Goal: Task Accomplishment & Management: Complete application form

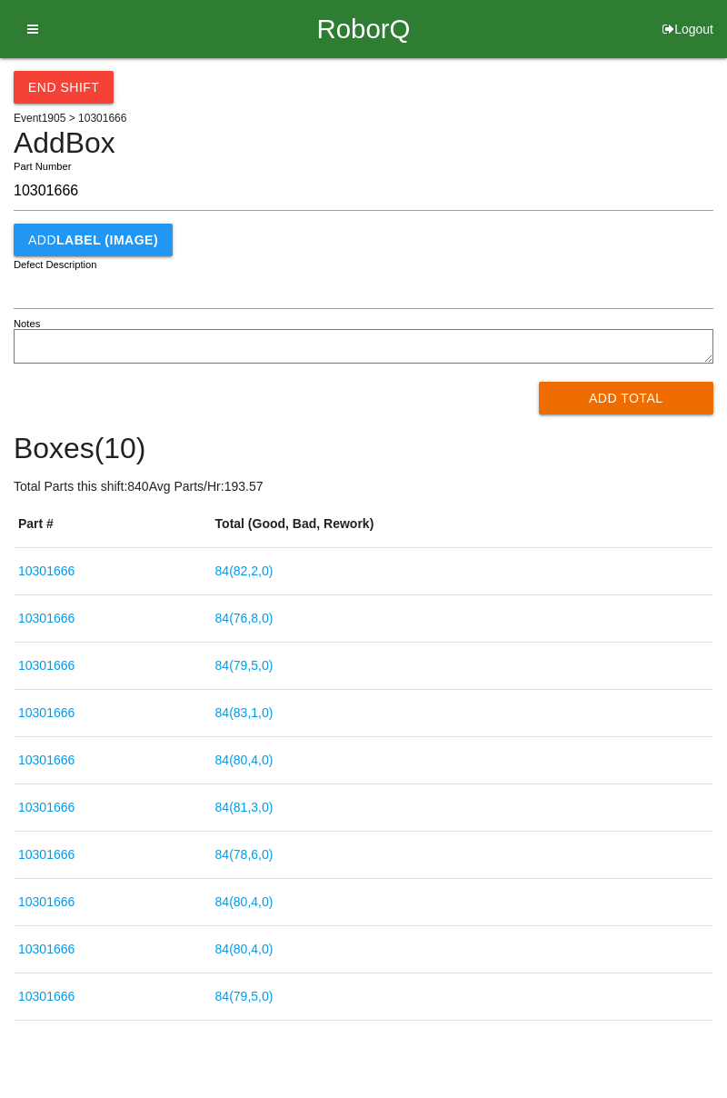
scroll to position [11, 0]
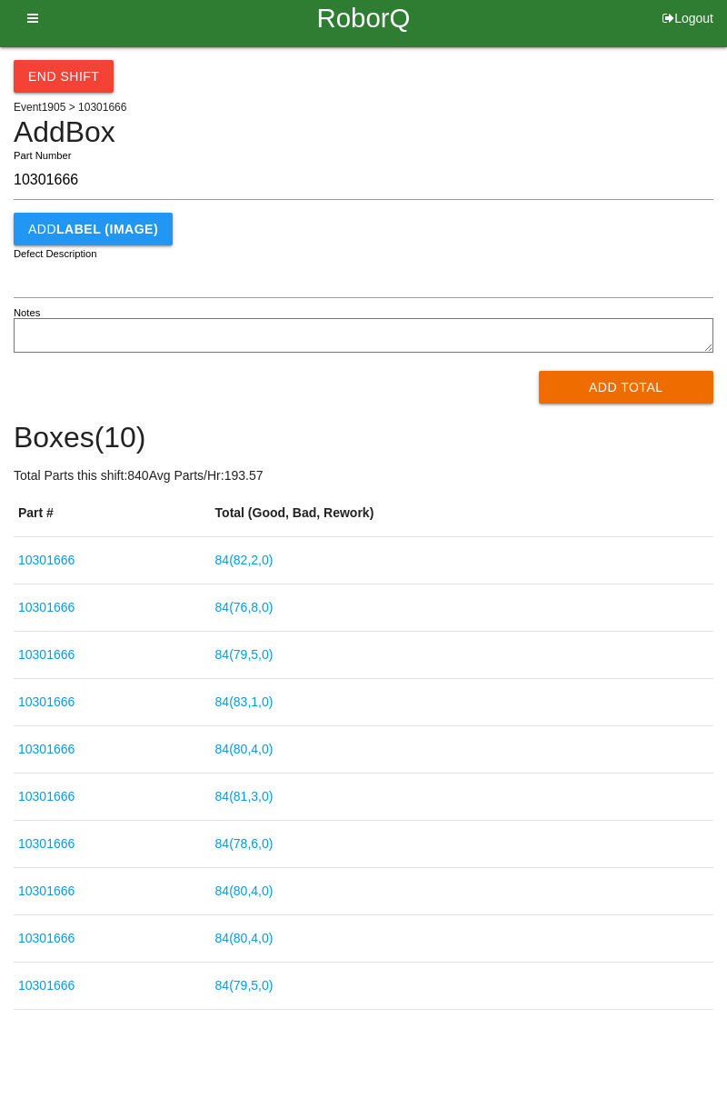
click at [655, 396] on button "Add Total" at bounding box center [626, 387] width 175 height 33
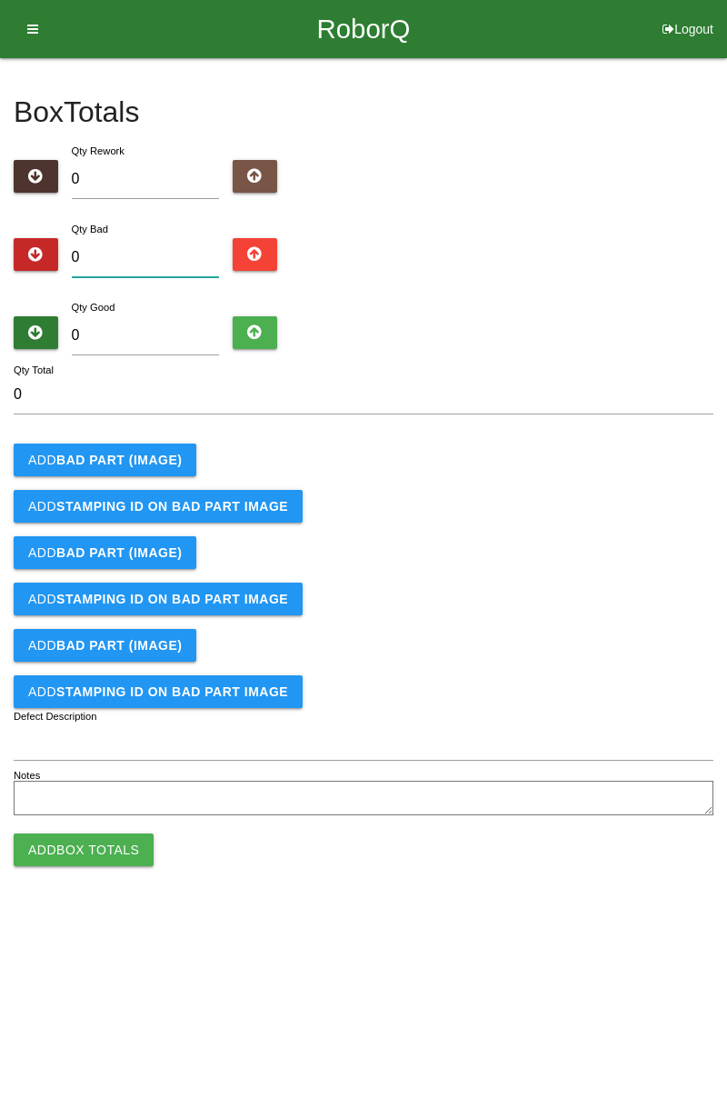
click at [155, 238] on input "0" at bounding box center [146, 257] width 148 height 39
type input "4"
click at [190, 336] on input "0" at bounding box center [146, 335] width 148 height 39
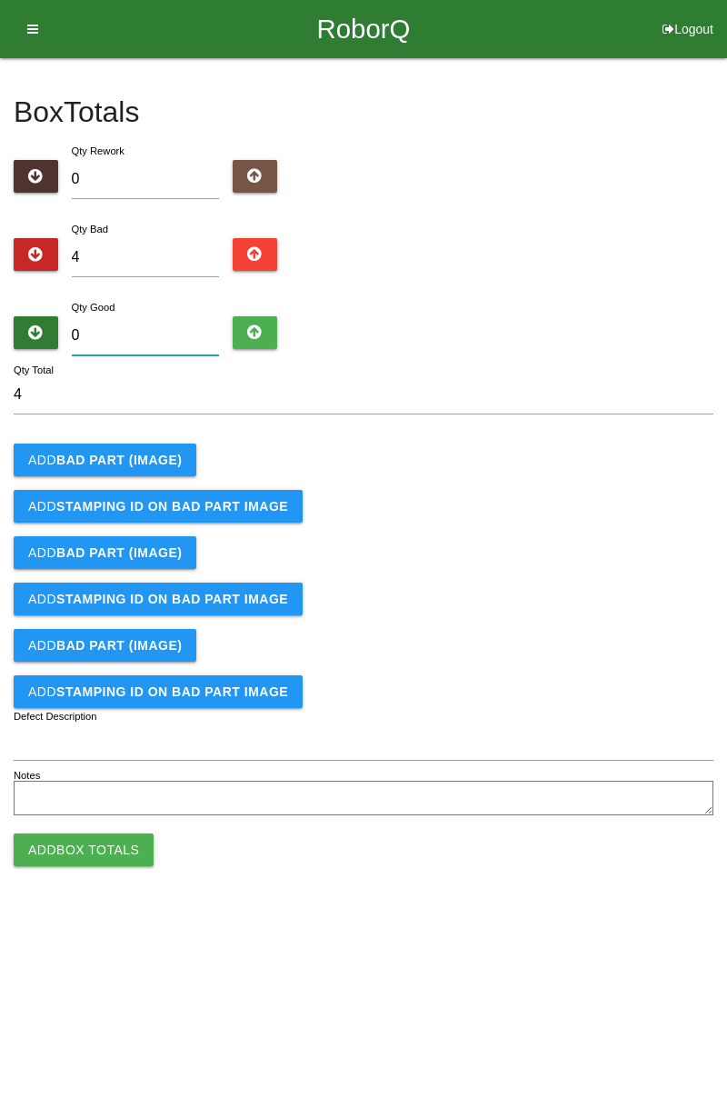
type input "8"
type input "12"
type input "80"
type input "84"
type input "80"
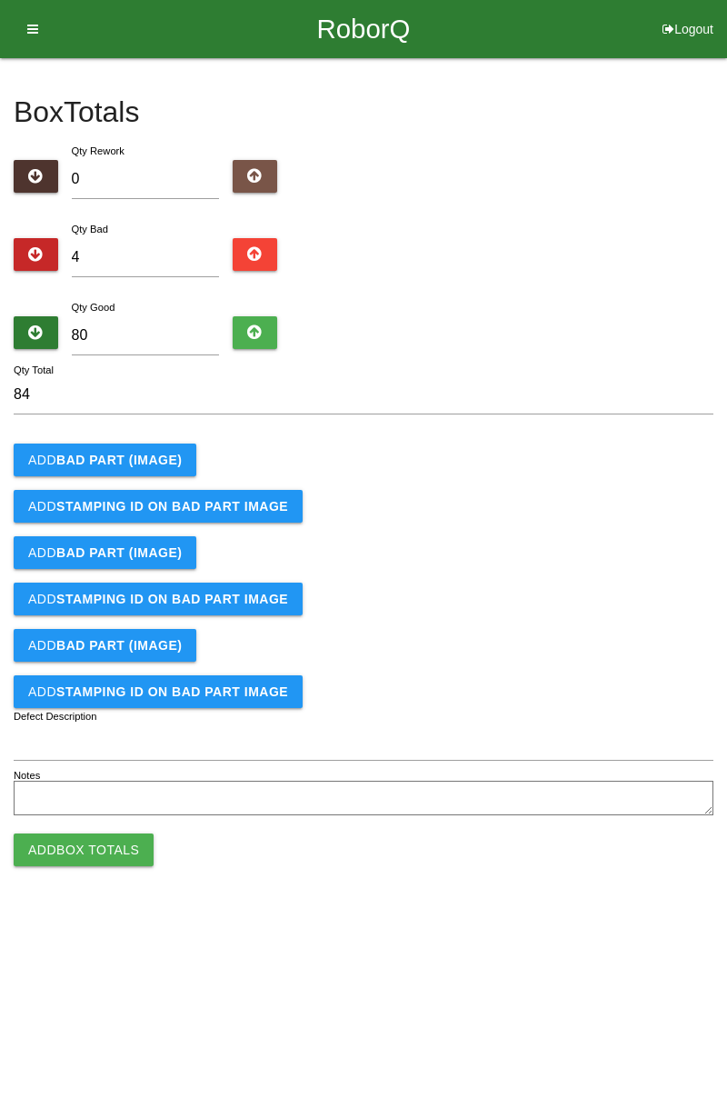
click at [149, 462] on b "BAD PART (IMAGE)" at bounding box center [118, 460] width 125 height 15
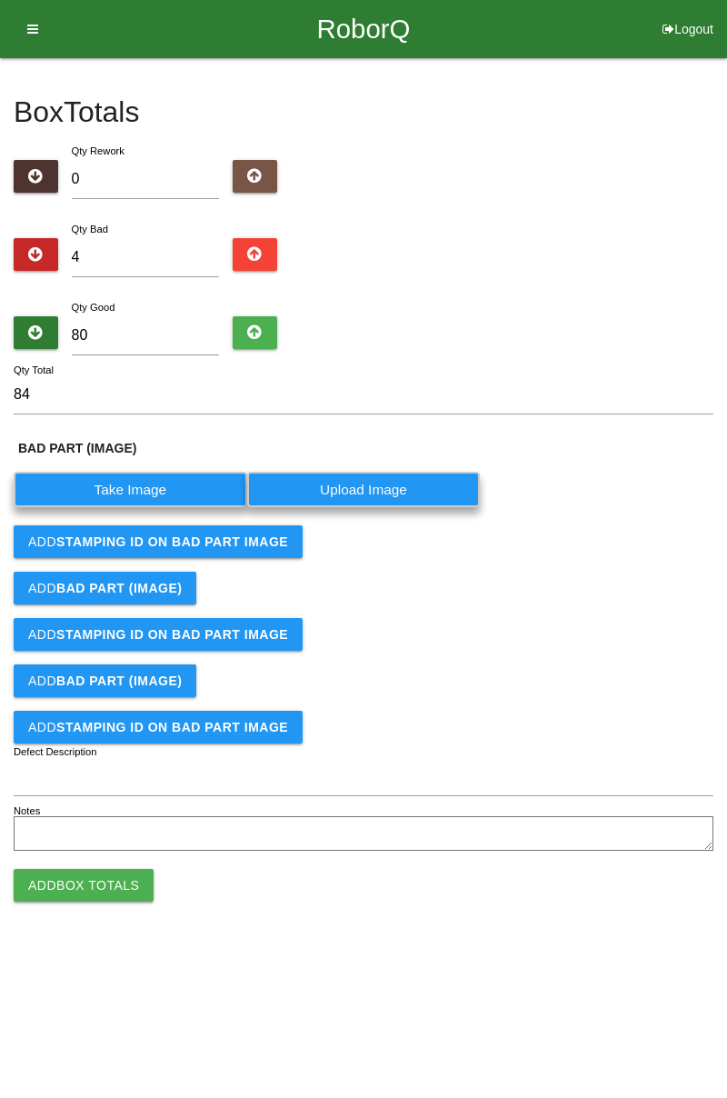
click at [156, 491] on label "Take Image" at bounding box center [131, 489] width 234 height 35
click at [0, 0] on \(IMAGE\) "Take Image" at bounding box center [0, 0] width 0 height 0
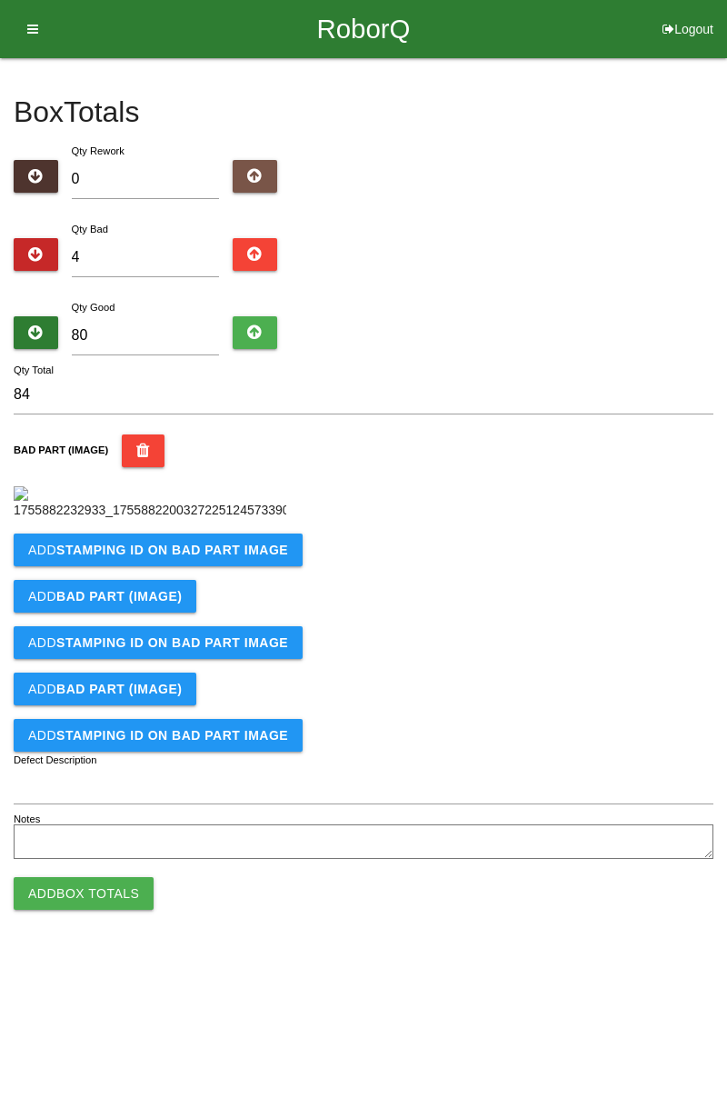
click at [213, 557] on b "STAMPING ID on BAD PART Image" at bounding box center [172, 550] width 232 height 15
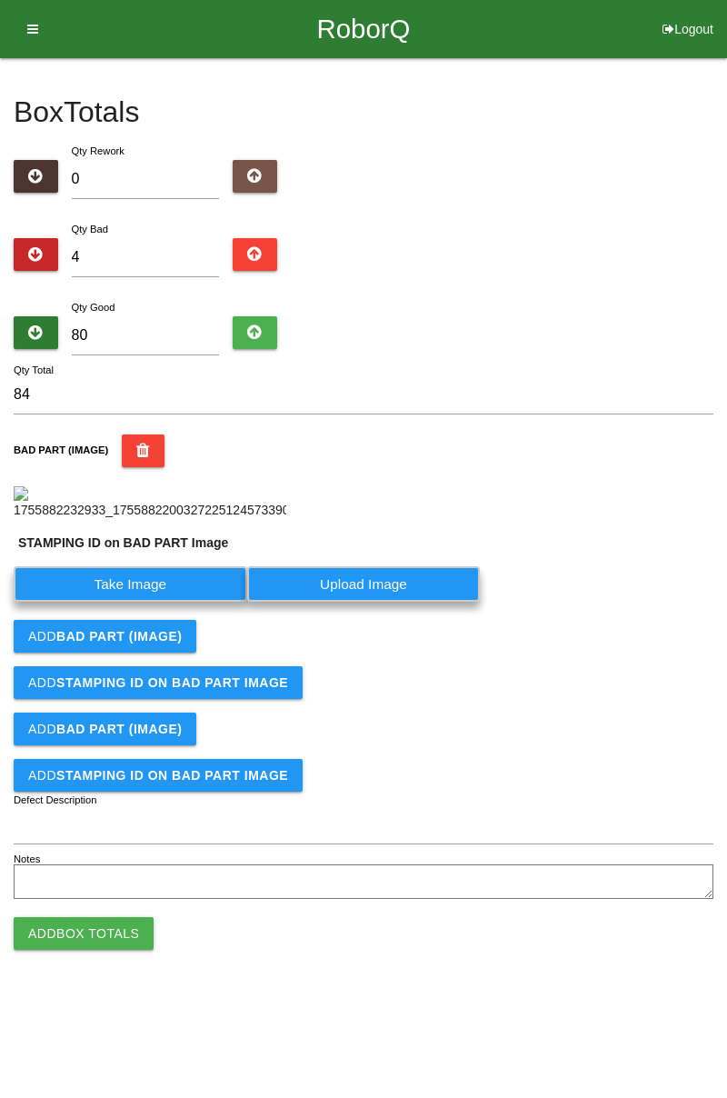
click at [175, 602] on label "Take Image" at bounding box center [131, 583] width 234 height 35
click at [0, 0] on PART "Take Image" at bounding box center [0, 0] width 0 height 0
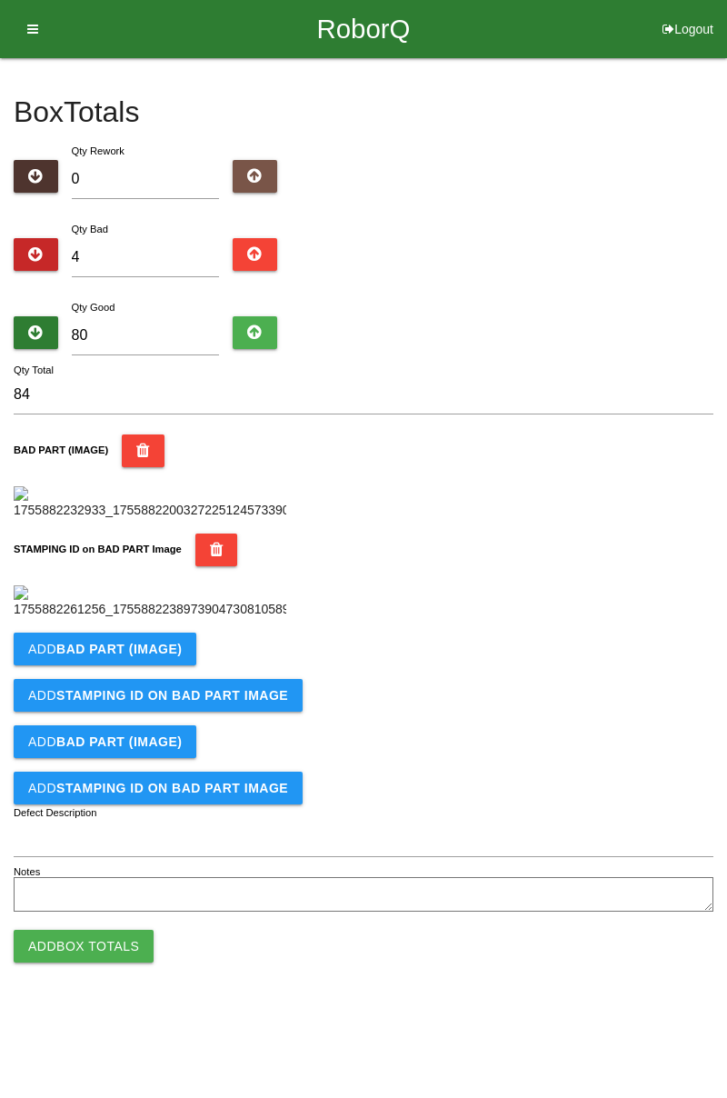
scroll to position [353, 0]
click at [162, 665] on button "Add BAD PART (IMAGE)" at bounding box center [105, 648] width 183 height 33
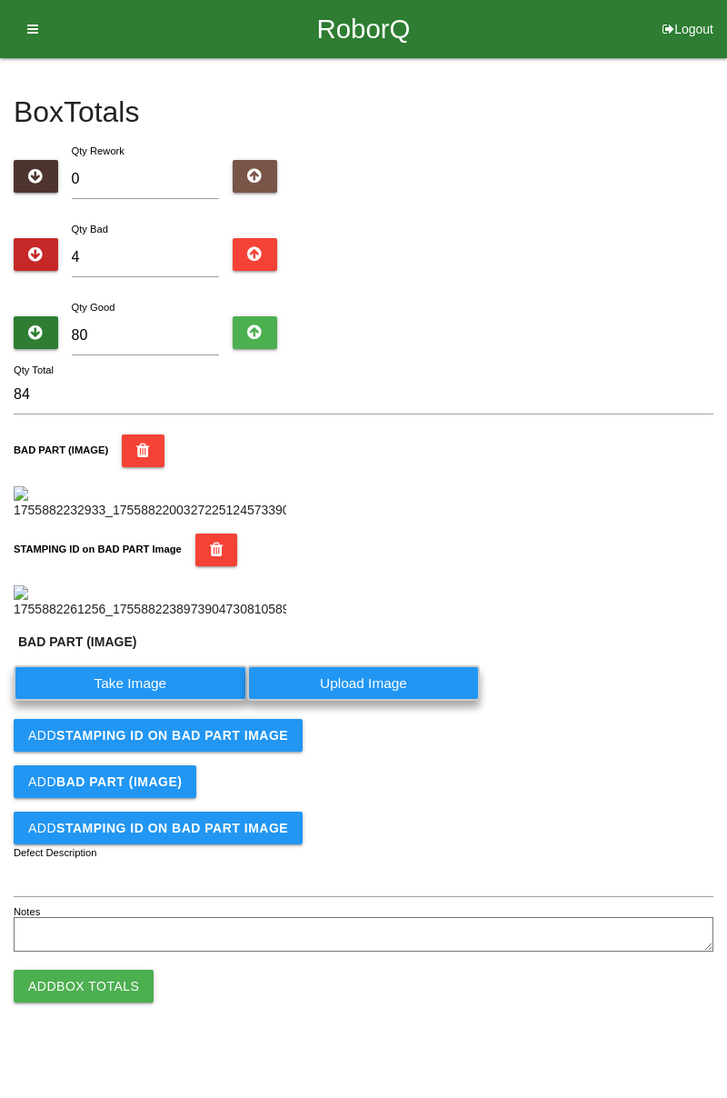
click at [144, 701] on label "Take Image" at bounding box center [131, 682] width 234 height 35
click at [0, 0] on \(IMAGE\) "Take Image" at bounding box center [0, 0] width 0 height 0
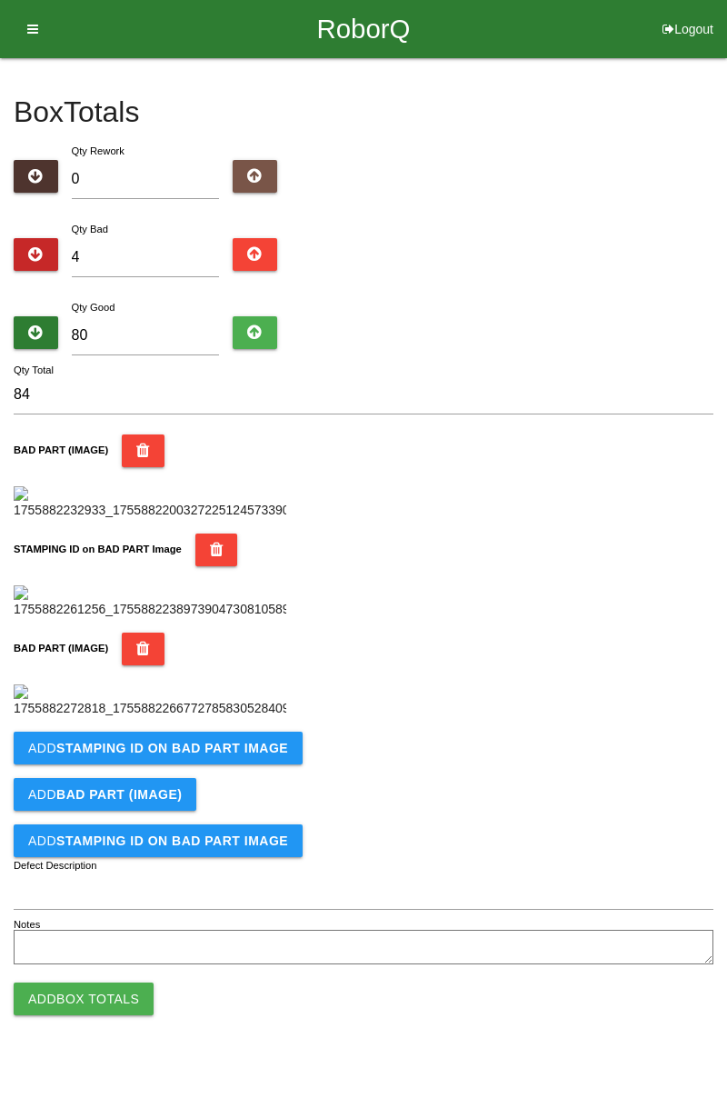
scroll to position [698, 0]
click at [184, 755] on b "STAMPING ID on BAD PART Image" at bounding box center [172, 748] width 232 height 15
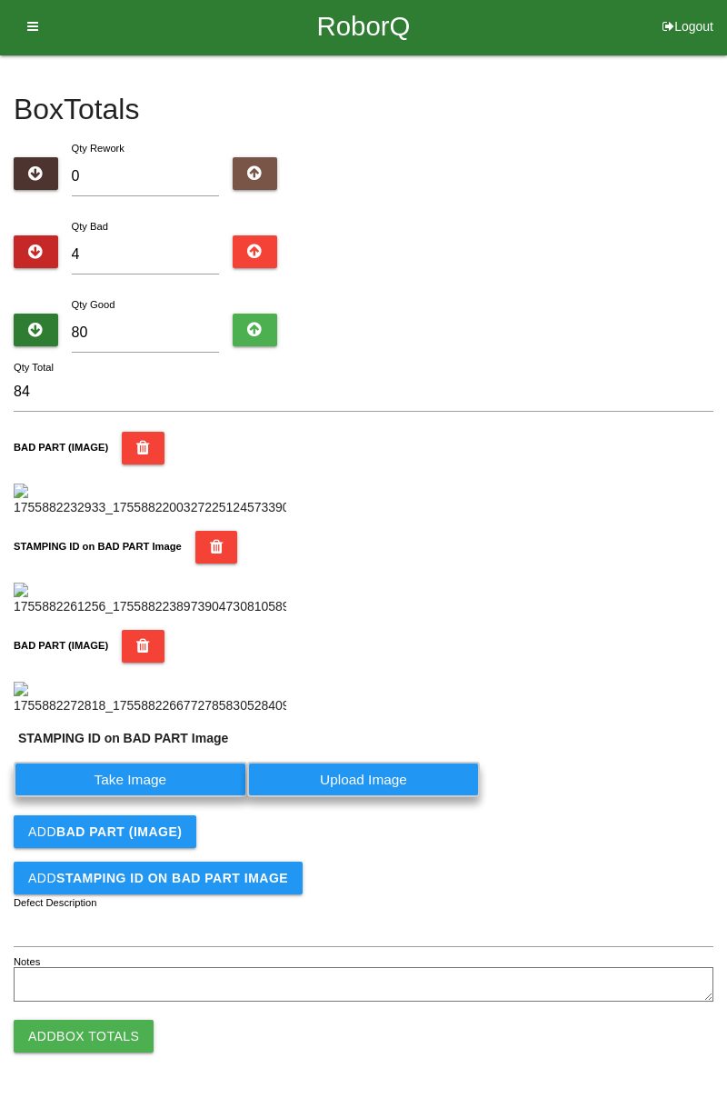
click at [178, 797] on label "Take Image" at bounding box center [131, 779] width 234 height 35
click at [0, 0] on PART "Take Image" at bounding box center [0, 0] width 0 height 0
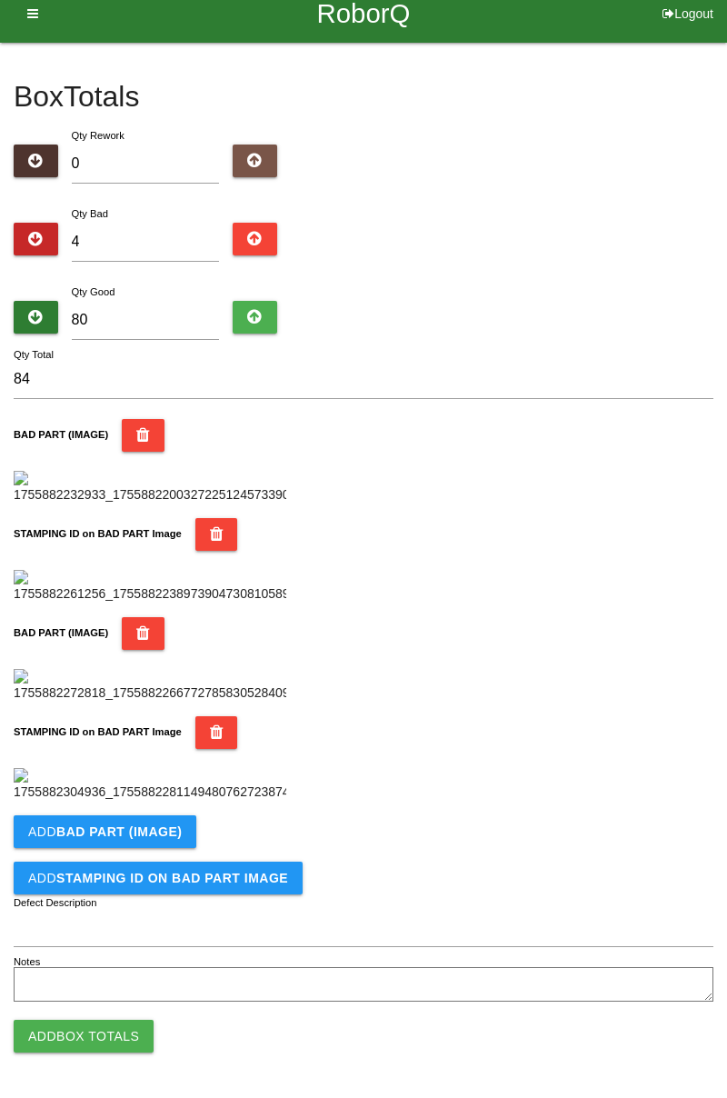
scroll to position [996, 0]
click at [161, 833] on b "BAD PART (IMAGE)" at bounding box center [118, 831] width 125 height 15
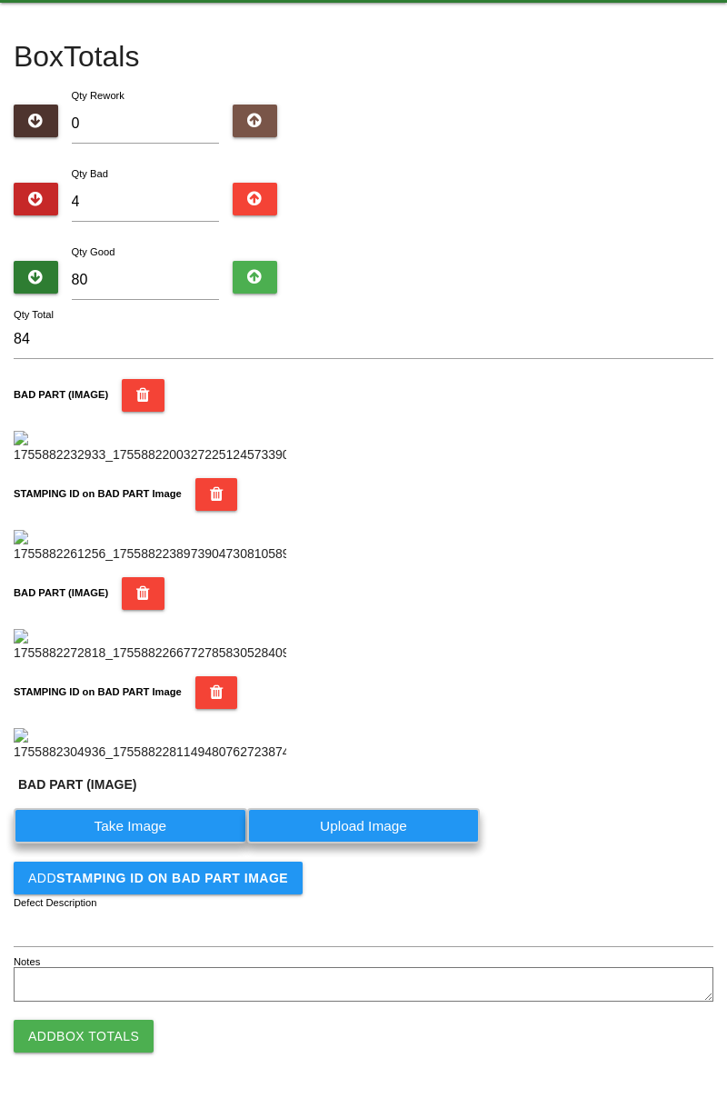
click at [145, 843] on label "Take Image" at bounding box center [131, 825] width 234 height 35
click at [0, 0] on \(IMAGE\) "Take Image" at bounding box center [0, 0] width 0 height 0
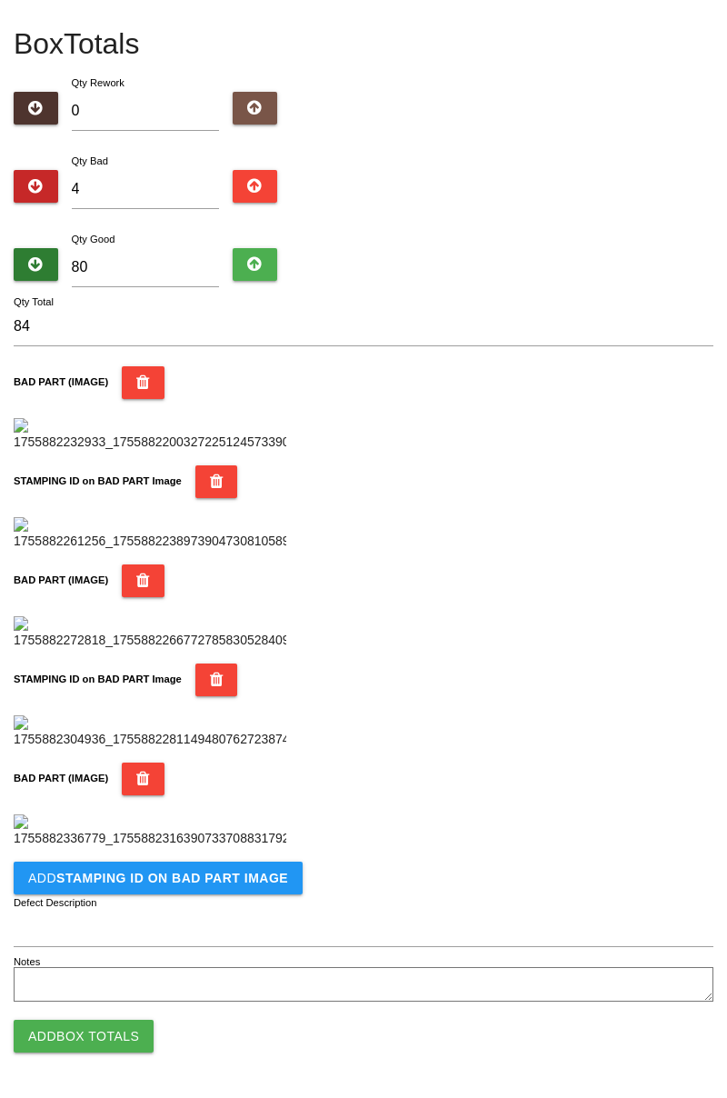
scroll to position [1294, 0]
click at [190, 884] on b "STAMPING ID on BAD PART Image" at bounding box center [172, 878] width 232 height 15
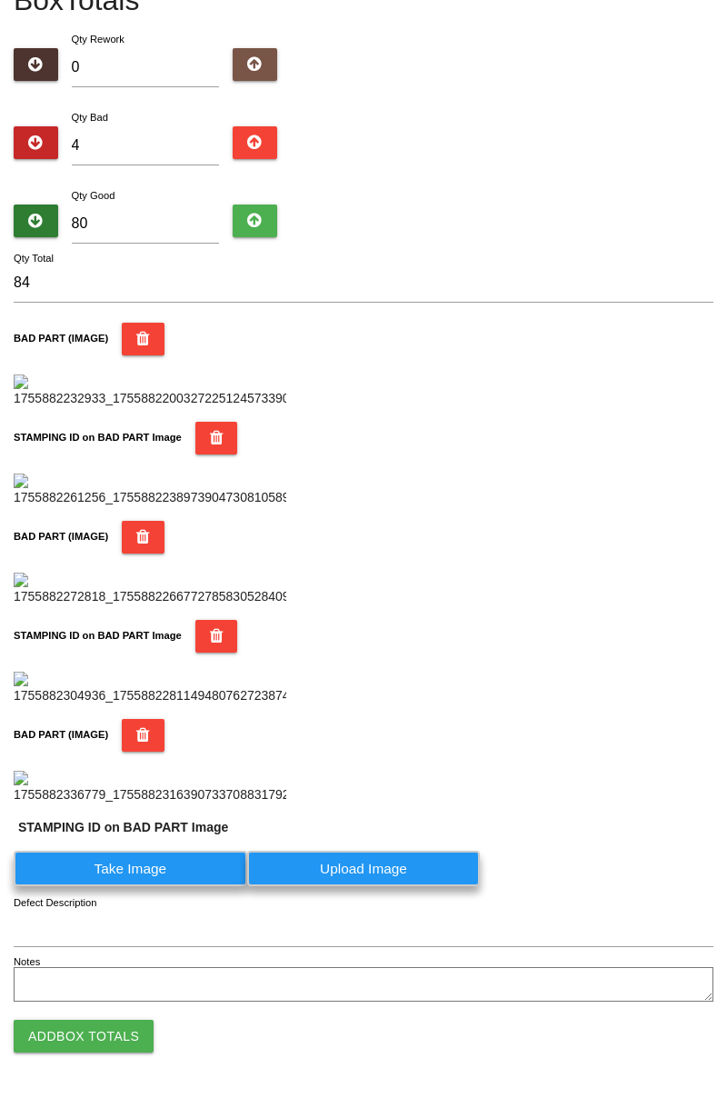
click at [134, 886] on label "Take Image" at bounding box center [131, 868] width 234 height 35
click at [0, 0] on PART "Take Image" at bounding box center [0, 0] width 0 height 0
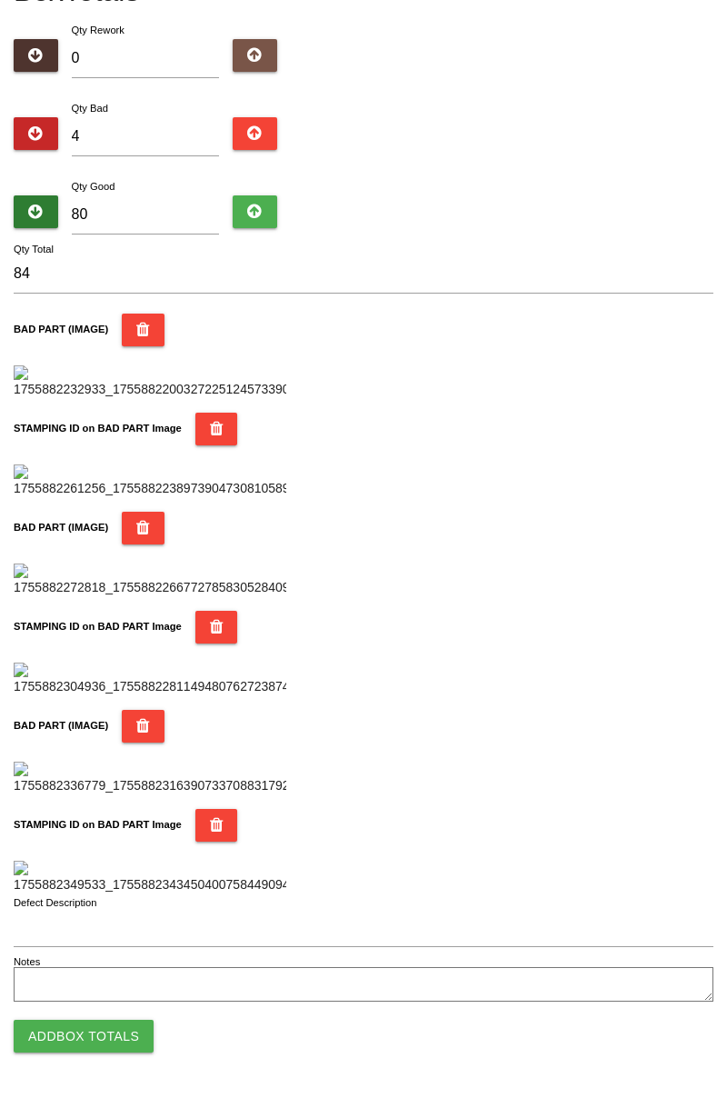
scroll to position [1592, 0]
click at [122, 1032] on button "Add Box Totals" at bounding box center [84, 1036] width 140 height 33
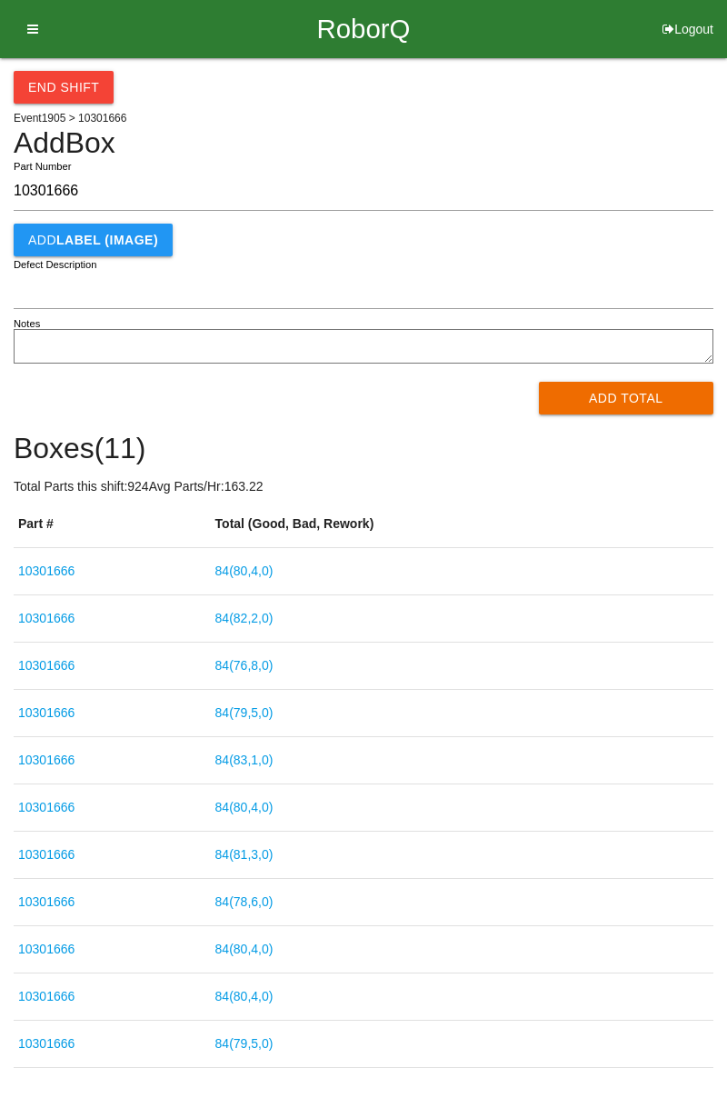
type input "10301666"
click at [632, 400] on button "Add Total" at bounding box center [626, 398] width 175 height 33
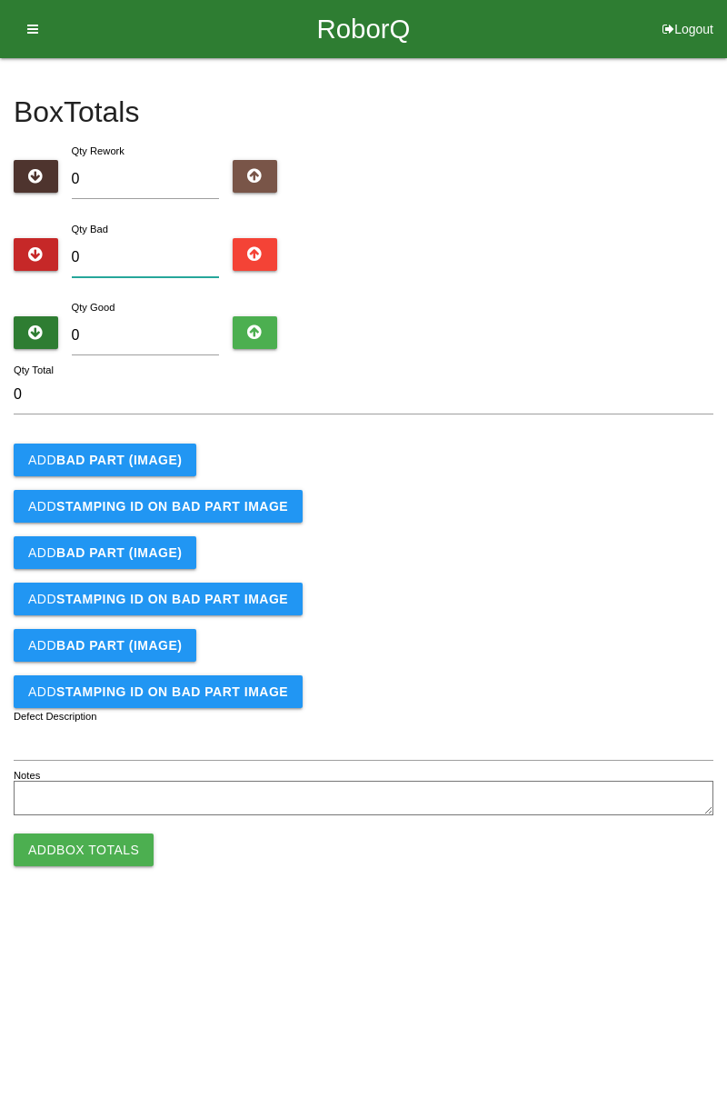
click at [176, 250] on input "0" at bounding box center [146, 257] width 148 height 39
type input "1"
type input "11"
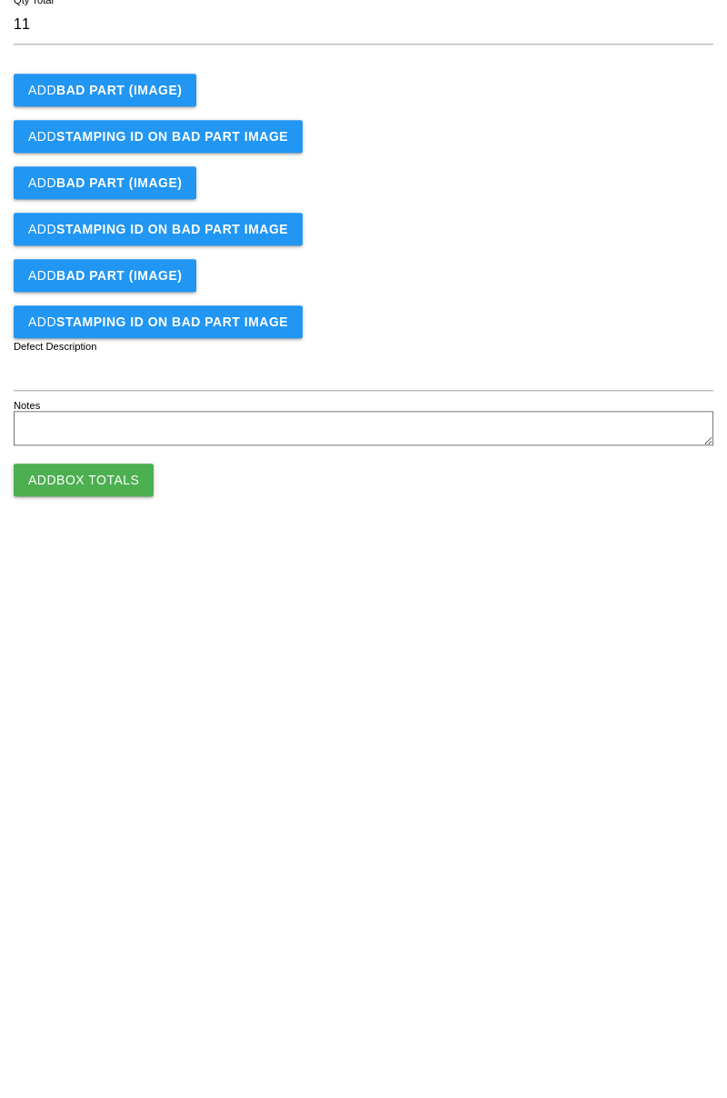
type input "11"
click at [154, 454] on b "BAD PART (IMAGE)" at bounding box center [118, 460] width 125 height 15
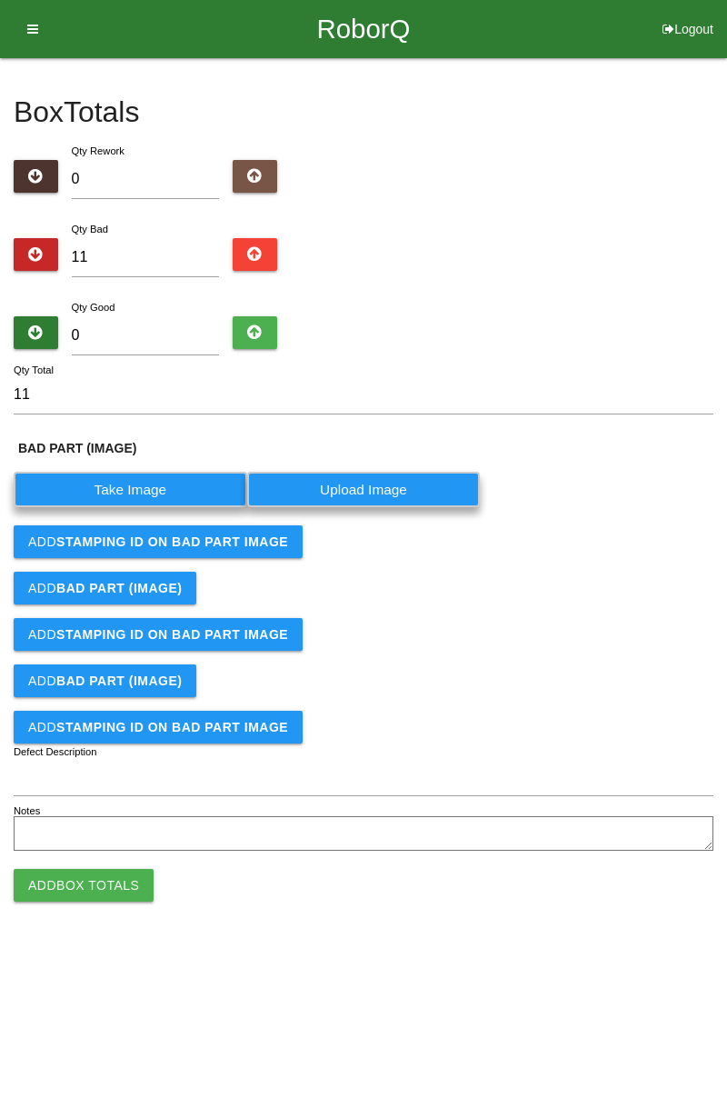
click at [151, 491] on label "Take Image" at bounding box center [131, 489] width 234 height 35
click at [0, 0] on \(IMAGE\) "Take Image" at bounding box center [0, 0] width 0 height 0
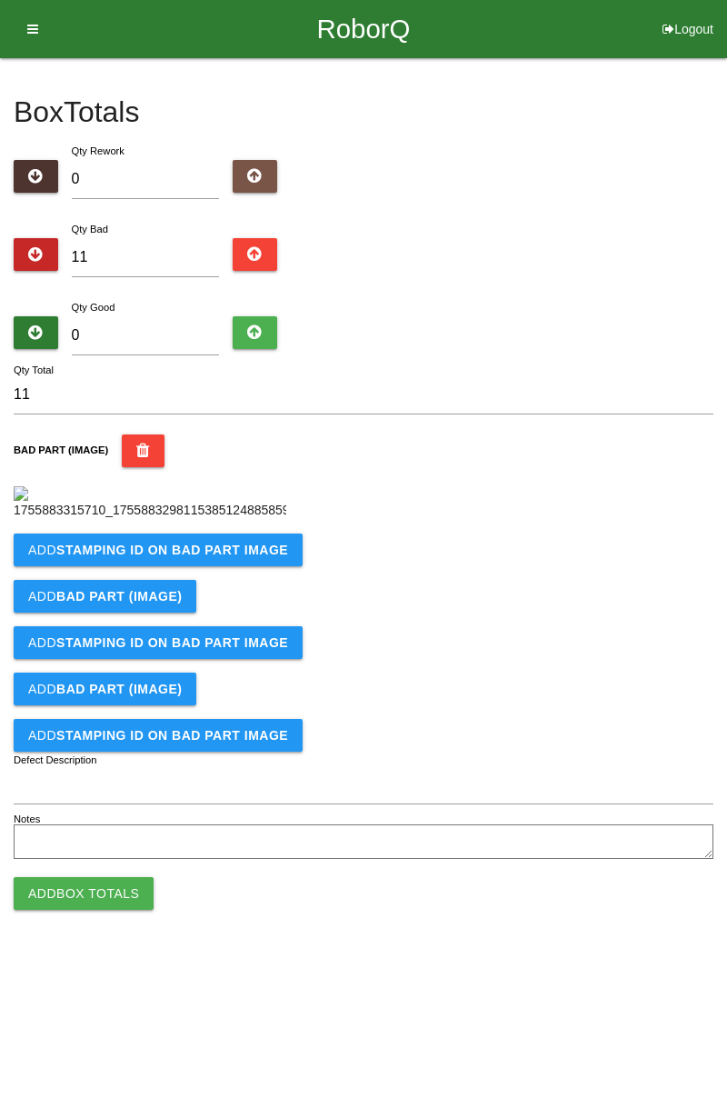
click at [205, 566] on button "Add STAMPING ID on BAD PART Image" at bounding box center [158, 549] width 289 height 33
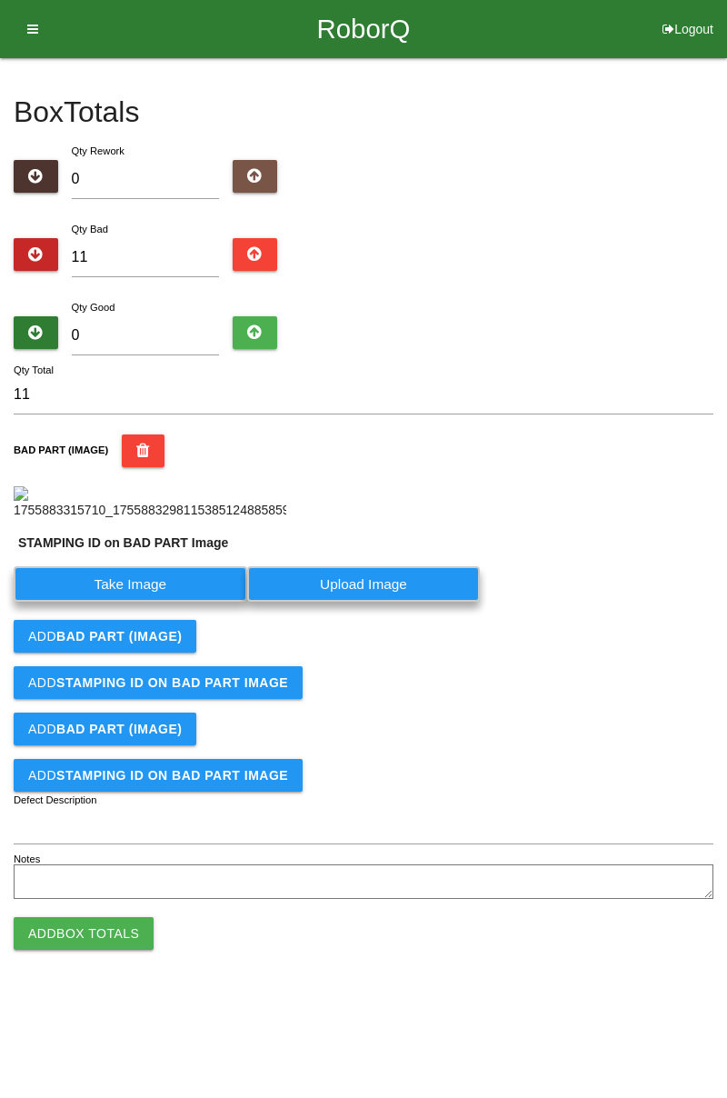
click at [174, 602] on label "Take Image" at bounding box center [131, 583] width 234 height 35
click at [0, 0] on PART "Take Image" at bounding box center [0, 0] width 0 height 0
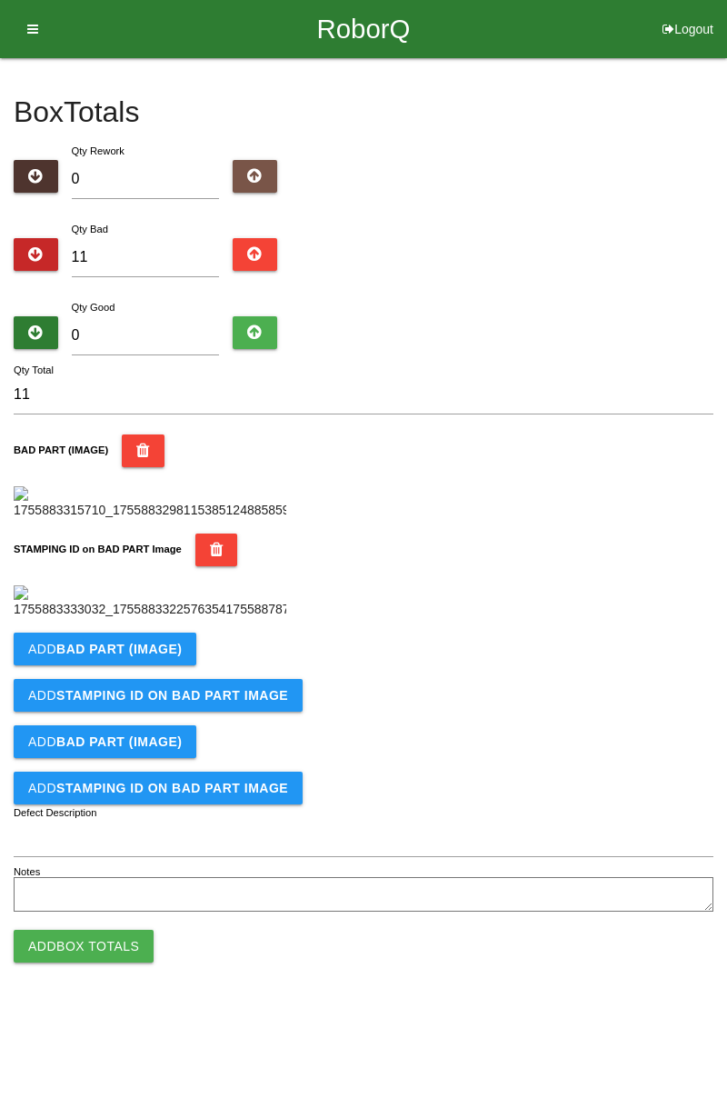
scroll to position [400, 0]
click at [160, 656] on b "BAD PART (IMAGE)" at bounding box center [118, 649] width 125 height 15
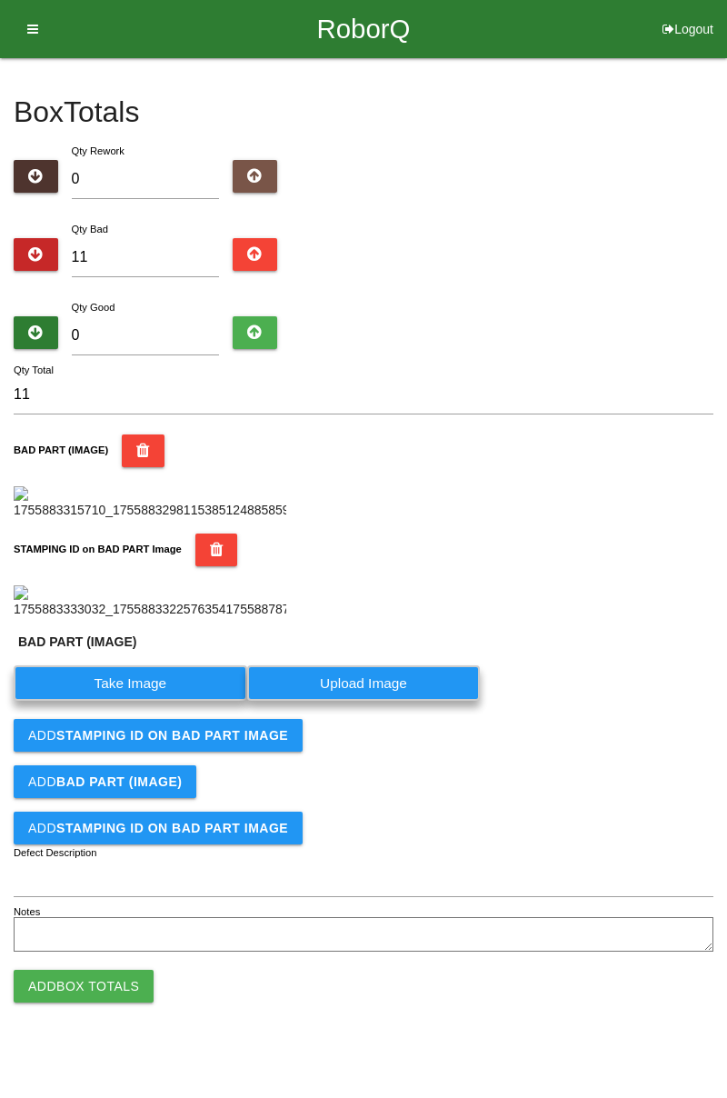
click at [124, 701] on label "Take Image" at bounding box center [131, 682] width 234 height 35
click at [0, 0] on \(IMAGE\) "Take Image" at bounding box center [0, 0] width 0 height 0
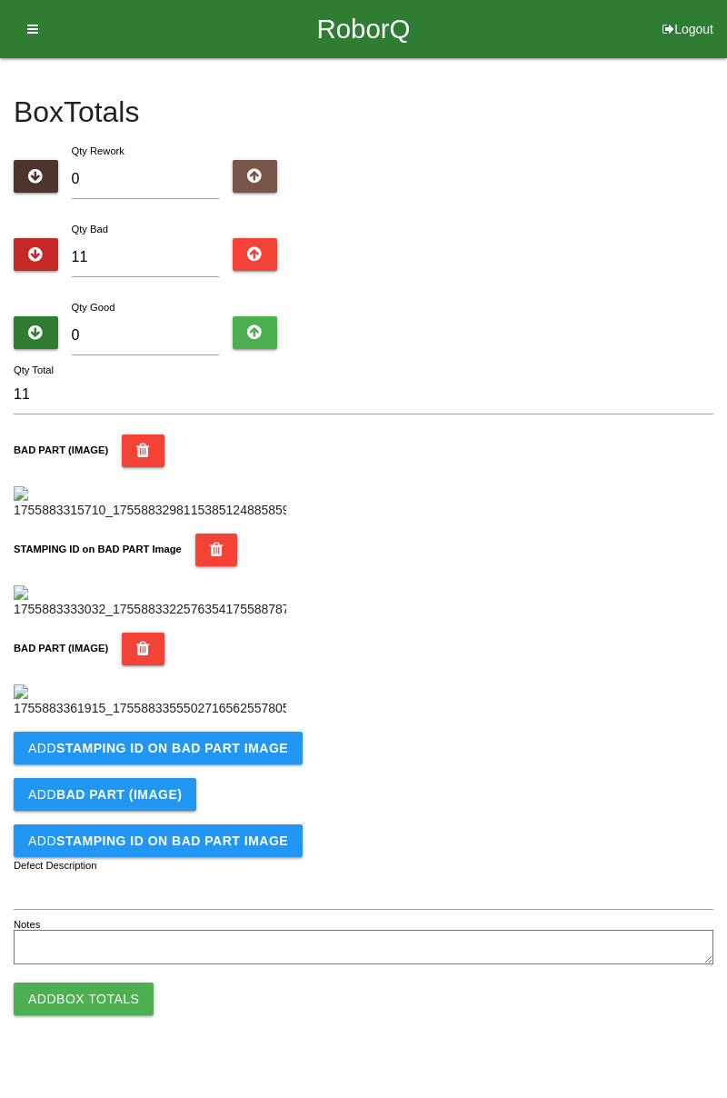
scroll to position [698, 0]
click at [234, 764] on button "Add STAMPING ID on BAD PART Image" at bounding box center [158, 748] width 289 height 33
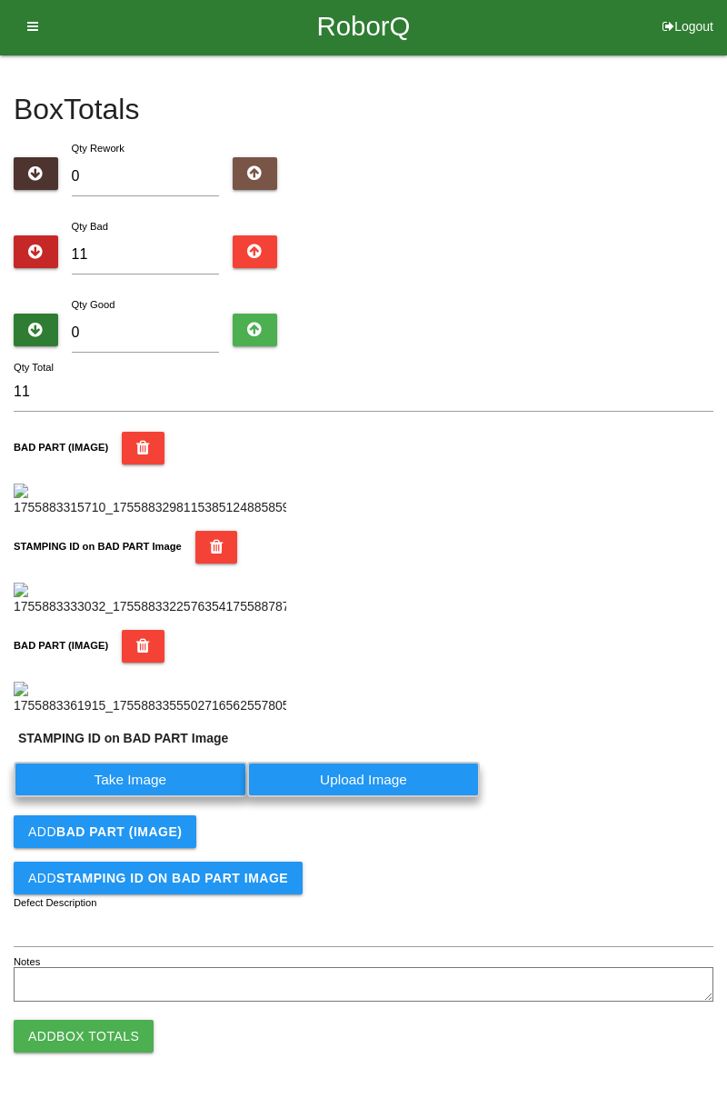
click at [182, 797] on label "Take Image" at bounding box center [131, 779] width 234 height 35
click at [0, 0] on PART "Take Image" at bounding box center [0, 0] width 0 height 0
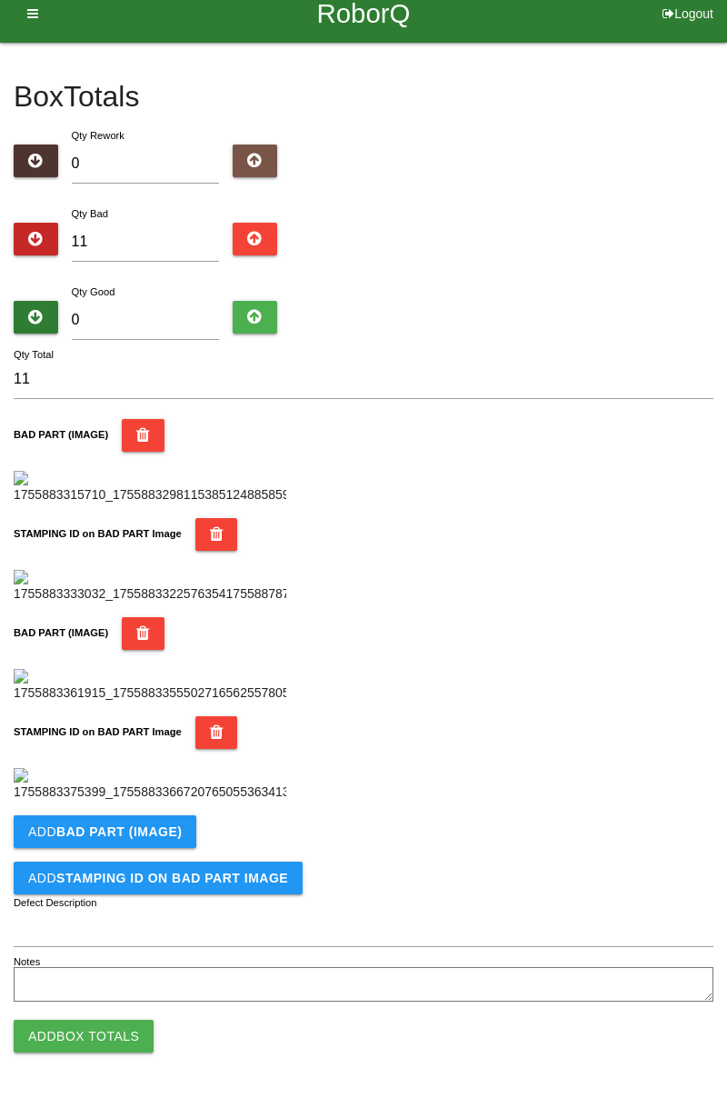
scroll to position [996, 0]
click at [175, 843] on button "Add BAD PART (IMAGE)" at bounding box center [105, 831] width 183 height 33
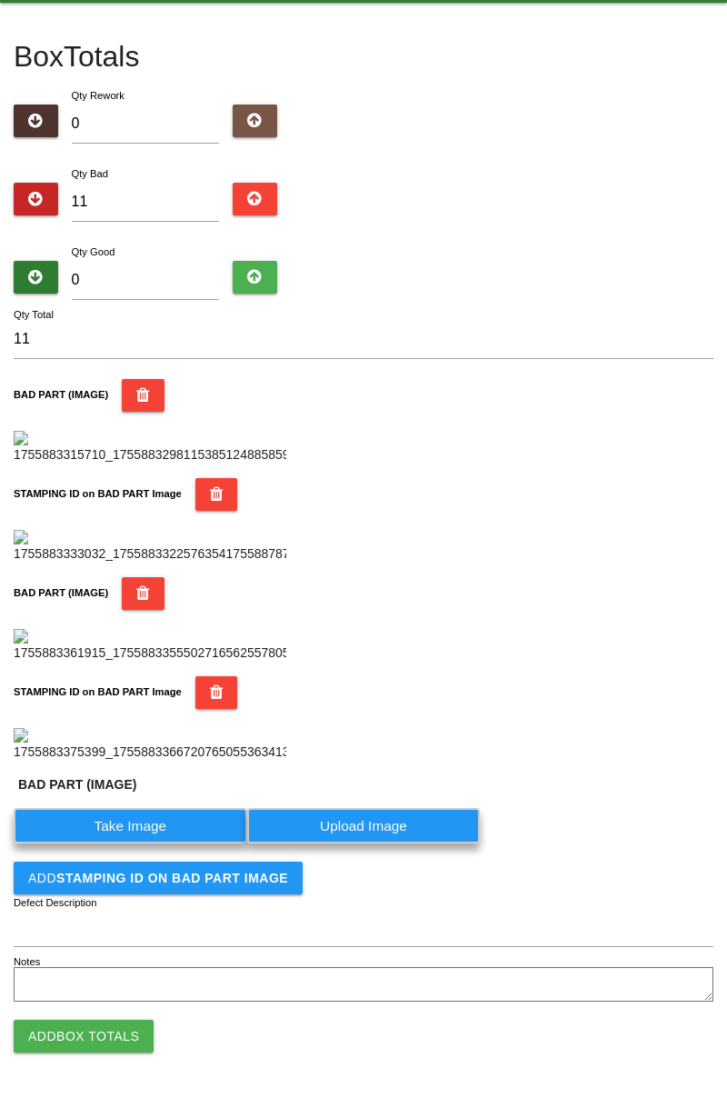
click at [142, 843] on label "Take Image" at bounding box center [131, 825] width 234 height 35
click at [0, 0] on \(IMAGE\) "Take Image" at bounding box center [0, 0] width 0 height 0
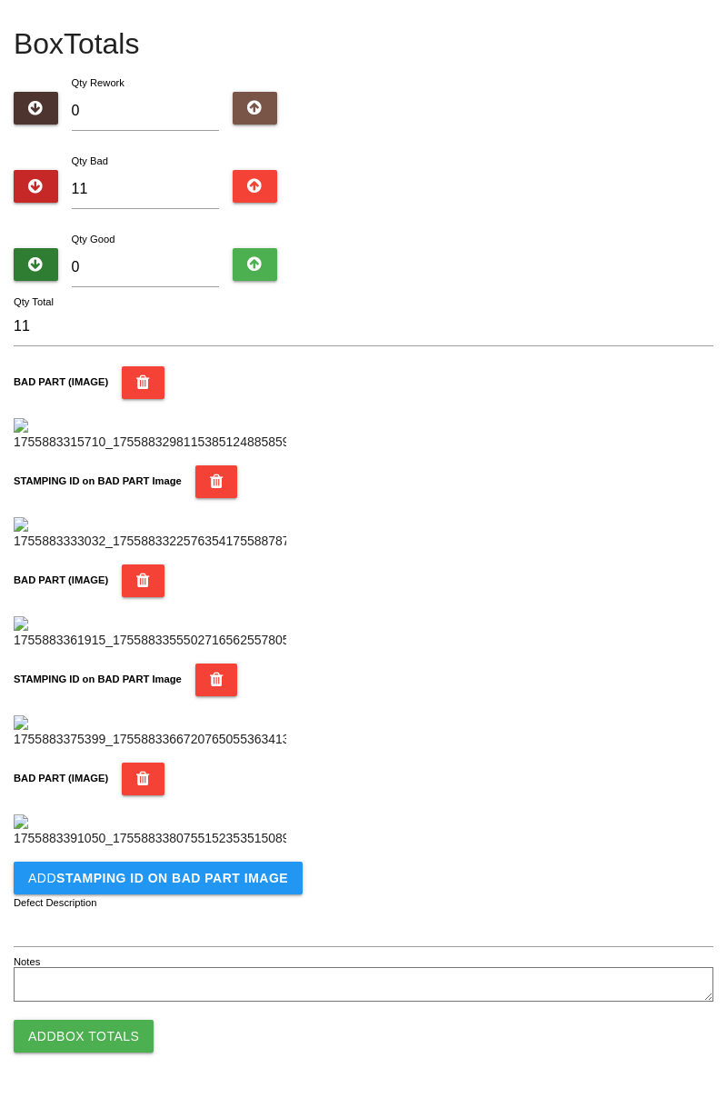
scroll to position [1294, 0]
click at [214, 881] on b "STAMPING ID on BAD PART Image" at bounding box center [172, 878] width 232 height 15
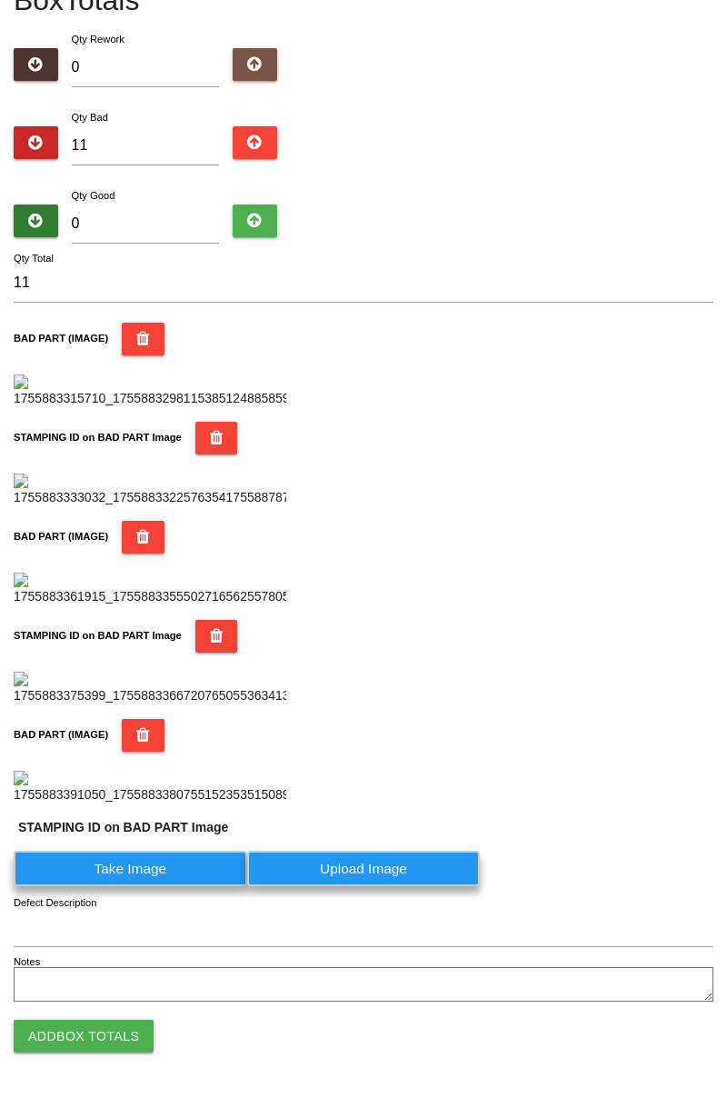
click at [167, 886] on label "Take Image" at bounding box center [131, 868] width 234 height 35
click at [0, 0] on PART "Take Image" at bounding box center [0, 0] width 0 height 0
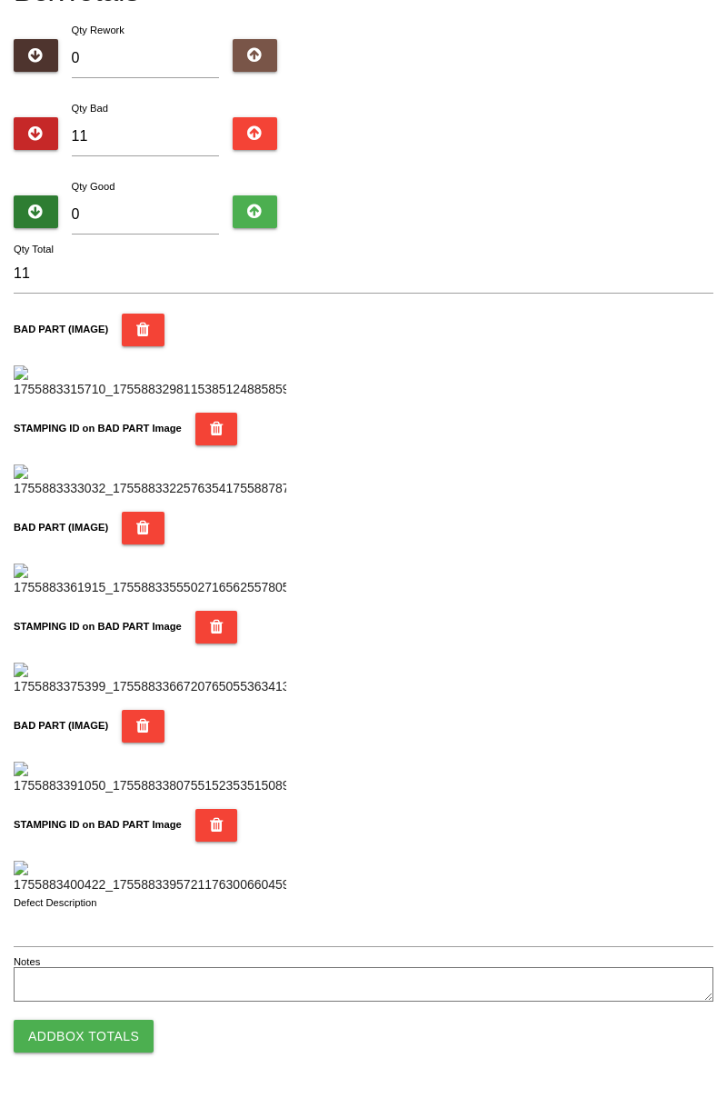
scroll to position [1592, 0]
click at [72, 1052] on button "Add Box Totals" at bounding box center [84, 1036] width 140 height 33
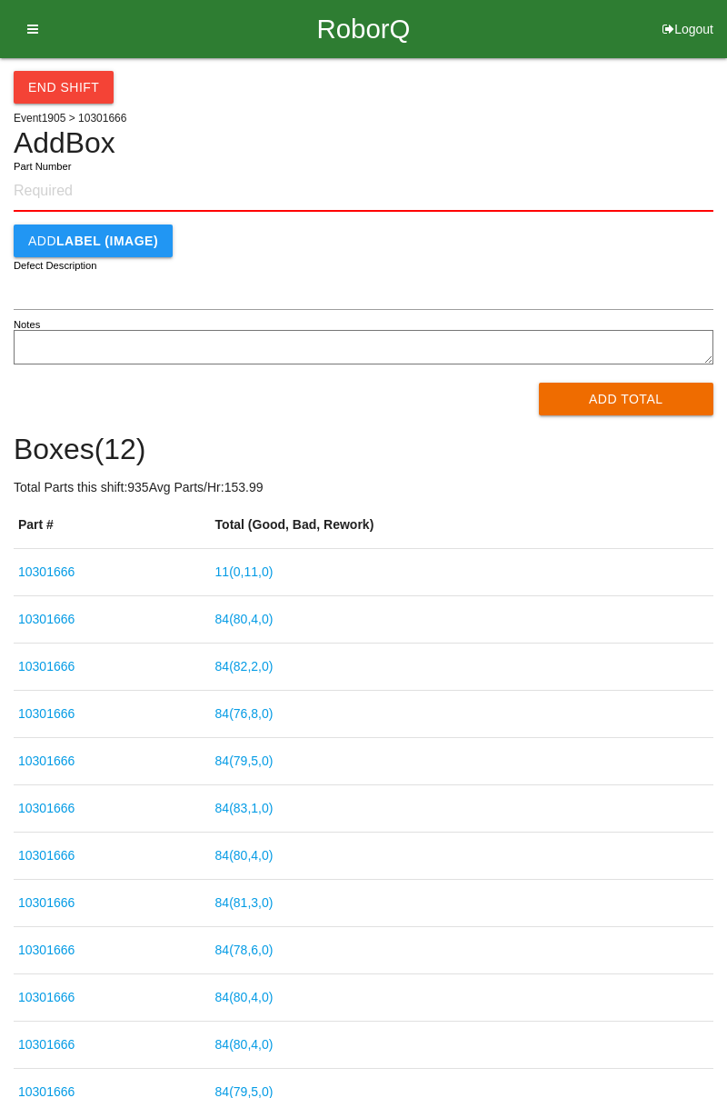
type input "10301666"
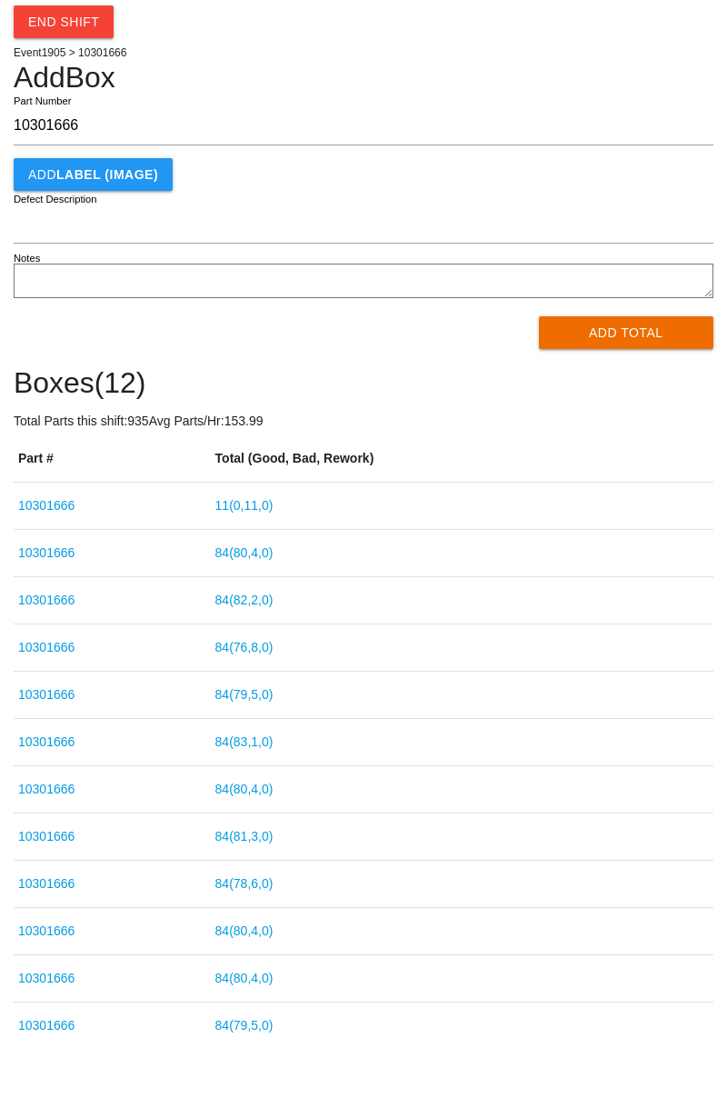
click at [248, 572] on link "11 ( 0 , 11 , 0 )" at bounding box center [244, 570] width 58 height 15
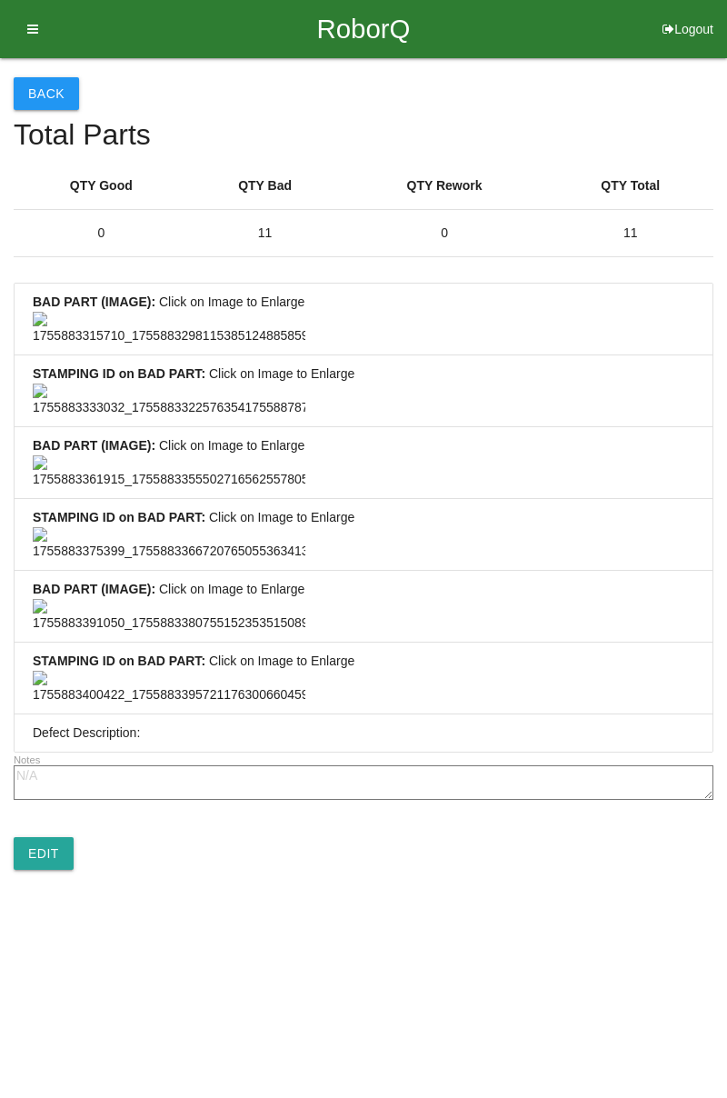
scroll to position [1351, 0]
click at [25, 870] on link "Edit" at bounding box center [44, 853] width 60 height 33
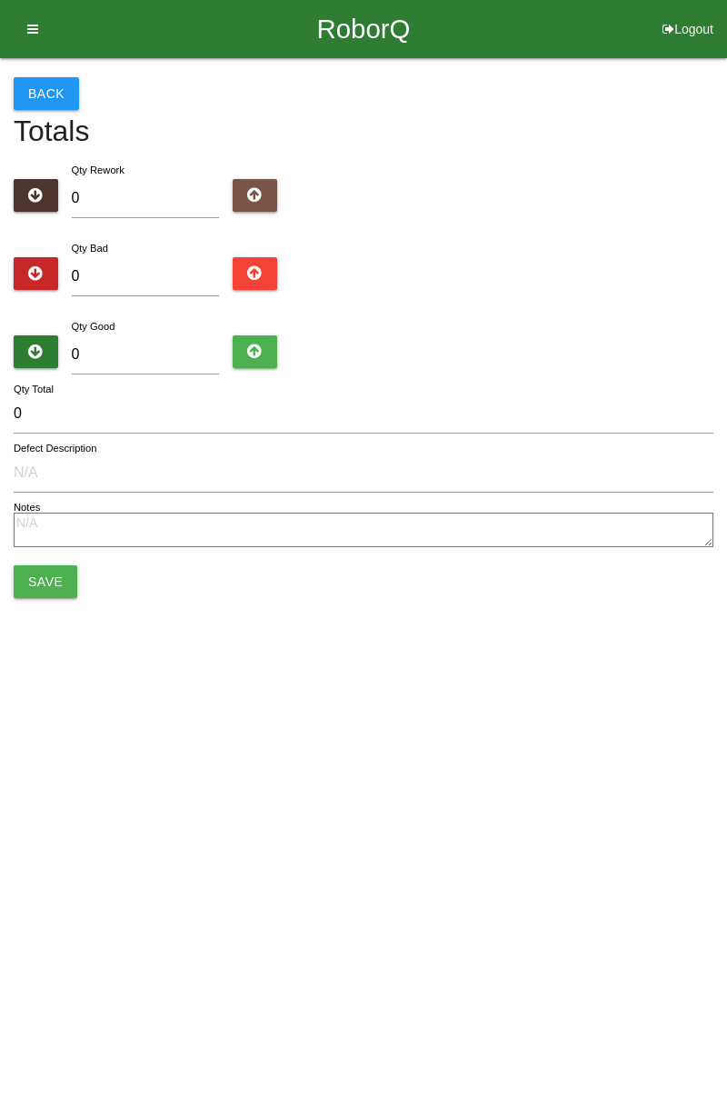
type input "11"
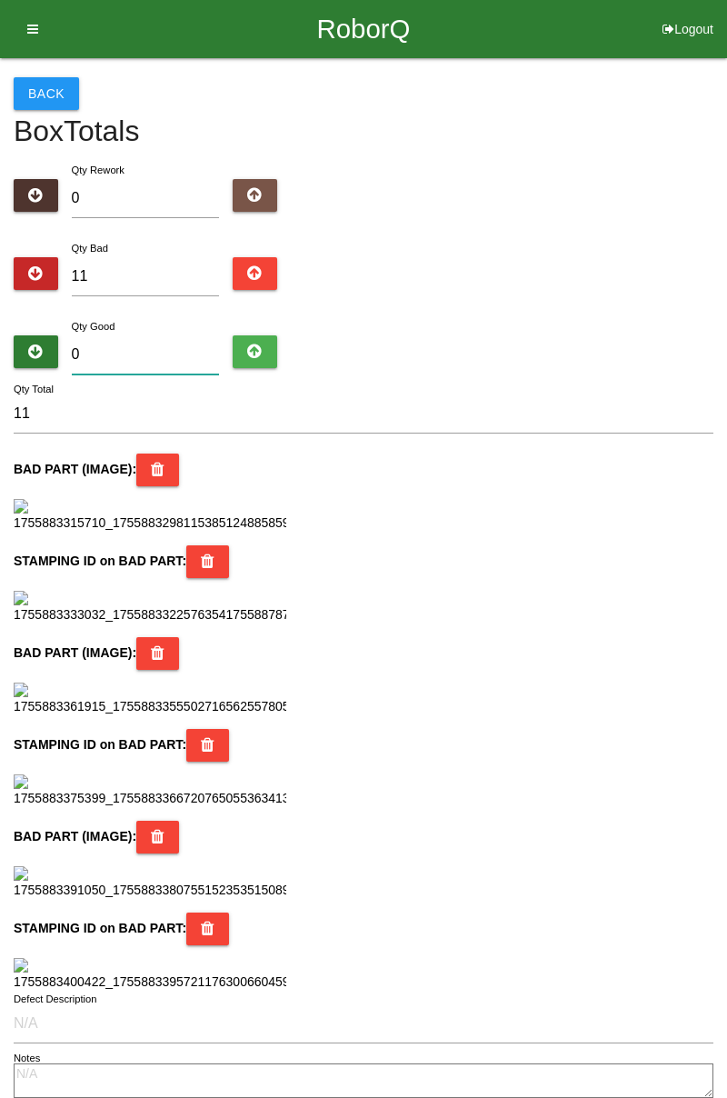
click at [130, 354] on input "0" at bounding box center [146, 354] width 148 height 39
type input "7"
type input "18"
type input "73"
type input "84"
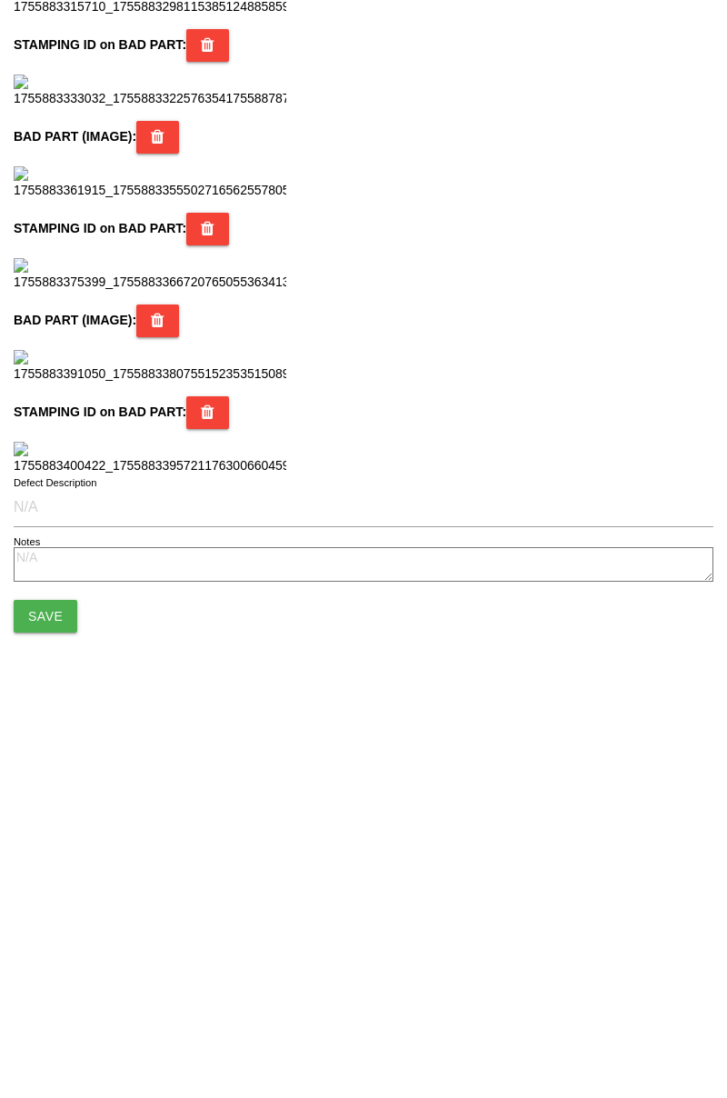
scroll to position [1614, 0]
type input "73"
click at [37, 1003] on button "Save" at bounding box center [46, 990] width 64 height 33
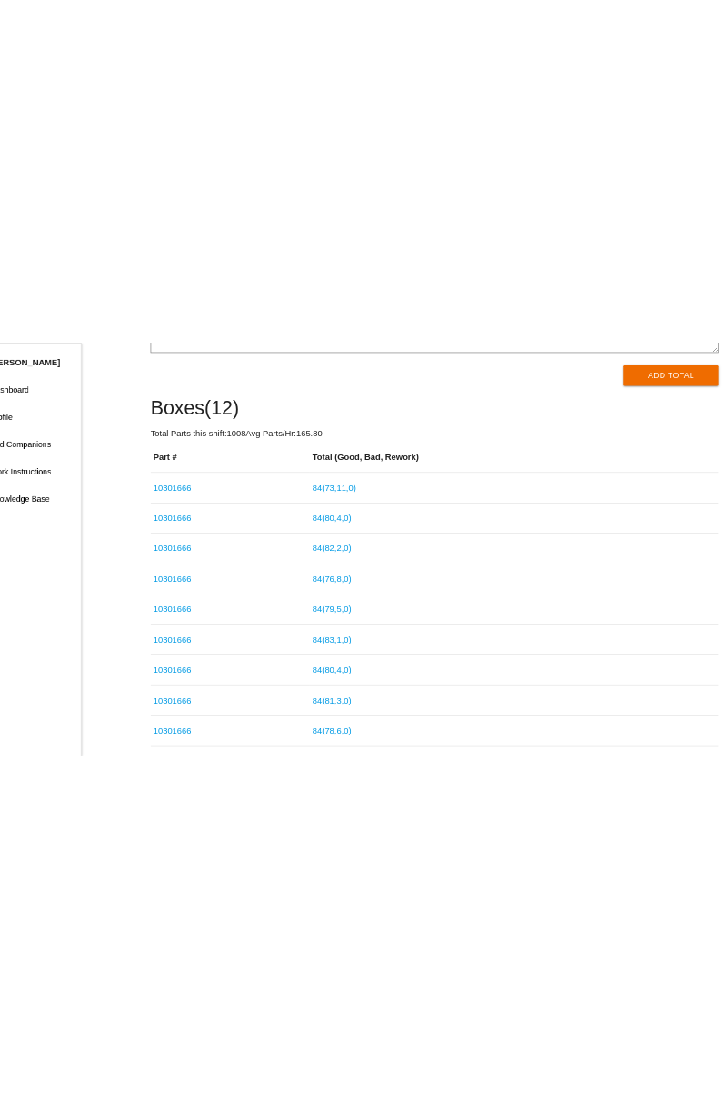
scroll to position [105, 0]
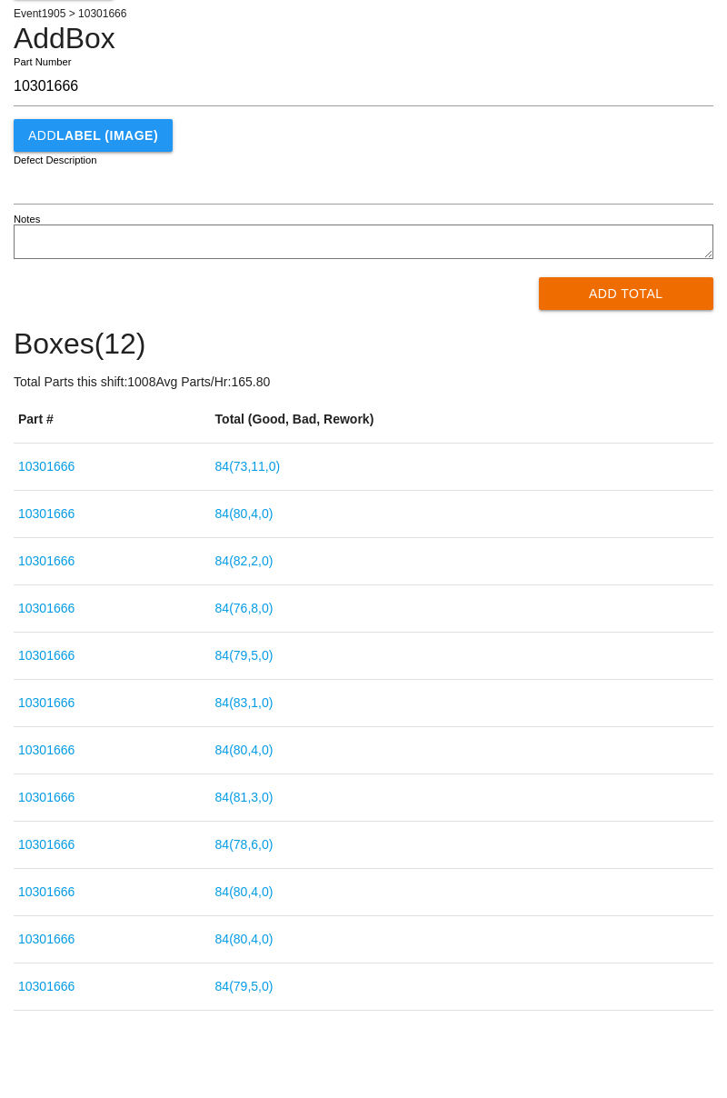
type input "10301666"
click at [639, 290] on button "Add Total" at bounding box center [626, 293] width 175 height 33
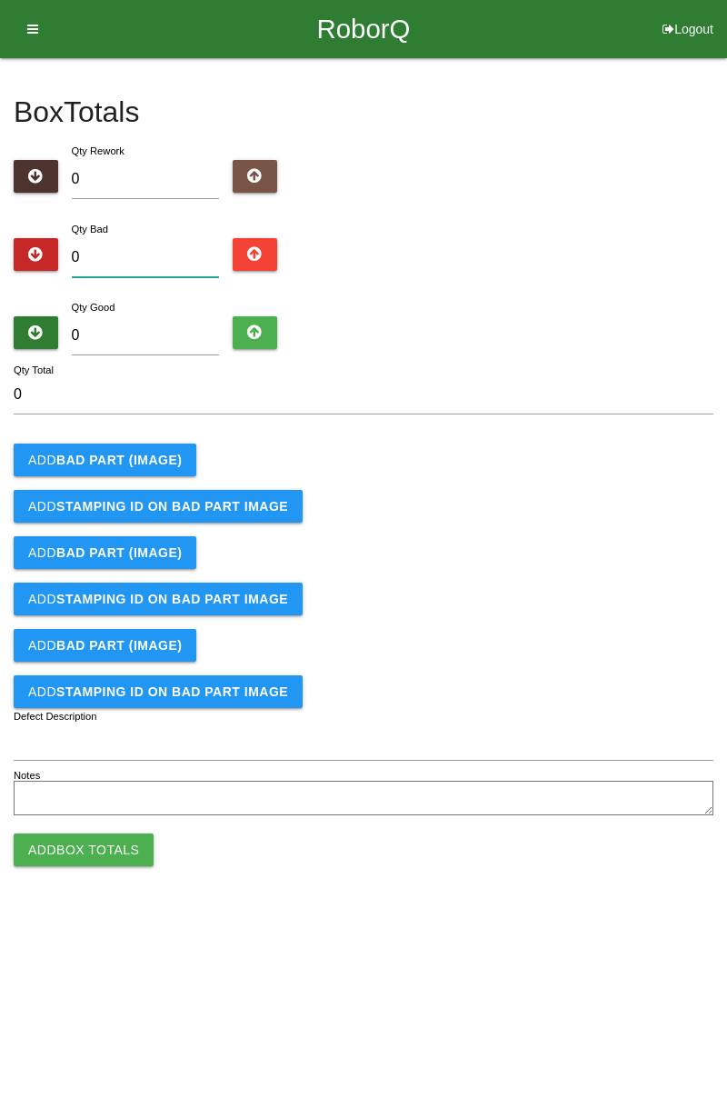
click at [171, 264] on input "0" at bounding box center [146, 257] width 148 height 39
type input "3"
click at [145, 463] on b "BAD PART (IMAGE)" at bounding box center [118, 460] width 125 height 15
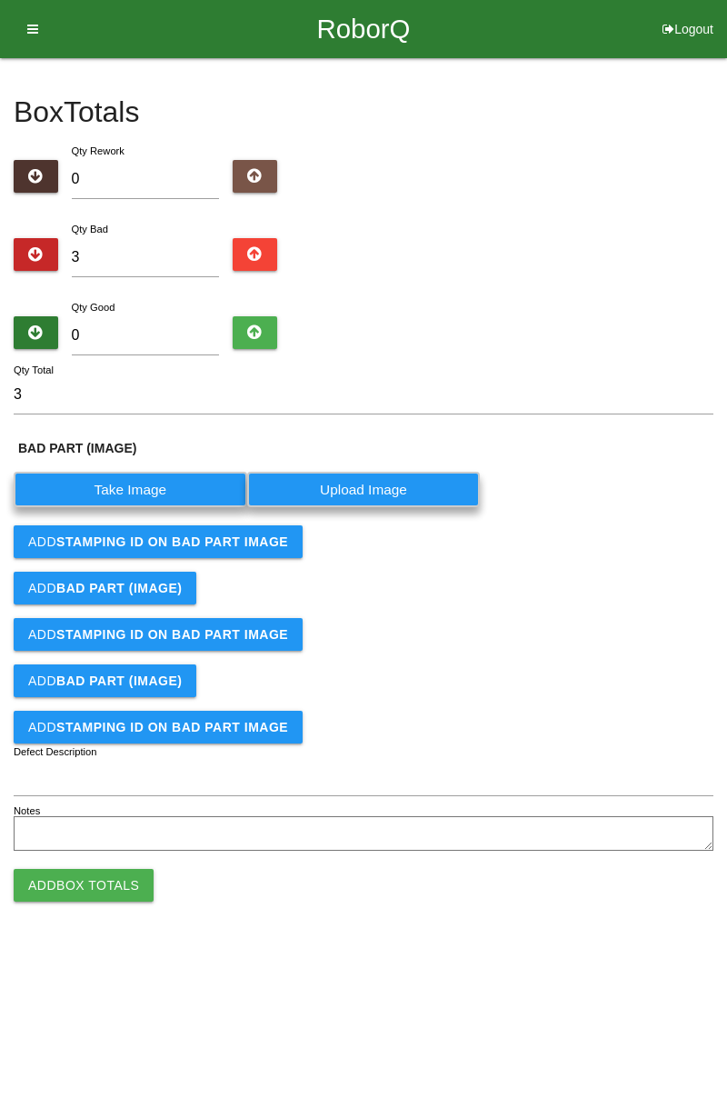
click at [145, 489] on label "Take Image" at bounding box center [131, 489] width 234 height 35
click at [0, 0] on \(IMAGE\) "Take Image" at bounding box center [0, 0] width 0 height 0
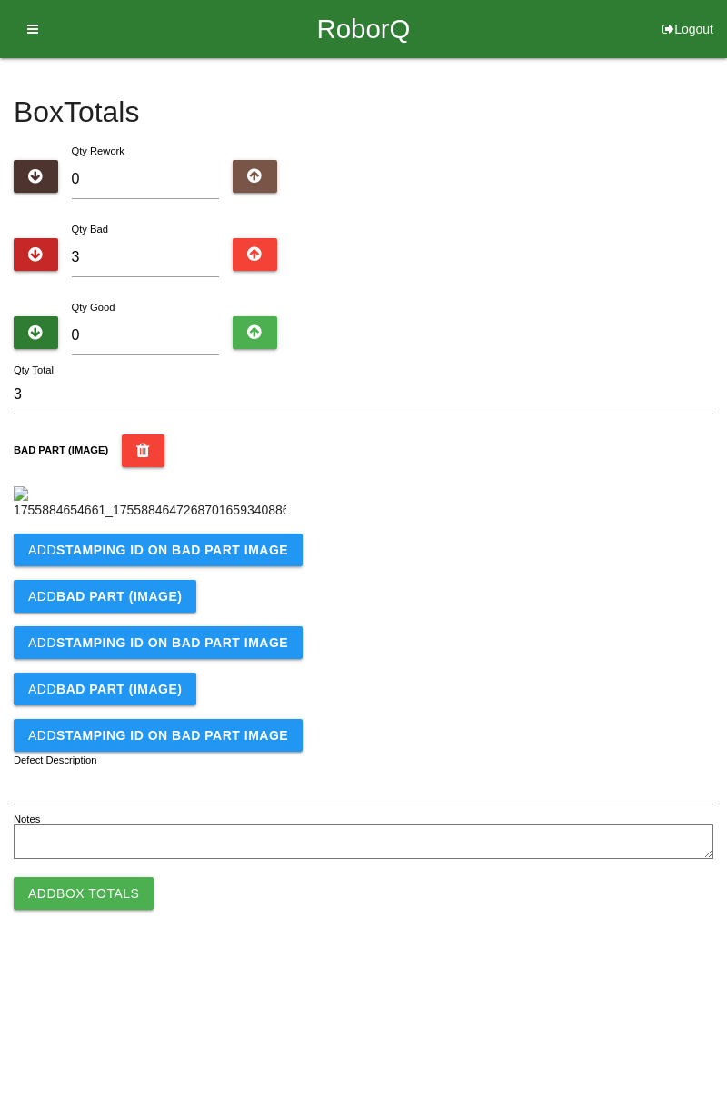
click at [142, 557] on b "STAMPING ID on BAD PART Image" at bounding box center [172, 550] width 232 height 15
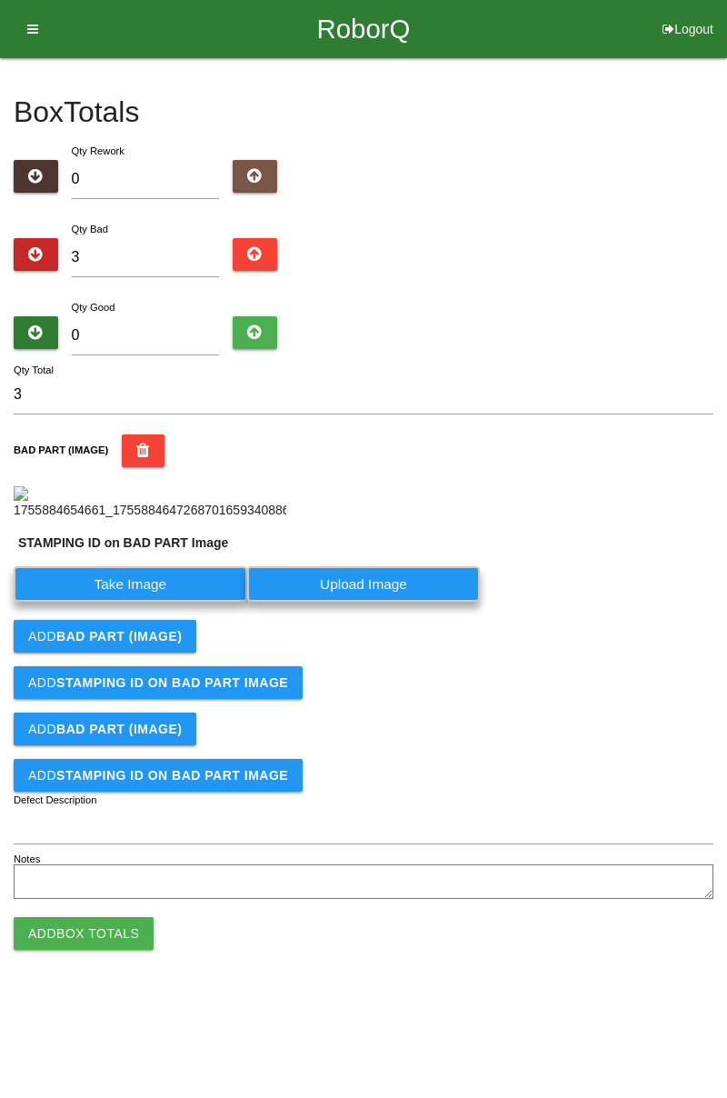
click at [135, 602] on label "Take Image" at bounding box center [131, 583] width 234 height 35
click at [0, 0] on PART "Take Image" at bounding box center [0, 0] width 0 height 0
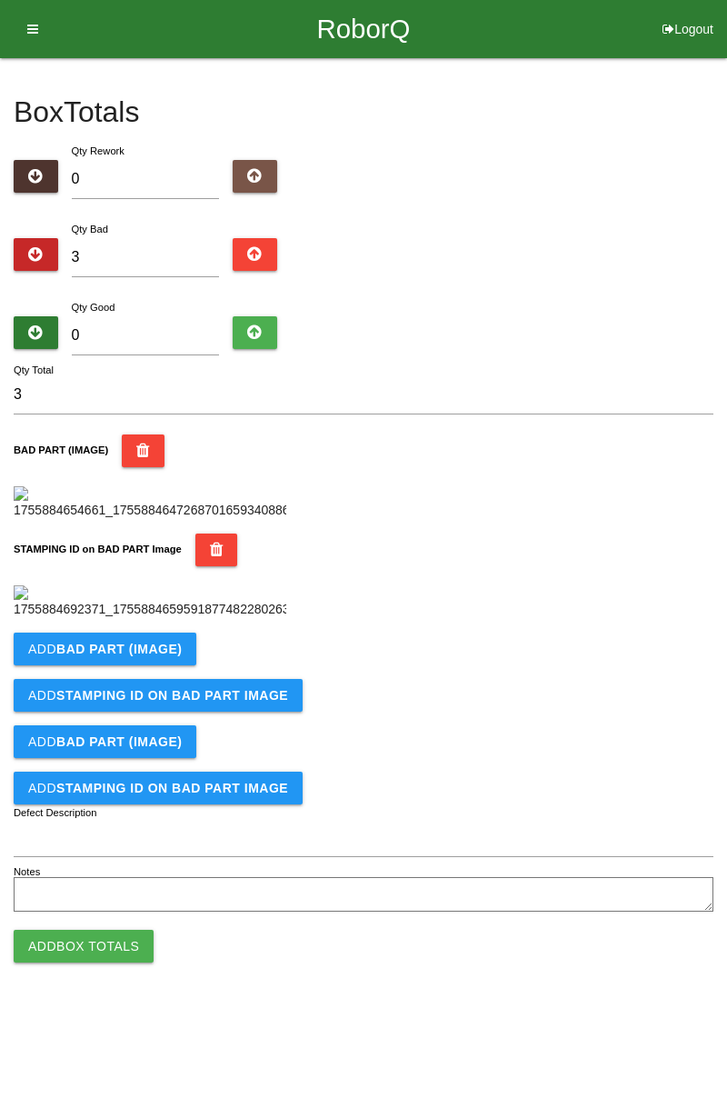
scroll to position [400, 0]
click at [173, 665] on button "Add BAD PART (IMAGE)" at bounding box center [105, 648] width 183 height 33
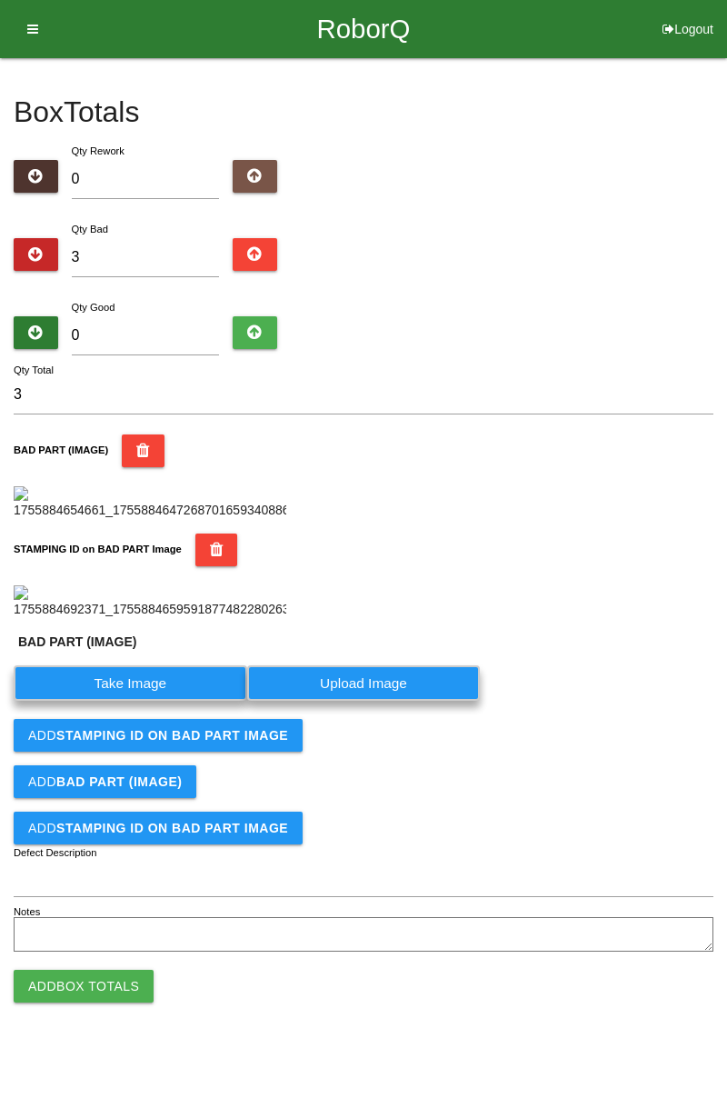
click at [141, 701] on label "Take Image" at bounding box center [131, 682] width 234 height 35
click at [0, 0] on \(IMAGE\) "Take Image" at bounding box center [0, 0] width 0 height 0
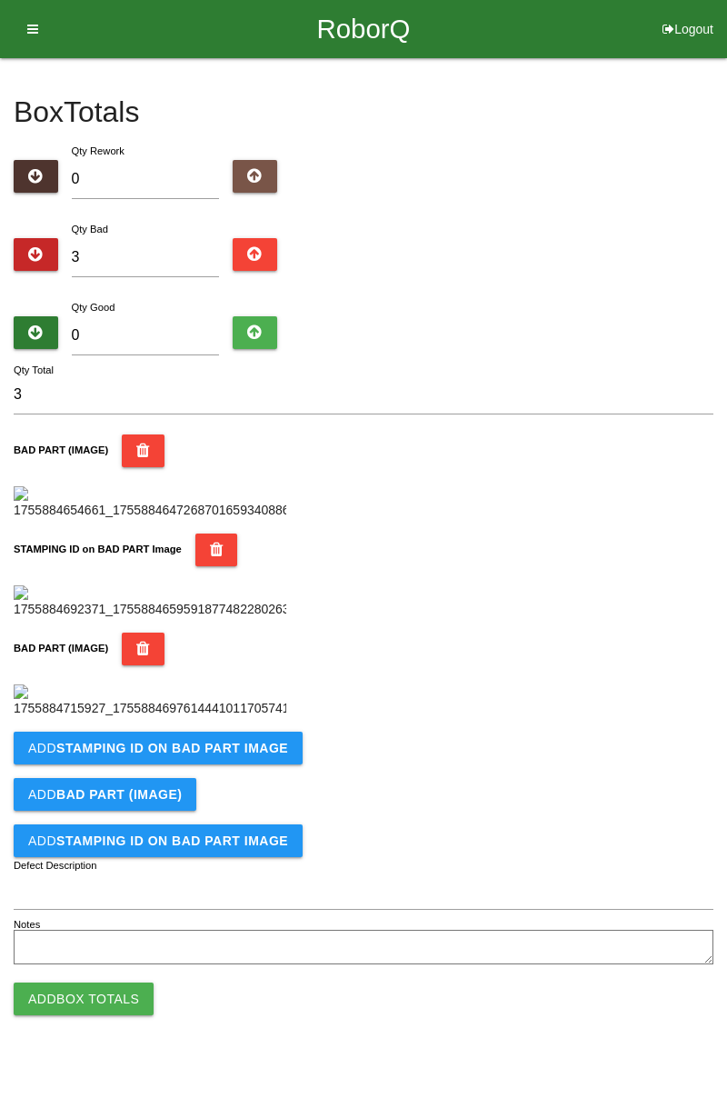
scroll to position [698, 0]
click at [205, 764] on button "Add STAMPING ID on BAD PART Image" at bounding box center [158, 748] width 289 height 33
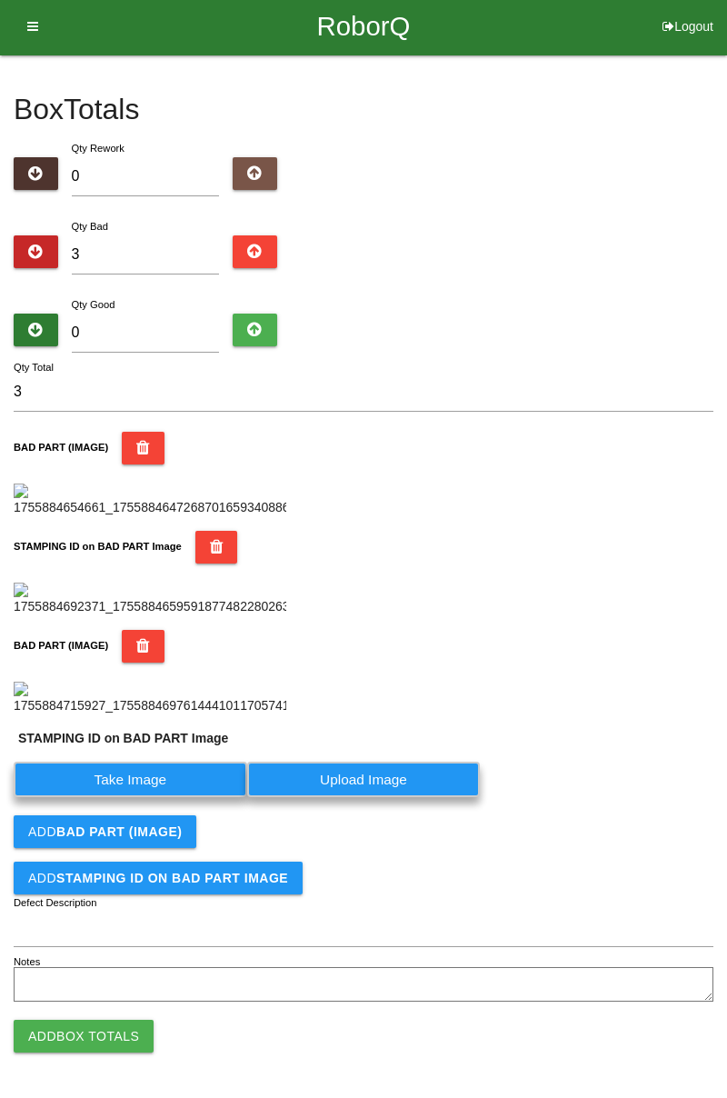
click at [145, 797] on label "Take Image" at bounding box center [131, 779] width 234 height 35
click at [0, 0] on PART "Take Image" at bounding box center [0, 0] width 0 height 0
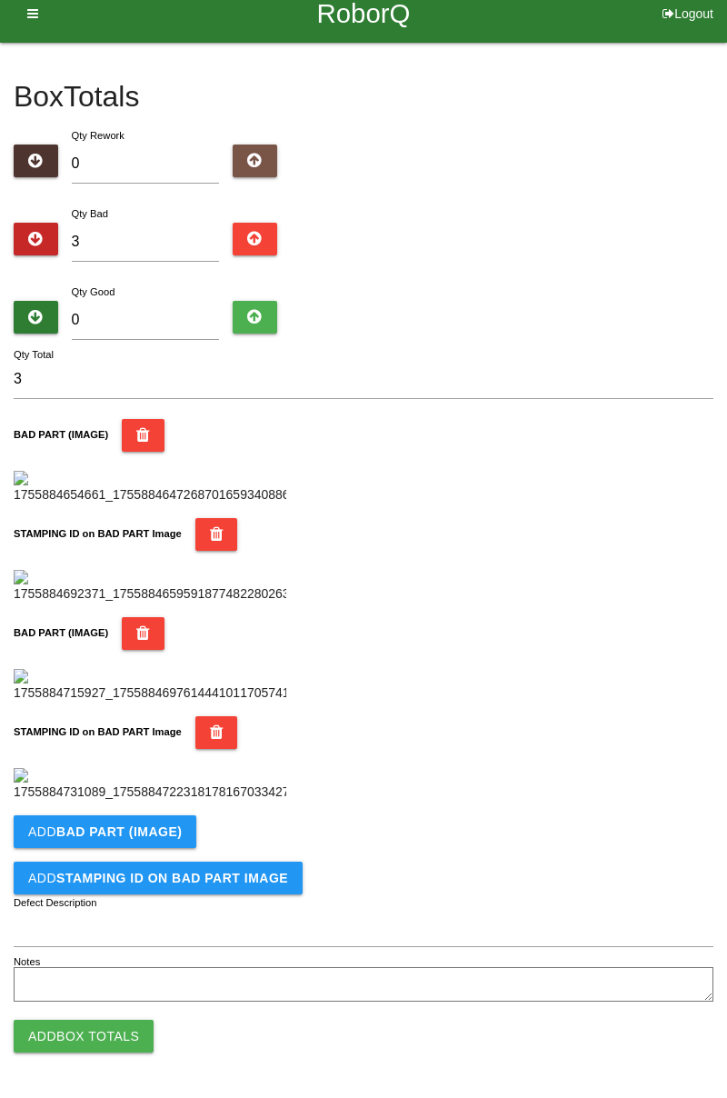
scroll to position [996, 0]
click at [162, 834] on b "BAD PART (IMAGE)" at bounding box center [118, 831] width 125 height 15
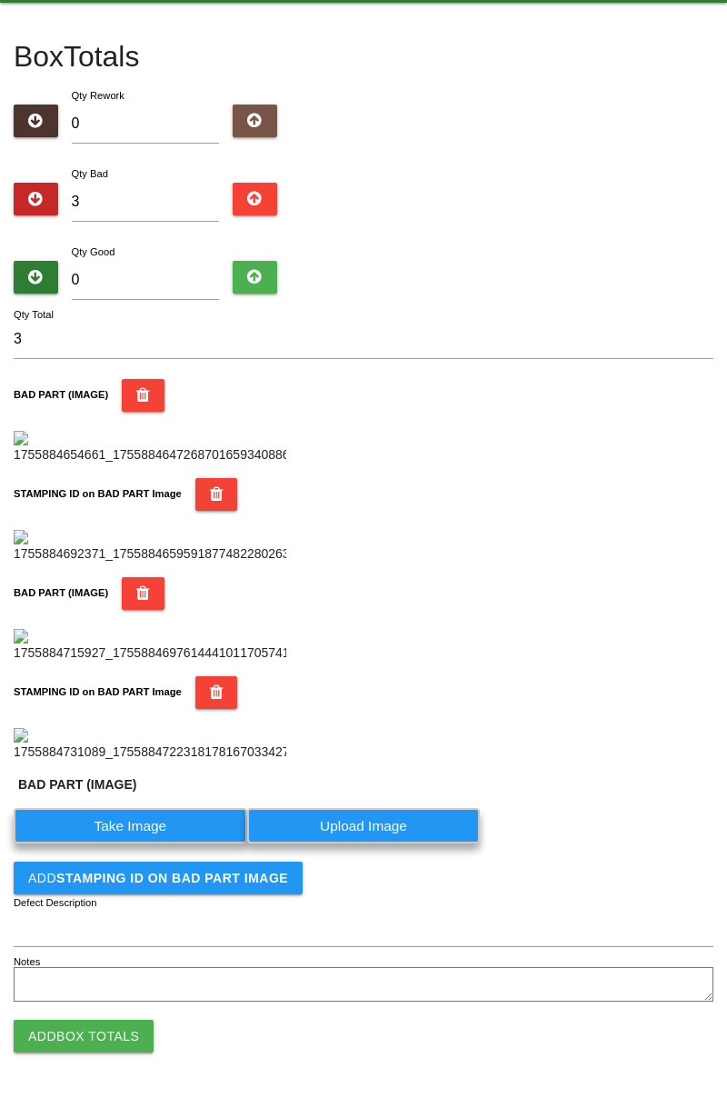
click at [161, 843] on label "Take Image" at bounding box center [131, 825] width 234 height 35
click at [0, 0] on \(IMAGE\) "Take Image" at bounding box center [0, 0] width 0 height 0
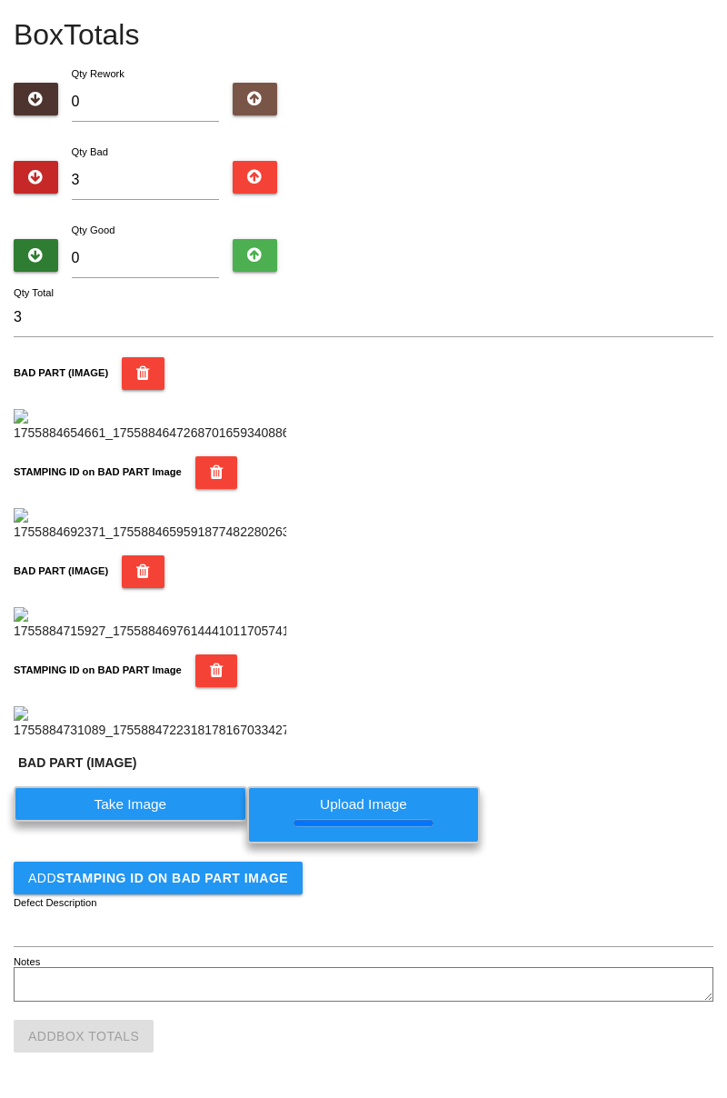
scroll to position [1058, 0]
click at [251, 881] on b "STAMPING ID on BAD PART Image" at bounding box center [172, 878] width 232 height 15
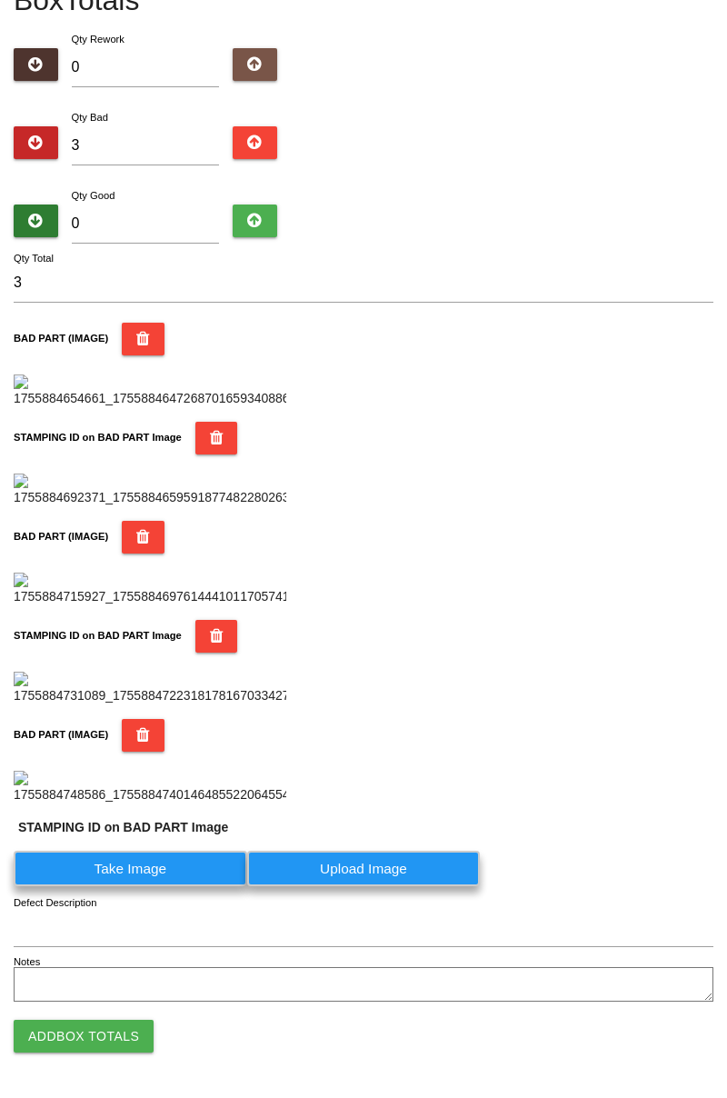
scroll to position [1338, 0]
click at [189, 880] on label "Take Image" at bounding box center [131, 868] width 234 height 35
click at [0, 0] on PART "Take Image" at bounding box center [0, 0] width 0 height 0
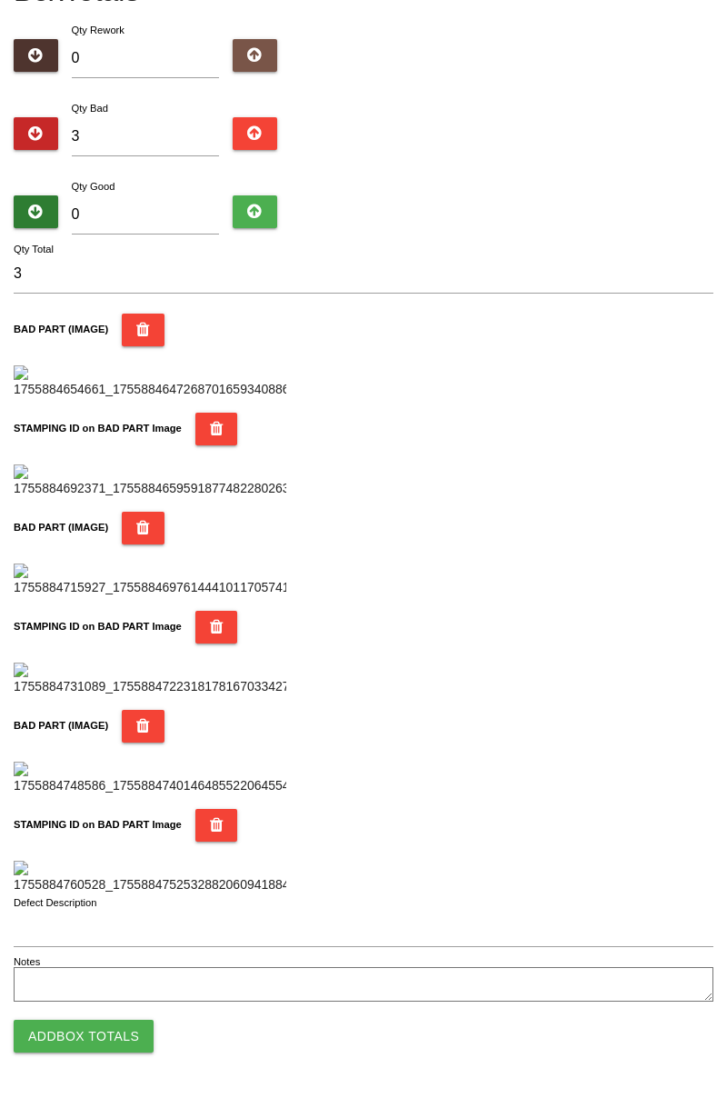
scroll to position [1592, 0]
click at [66, 1033] on button "Add Box Totals" at bounding box center [84, 1036] width 140 height 33
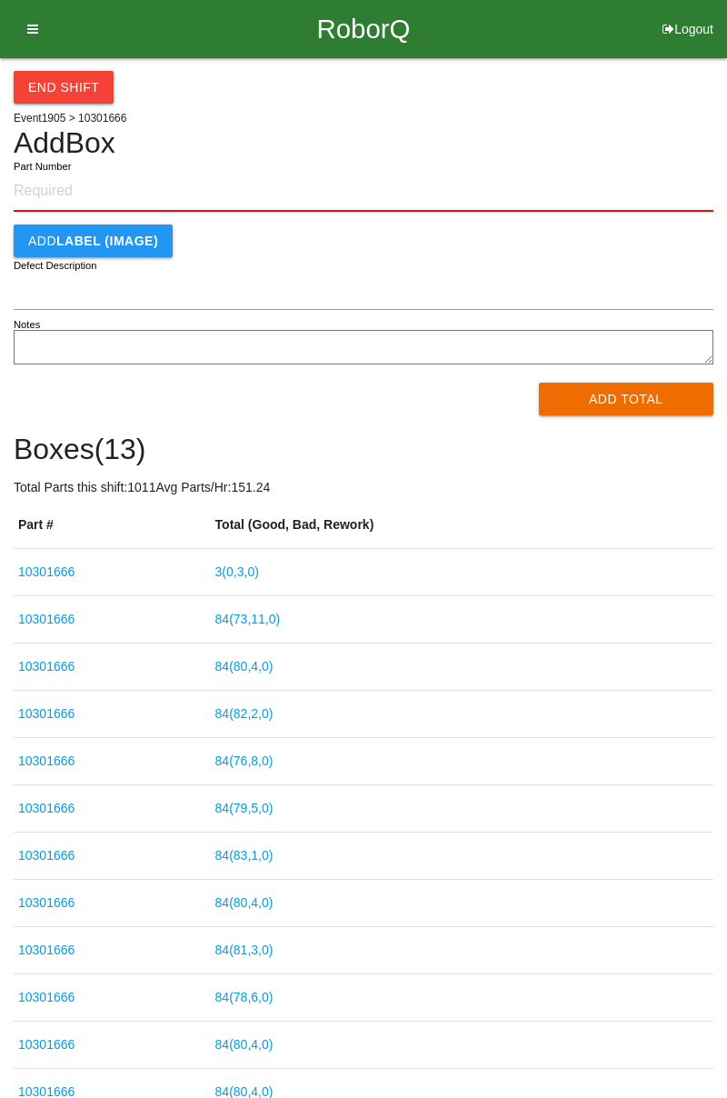
type input "10301666"
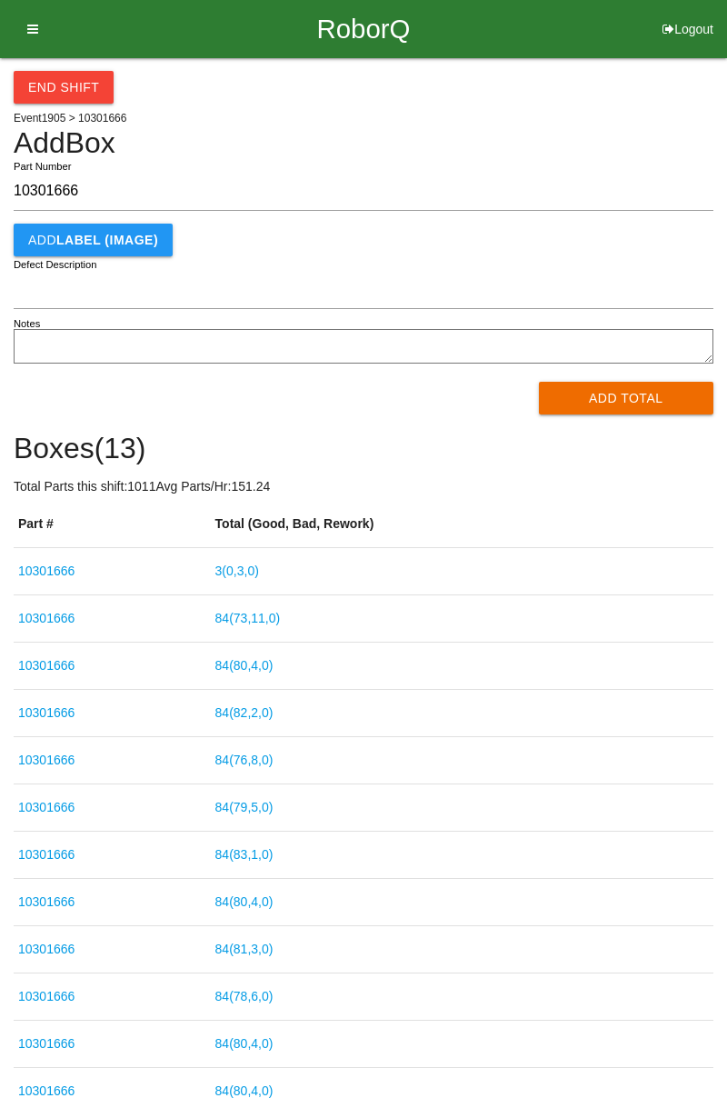
click at [259, 566] on link "3 ( 0 , 3 , 0 )" at bounding box center [237, 570] width 44 height 15
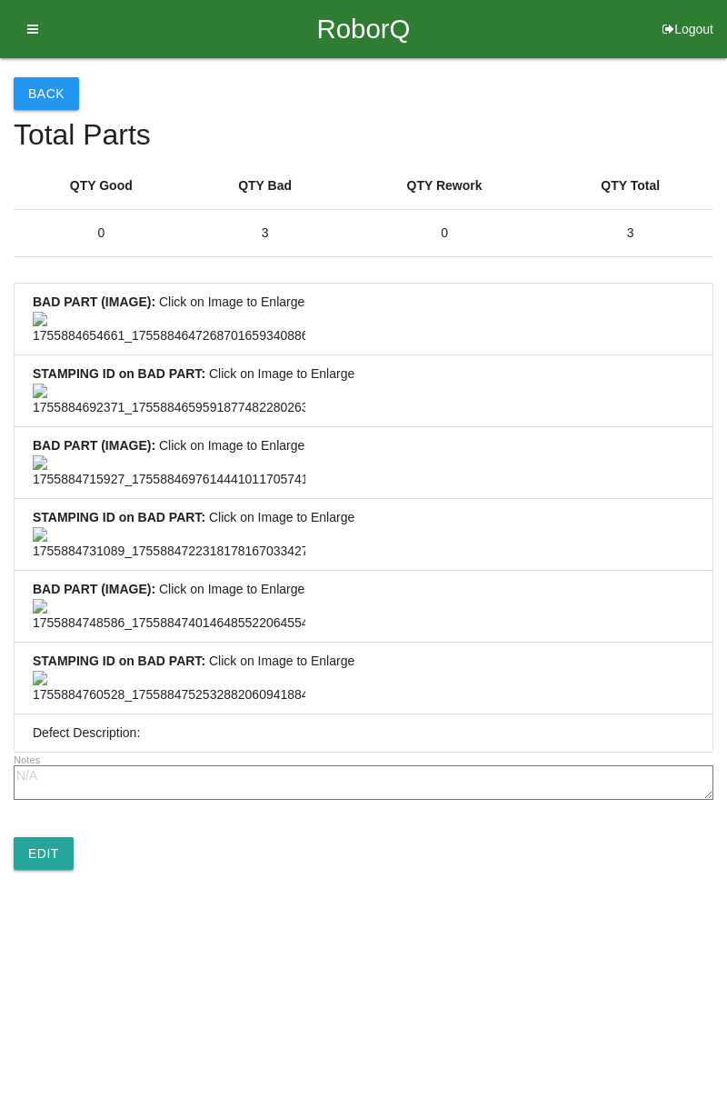
scroll to position [1351, 0]
click at [40, 870] on link "Edit" at bounding box center [44, 853] width 60 height 33
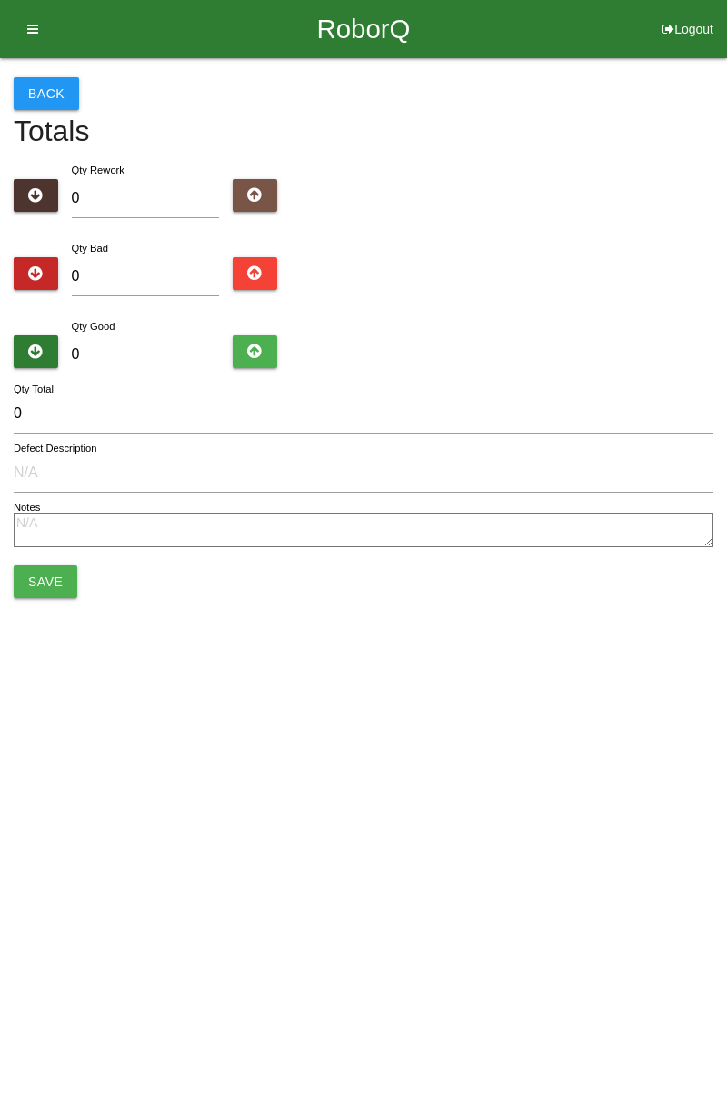
type input "3"
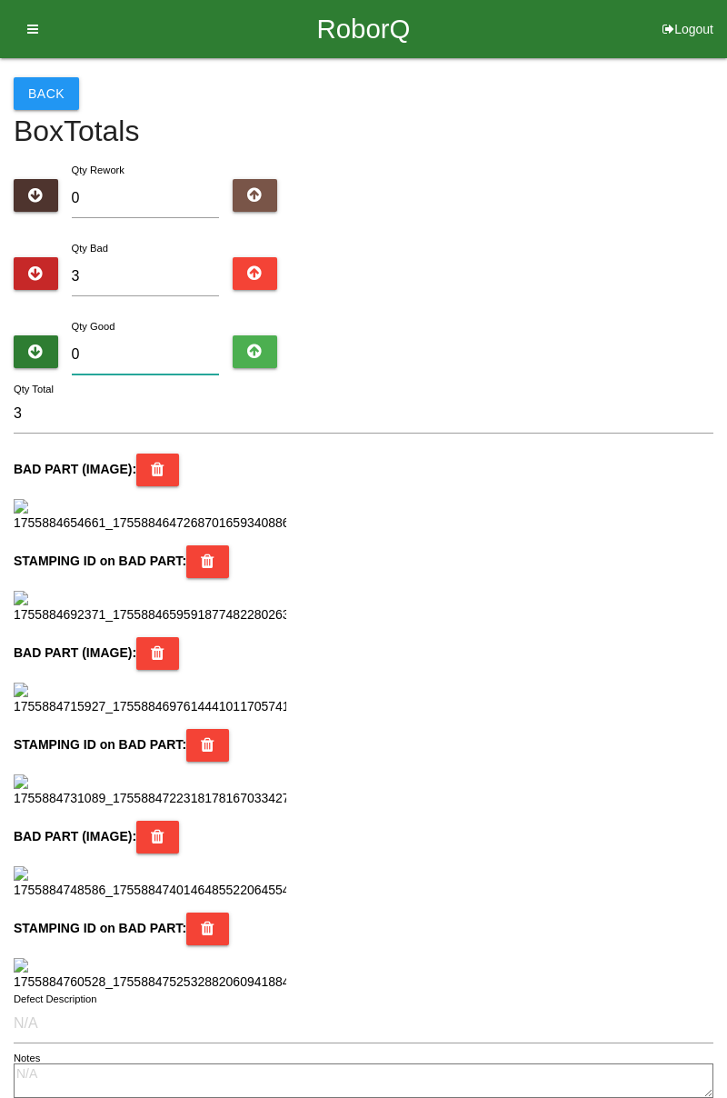
click at [133, 335] on input "0" at bounding box center [146, 354] width 148 height 39
type input "8"
type input "11"
type input "81"
type input "84"
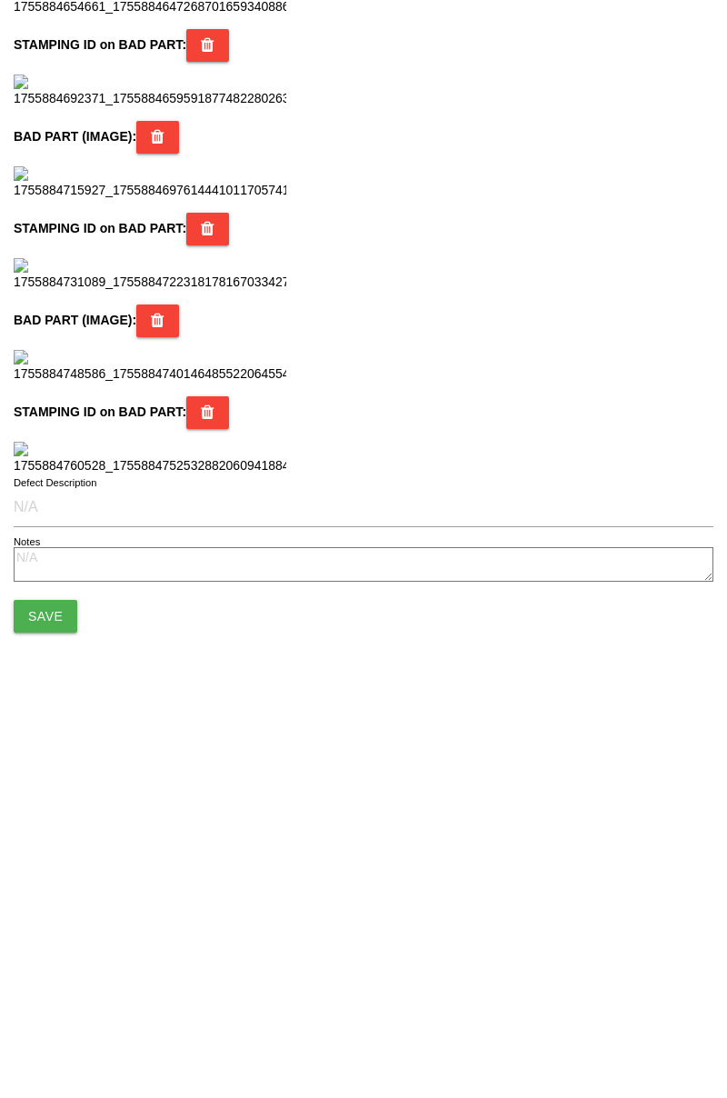
scroll to position [1614, 0]
type input "81"
click at [50, 983] on button "Save" at bounding box center [46, 990] width 64 height 33
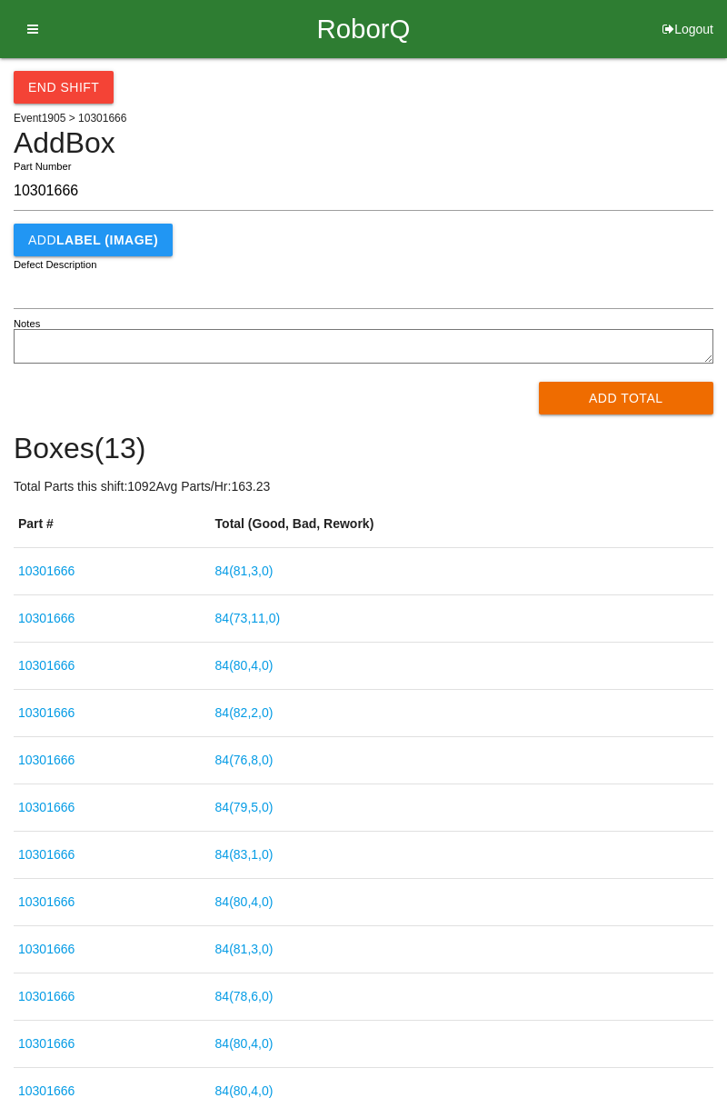
type input "10301666"
click at [722, 106] on div "End Shift Event 1905 > 10301666 Add Box 10301666 Part Number Add LABEL (IMAGE) …" at bounding box center [363, 610] width 727 height 1104
click at [627, 411] on button "Add Total" at bounding box center [626, 398] width 175 height 33
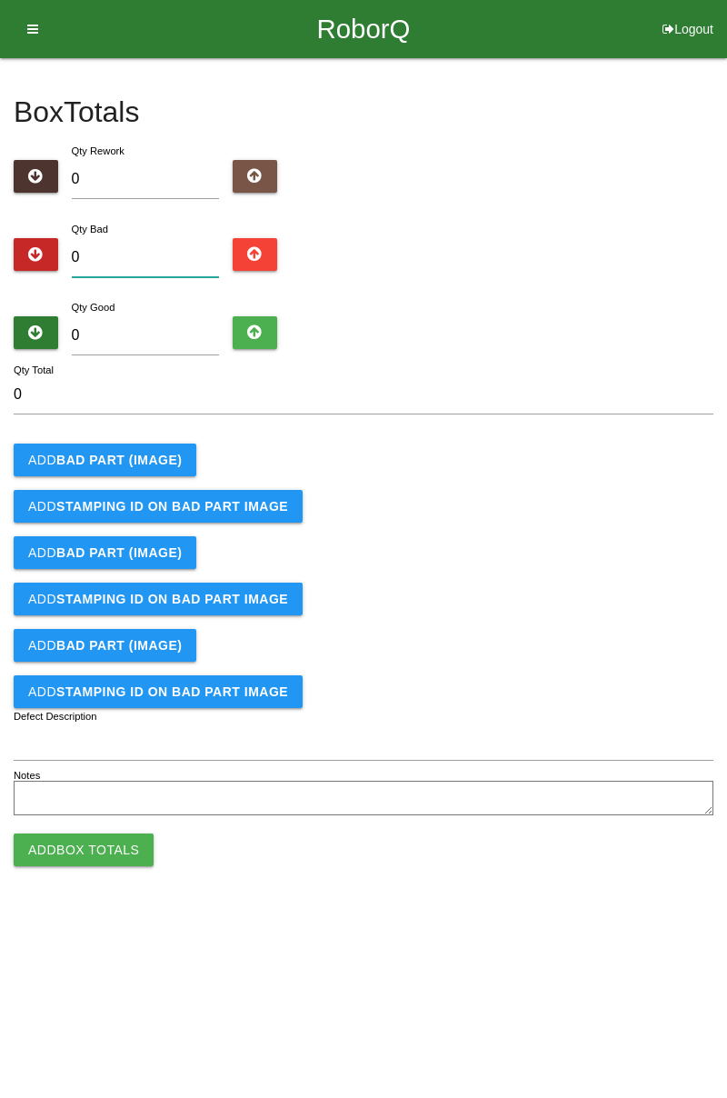
click at [161, 264] on input "0" at bounding box center [146, 257] width 148 height 39
type input "4"
click at [170, 337] on input "0" at bounding box center [146, 335] width 148 height 39
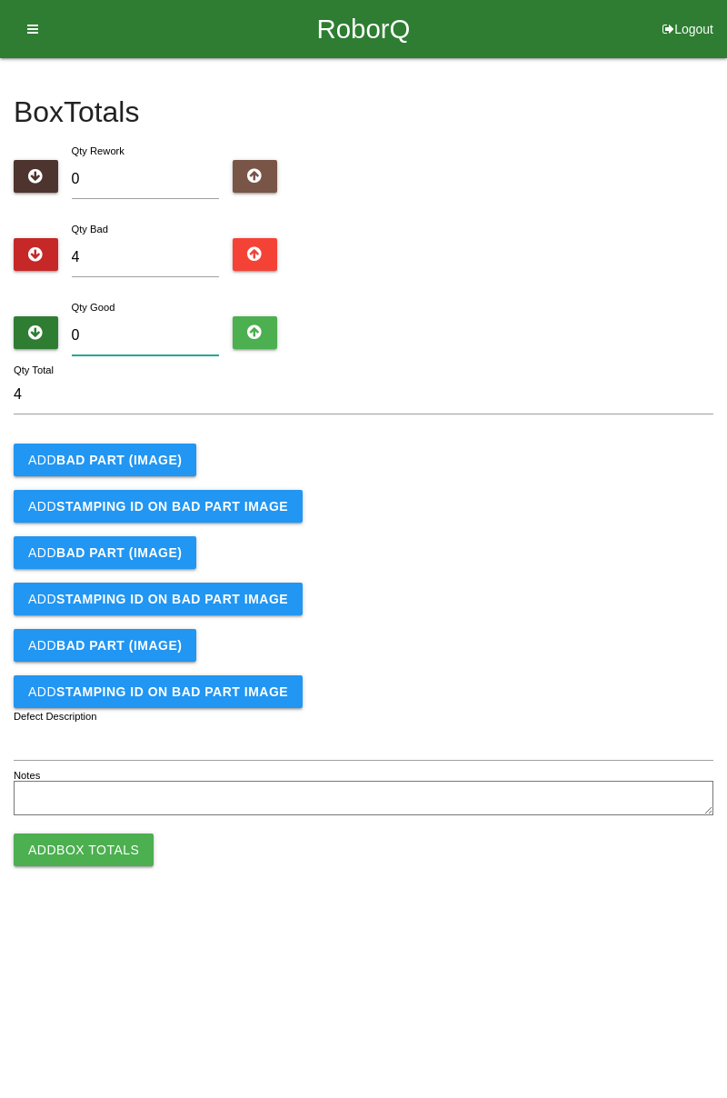
type input "8"
type input "12"
type input "80"
type input "84"
type input "80"
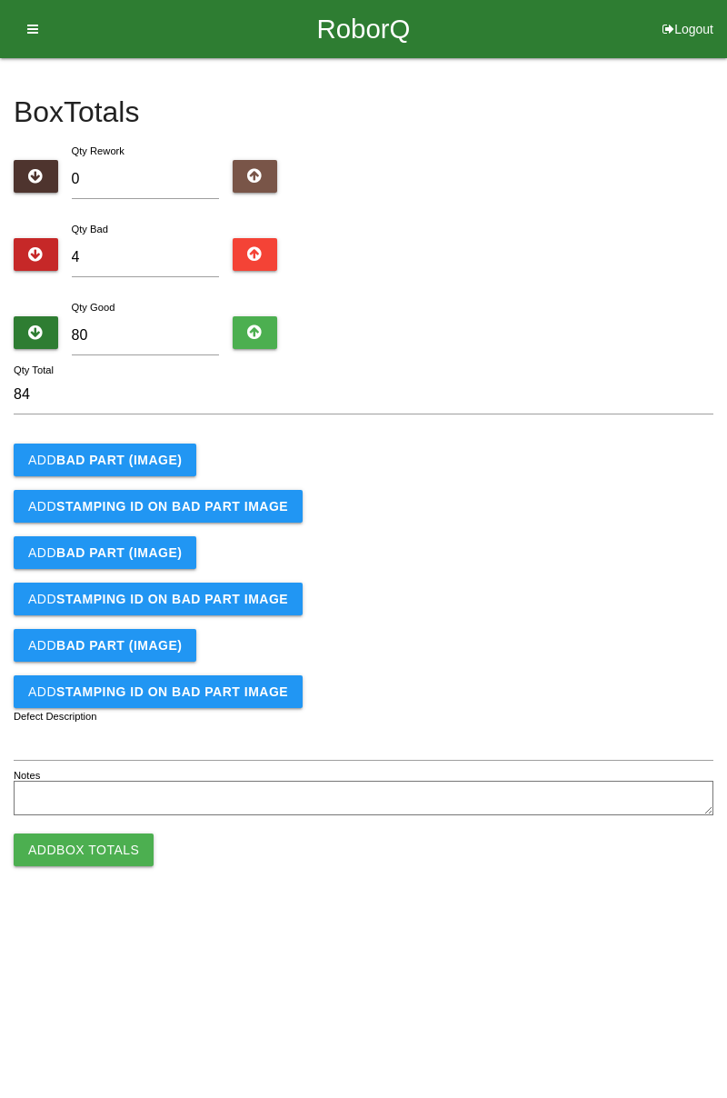
click at [159, 463] on b "BAD PART (IMAGE)" at bounding box center [118, 460] width 125 height 15
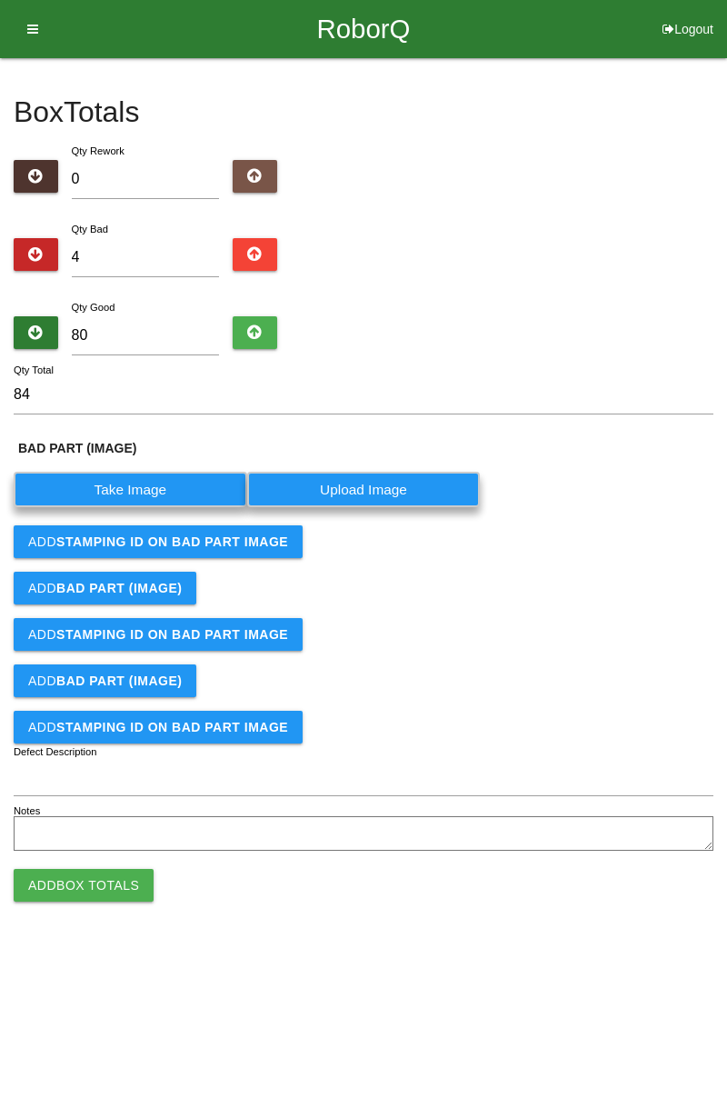
click at [165, 483] on label "Take Image" at bounding box center [131, 489] width 234 height 35
click at [0, 0] on \(IMAGE\) "Take Image" at bounding box center [0, 0] width 0 height 0
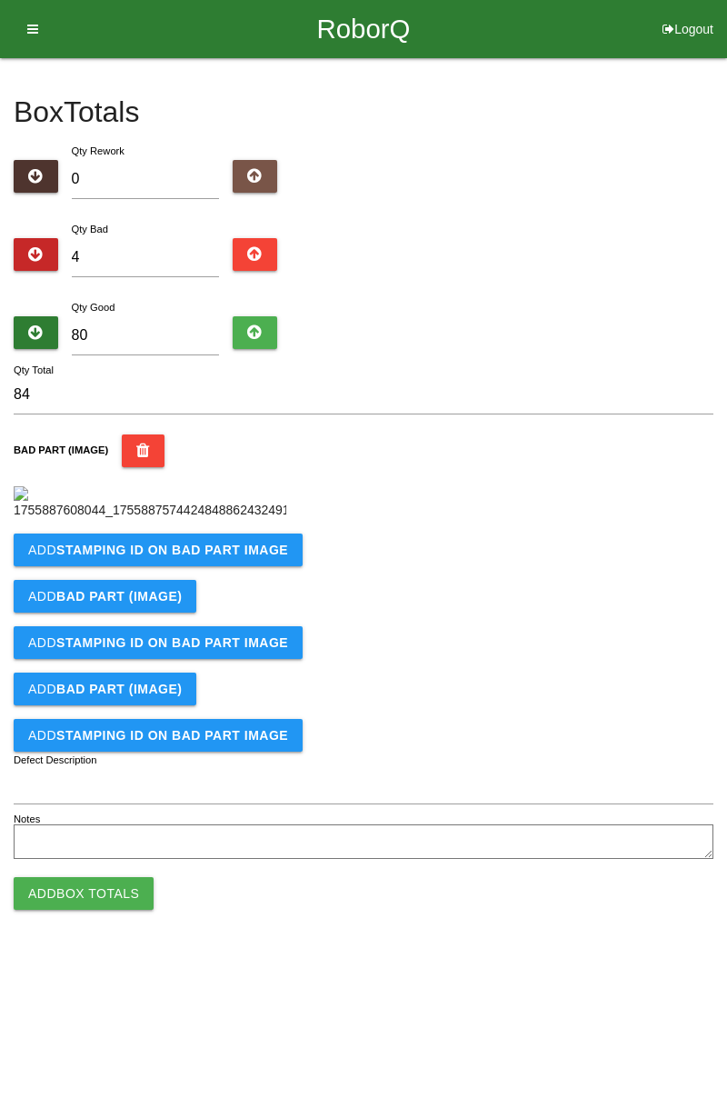
click at [254, 557] on b "STAMPING ID on BAD PART Image" at bounding box center [172, 550] width 232 height 15
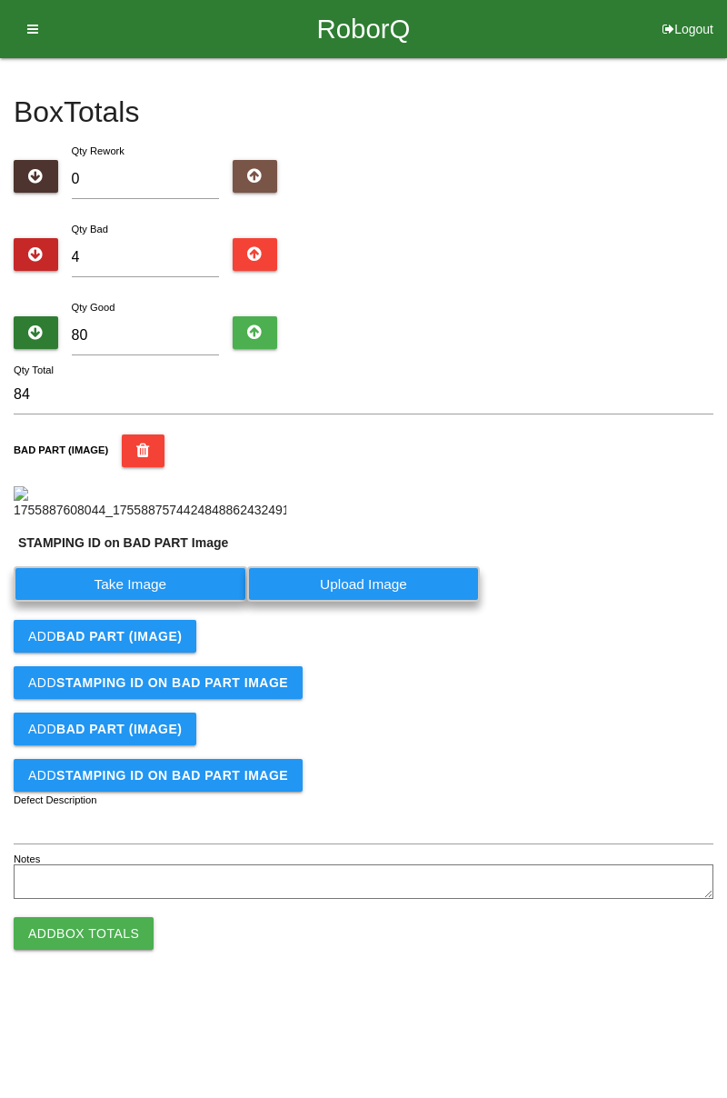
click at [185, 602] on label "Take Image" at bounding box center [131, 583] width 234 height 35
click at [0, 0] on PART "Take Image" at bounding box center [0, 0] width 0 height 0
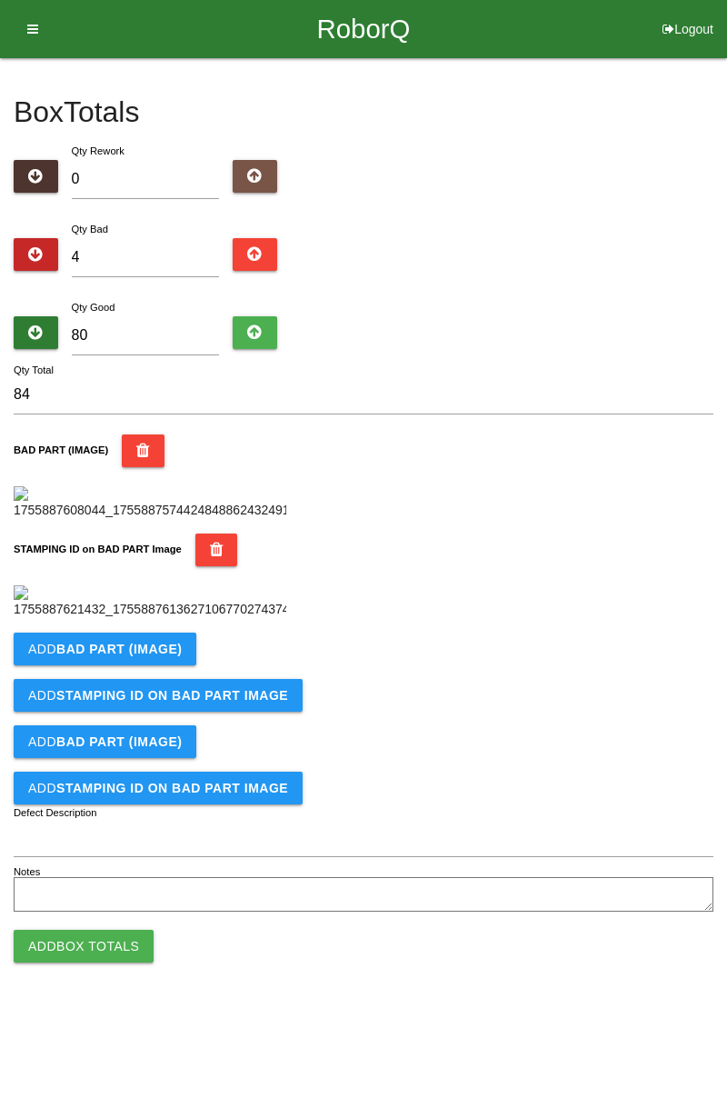
scroll to position [400, 0]
click at [173, 656] on b "BAD PART (IMAGE)" at bounding box center [118, 649] width 125 height 15
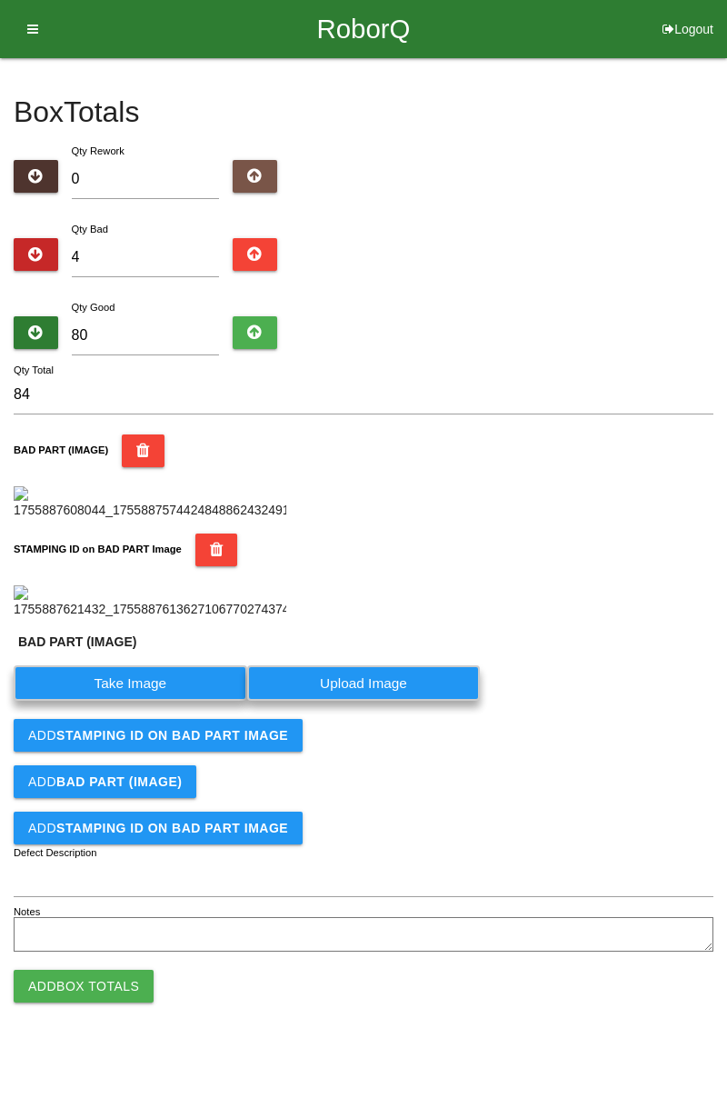
click at [162, 701] on label "Take Image" at bounding box center [131, 682] width 234 height 35
click at [0, 0] on \(IMAGE\) "Take Image" at bounding box center [0, 0] width 0 height 0
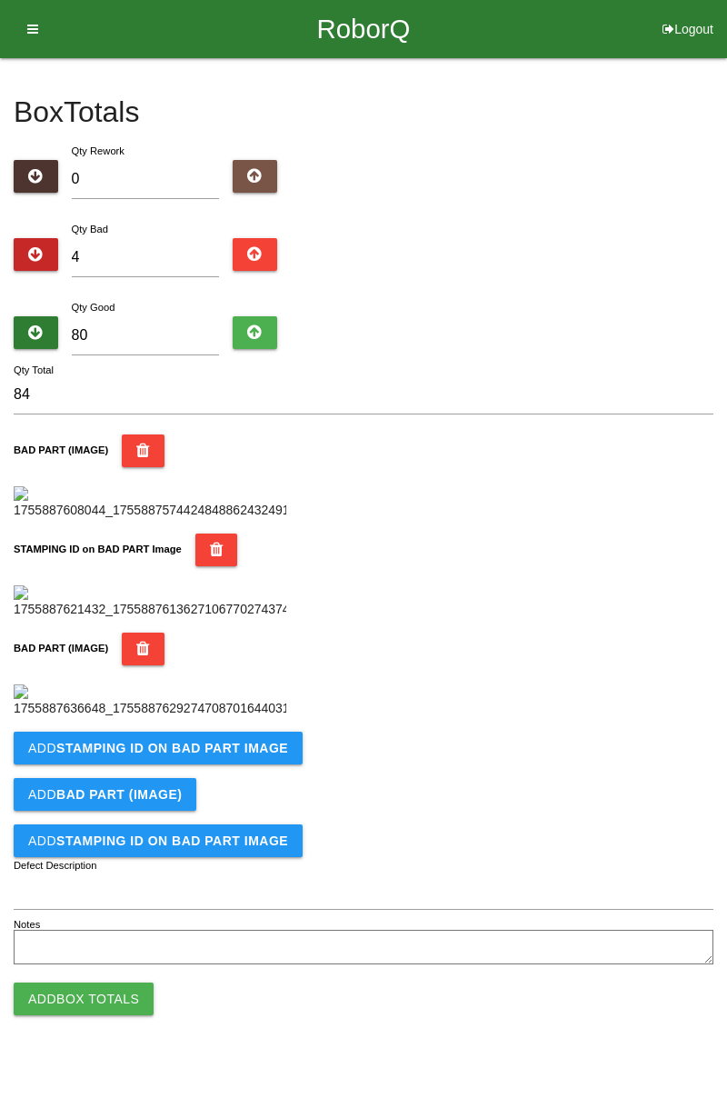
scroll to position [698, 0]
click at [224, 755] on b "STAMPING ID on BAD PART Image" at bounding box center [172, 748] width 232 height 15
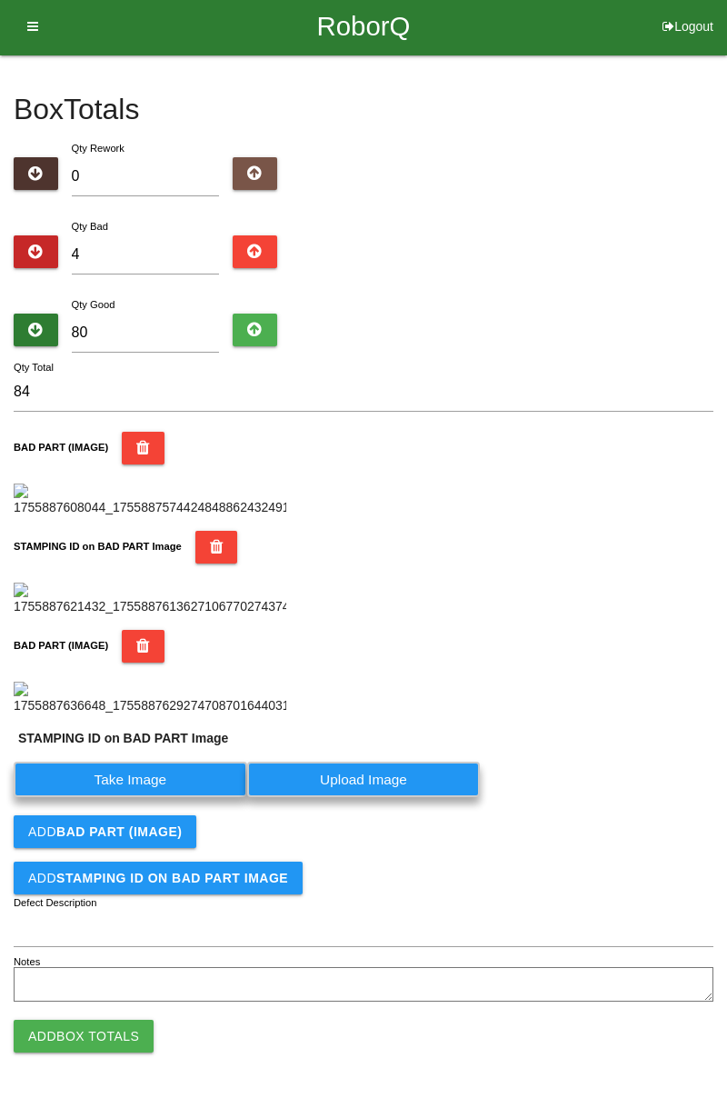
click at [162, 797] on label "Take Image" at bounding box center [131, 779] width 234 height 35
click at [0, 0] on PART "Take Image" at bounding box center [0, 0] width 0 height 0
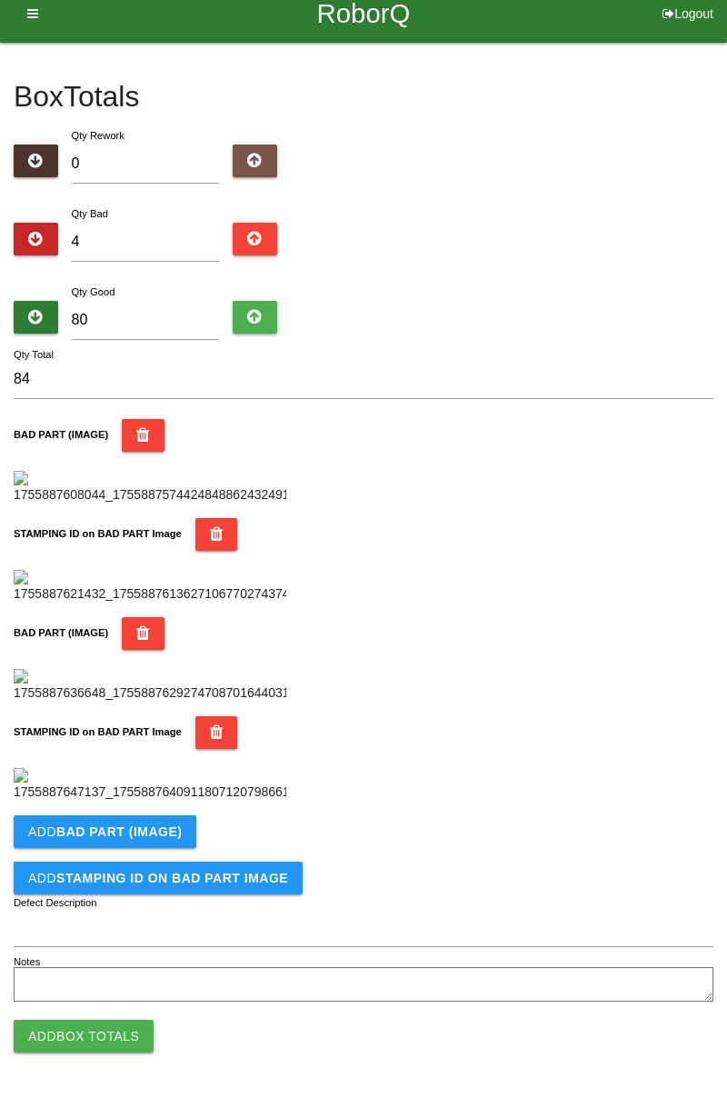
scroll to position [996, 0]
click at [144, 845] on button "Add BAD PART (IMAGE)" at bounding box center [105, 831] width 183 height 33
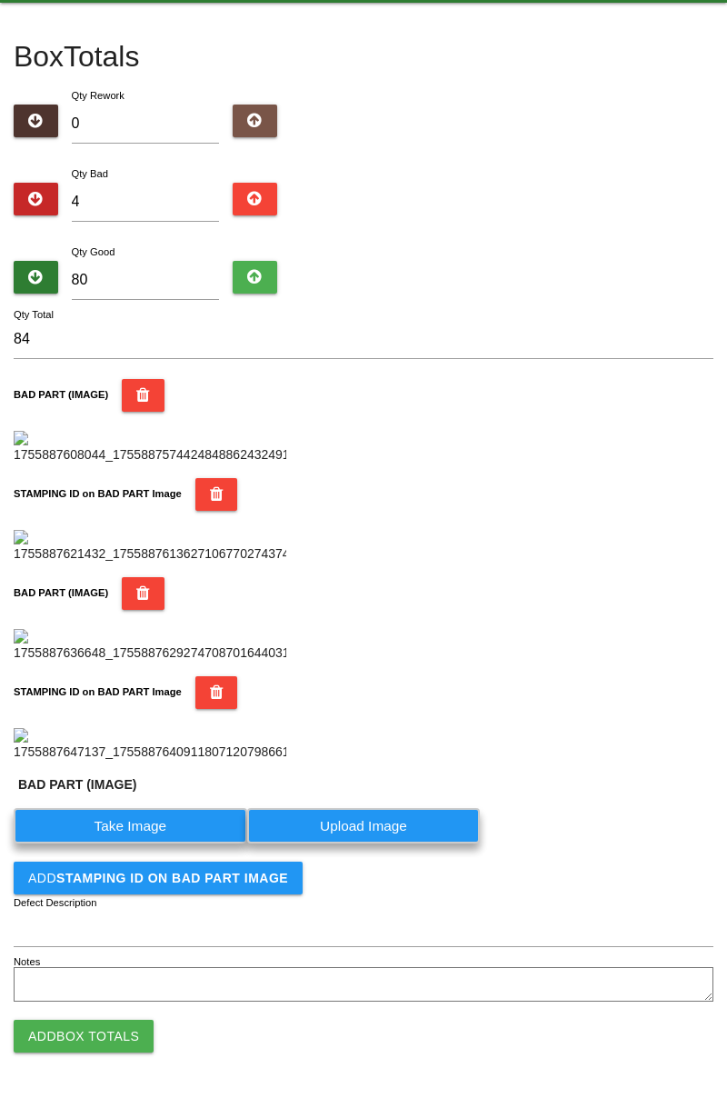
click at [131, 843] on label "Take Image" at bounding box center [131, 825] width 234 height 35
click at [0, 0] on \(IMAGE\) "Take Image" at bounding box center [0, 0] width 0 height 0
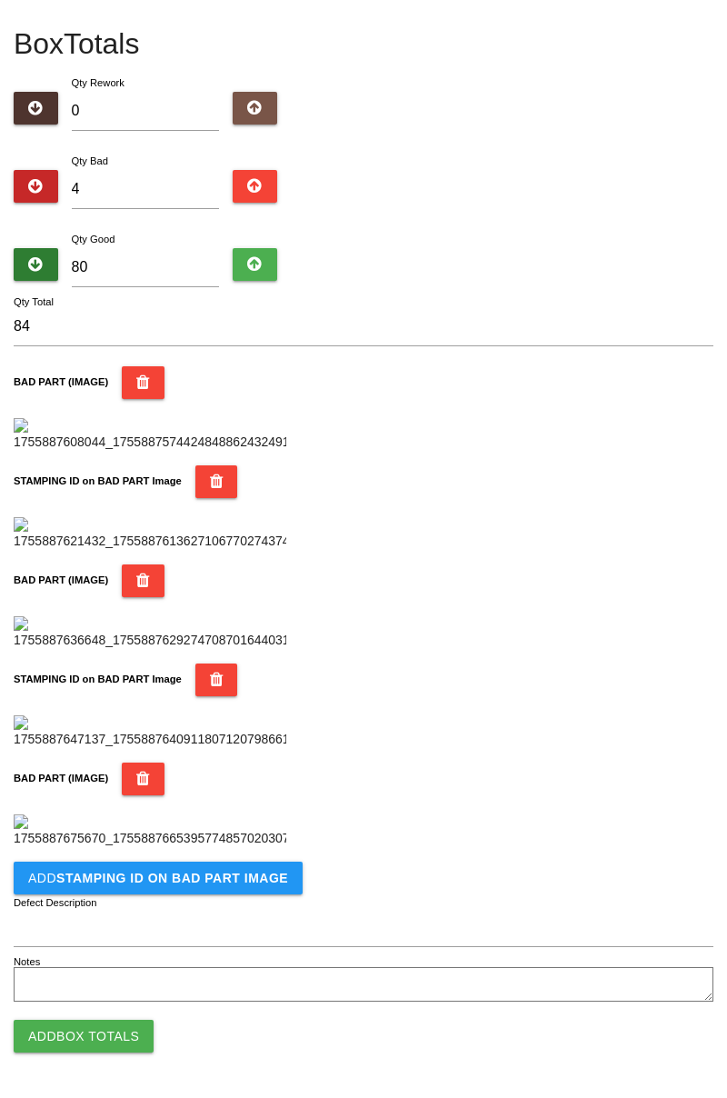
scroll to position [1294, 0]
click at [220, 882] on b "STAMPING ID on BAD PART Image" at bounding box center [172, 878] width 232 height 15
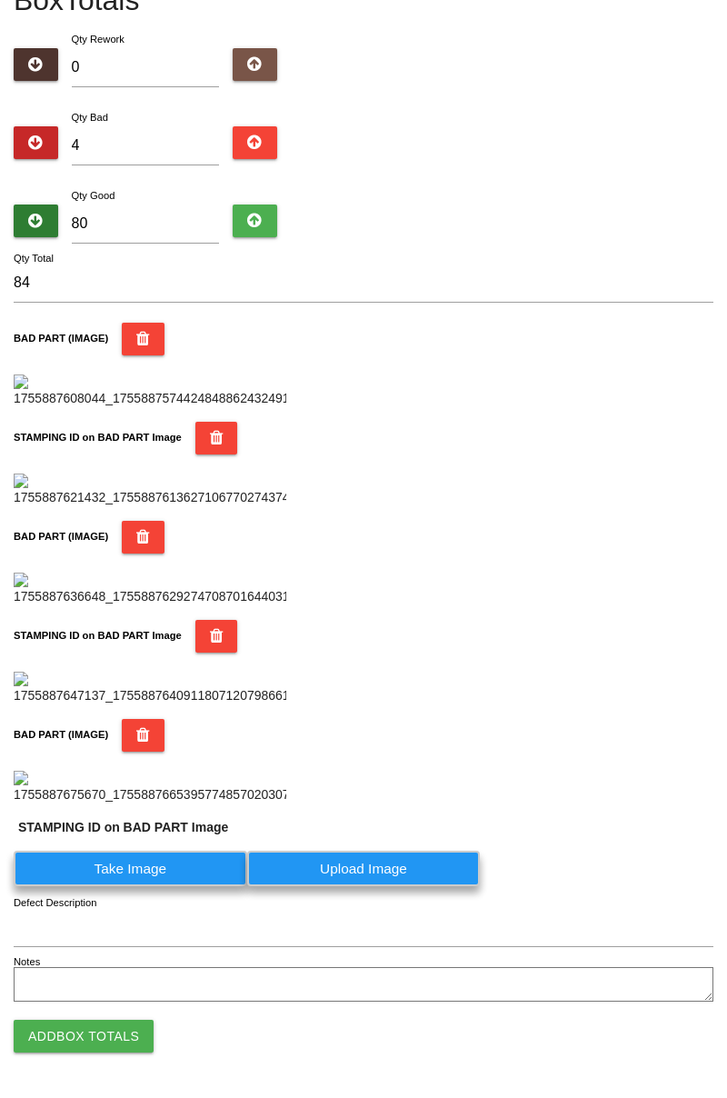
click at [149, 886] on label "Take Image" at bounding box center [131, 868] width 234 height 35
click at [0, 0] on PART "Take Image" at bounding box center [0, 0] width 0 height 0
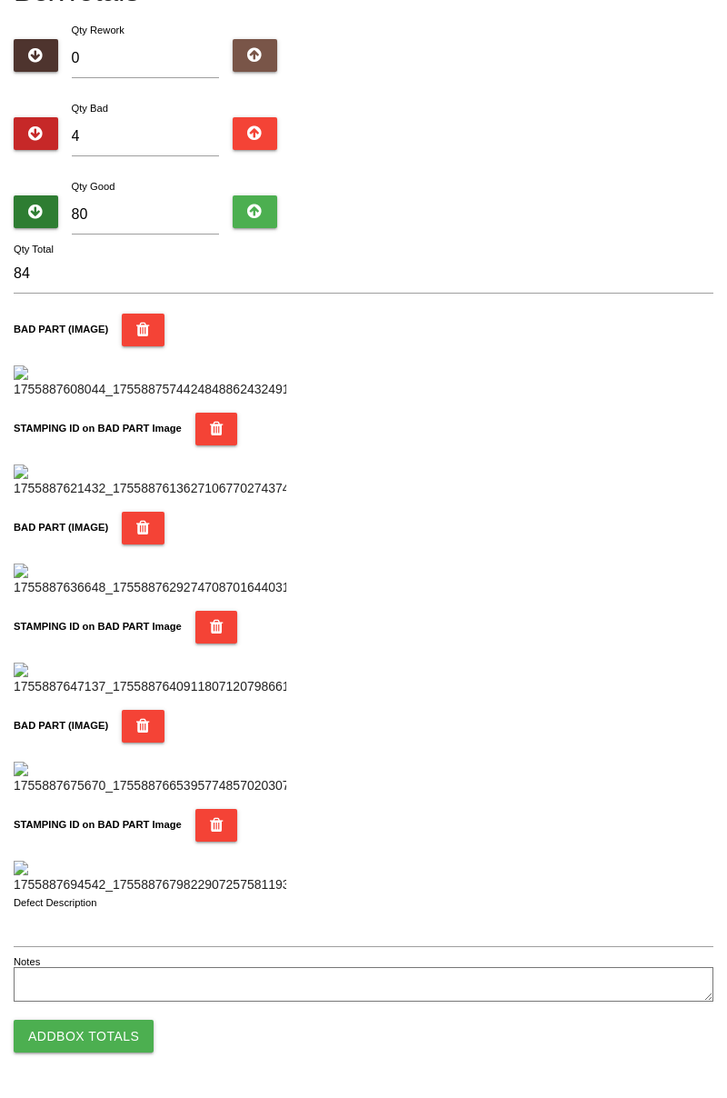
scroll to position [1592, 0]
click at [129, 1043] on button "Add Box Totals" at bounding box center [84, 1036] width 140 height 33
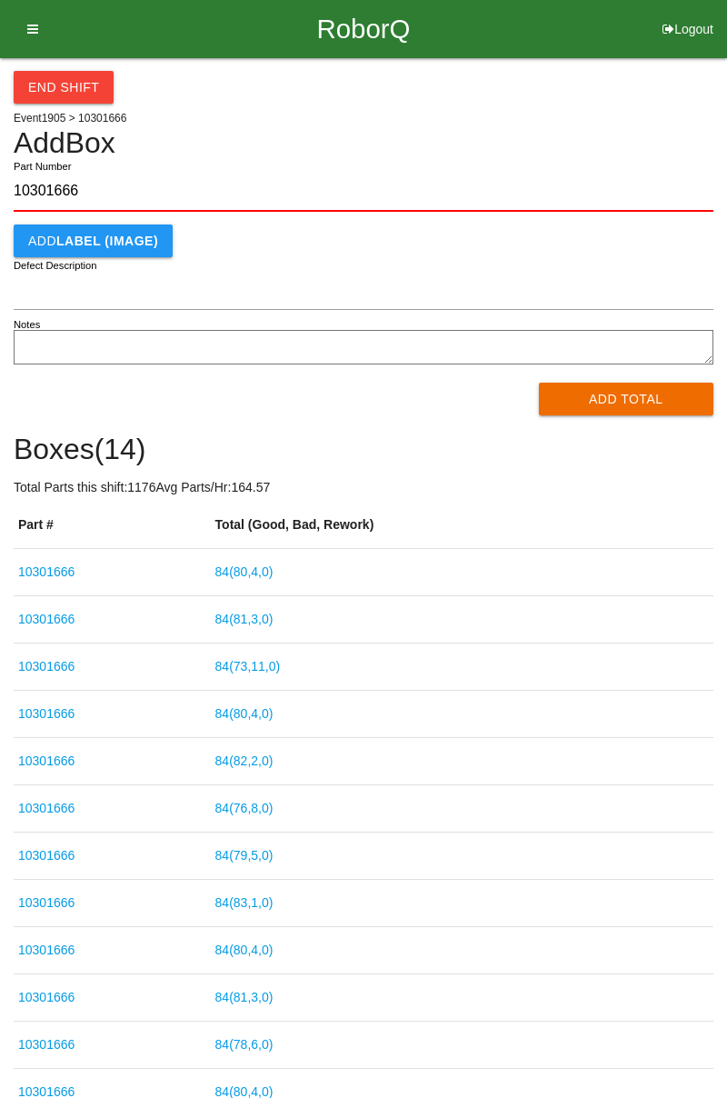
type input "10301666"
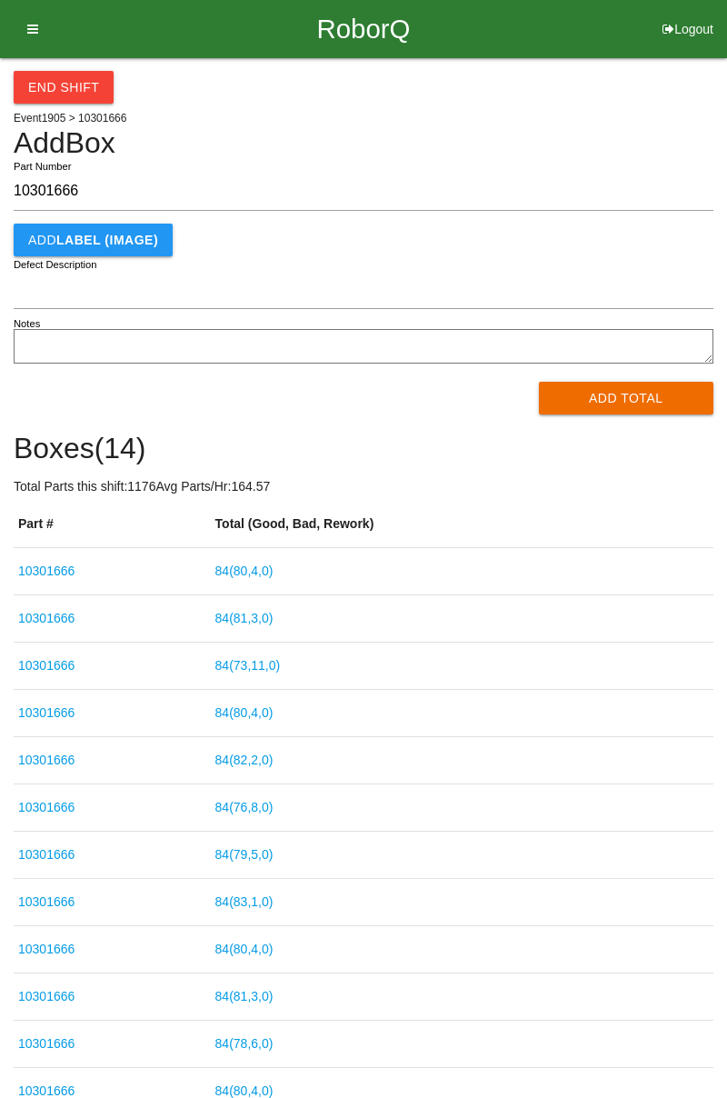
click at [605, 403] on button "Add Total" at bounding box center [626, 398] width 175 height 33
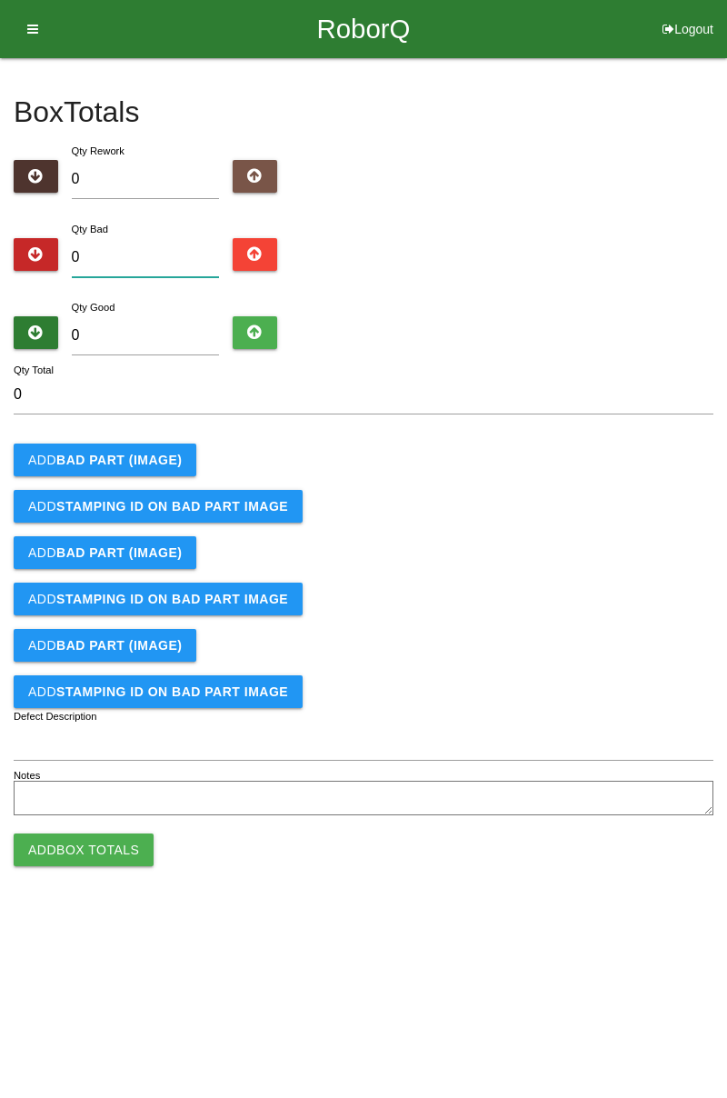
click at [185, 240] on input "0" at bounding box center [146, 257] width 148 height 39
type input "1"
click at [182, 329] on input "0" at bounding box center [146, 335] width 148 height 39
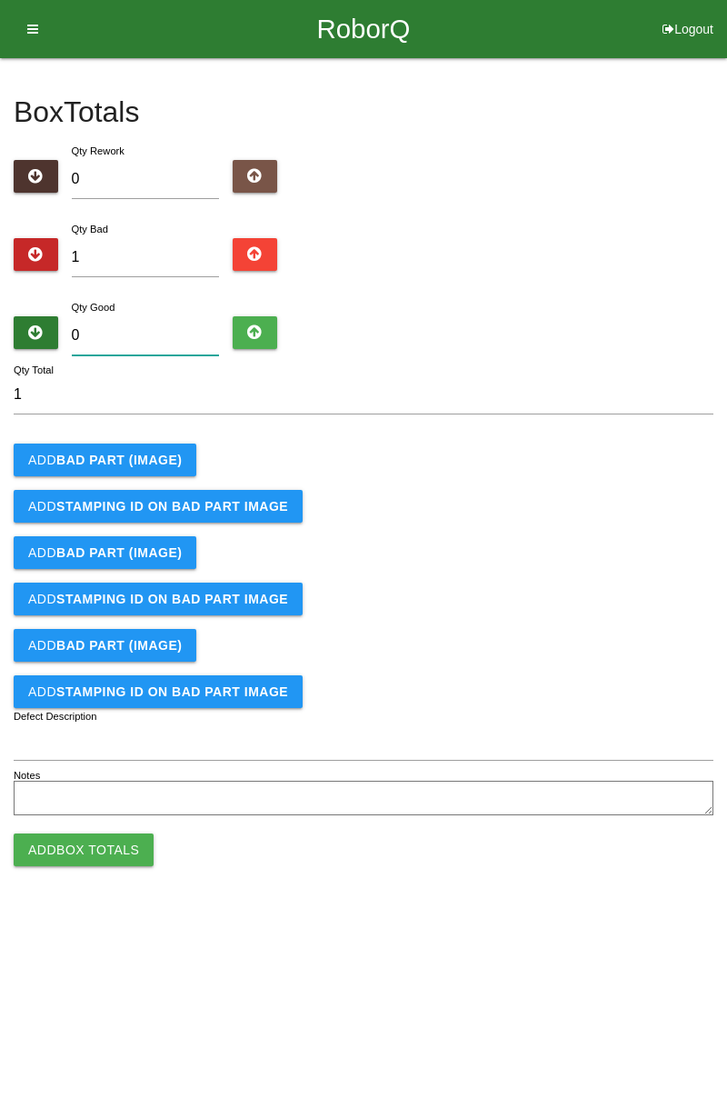
type input "8"
type input "9"
type input "84"
type input "85"
type input "8"
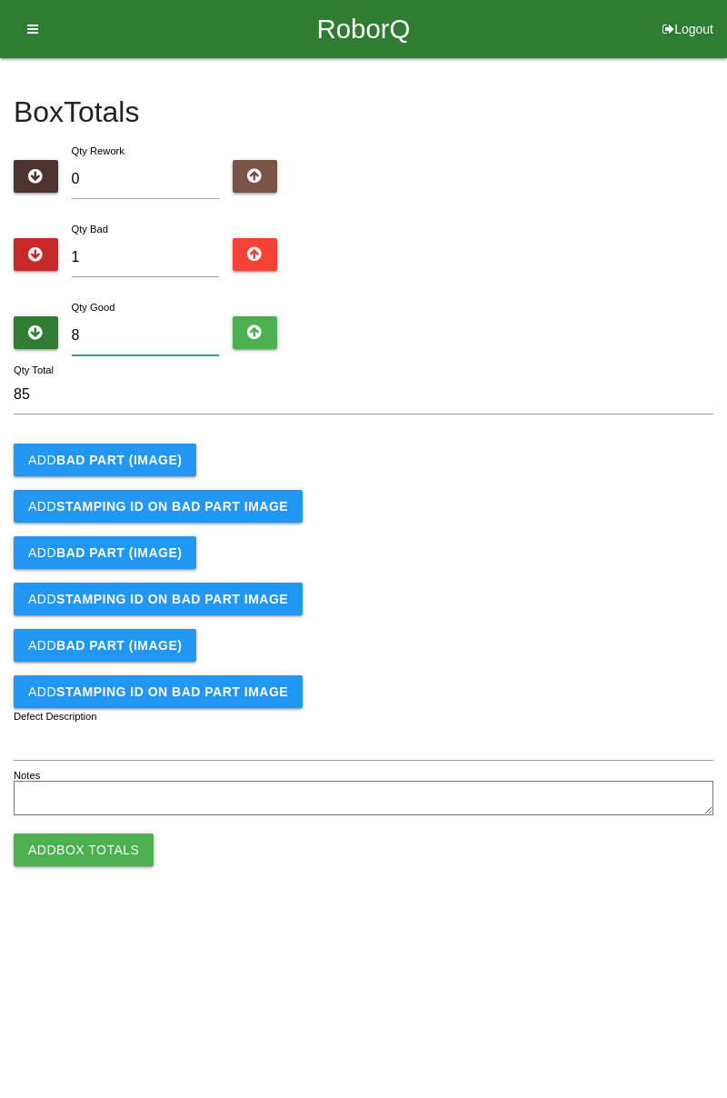
type input "9"
type input "83"
type input "84"
type input "83"
click at [153, 456] on b "BAD PART (IMAGE)" at bounding box center [118, 460] width 125 height 15
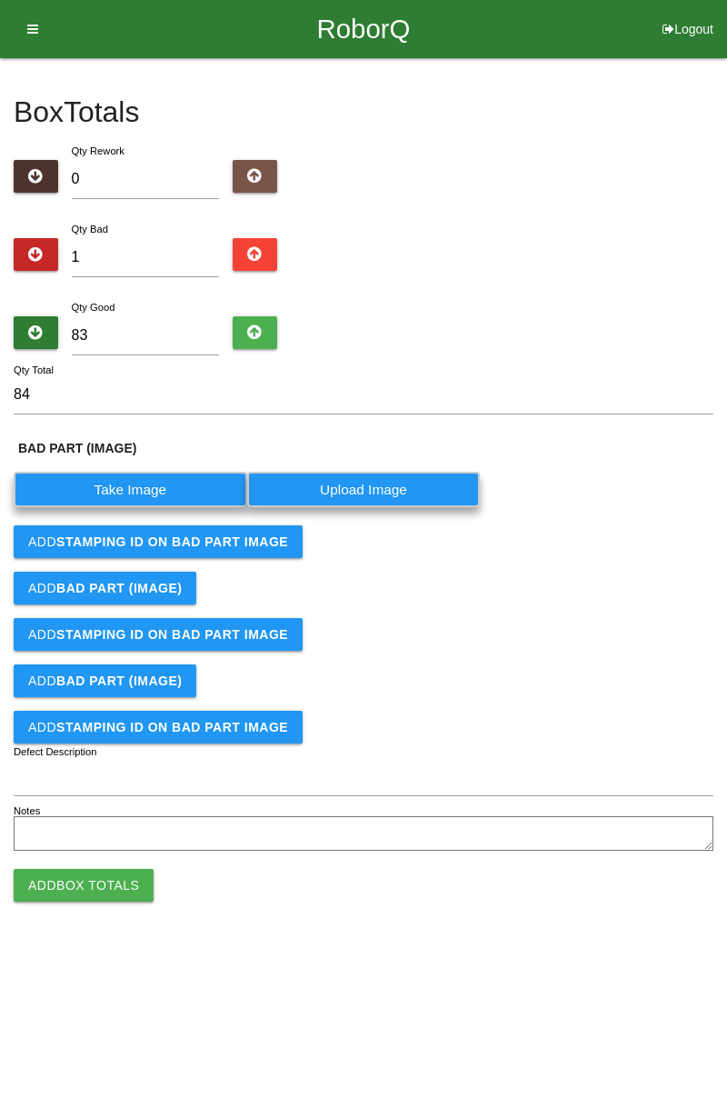
click at [172, 492] on label "Take Image" at bounding box center [131, 489] width 234 height 35
click at [0, 0] on \(IMAGE\) "Take Image" at bounding box center [0, 0] width 0 height 0
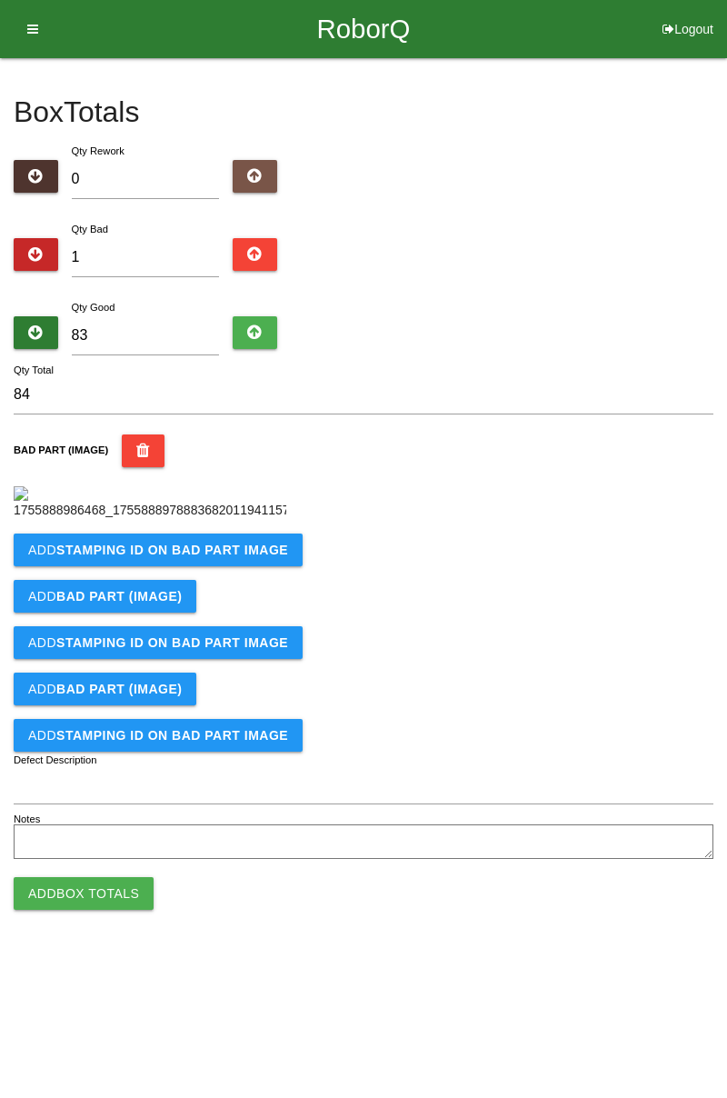
click at [260, 566] on button "Add STAMPING ID on BAD PART Image" at bounding box center [158, 549] width 289 height 33
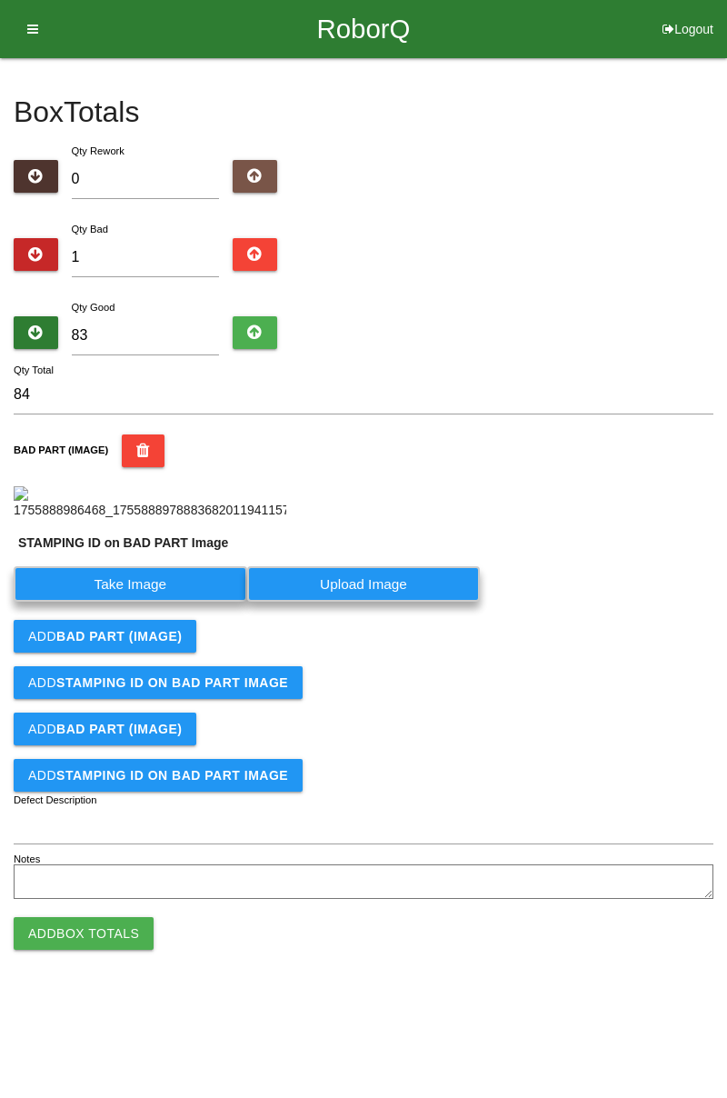
click at [162, 602] on label "Take Image" at bounding box center [131, 583] width 234 height 35
click at [0, 0] on PART "Take Image" at bounding box center [0, 0] width 0 height 0
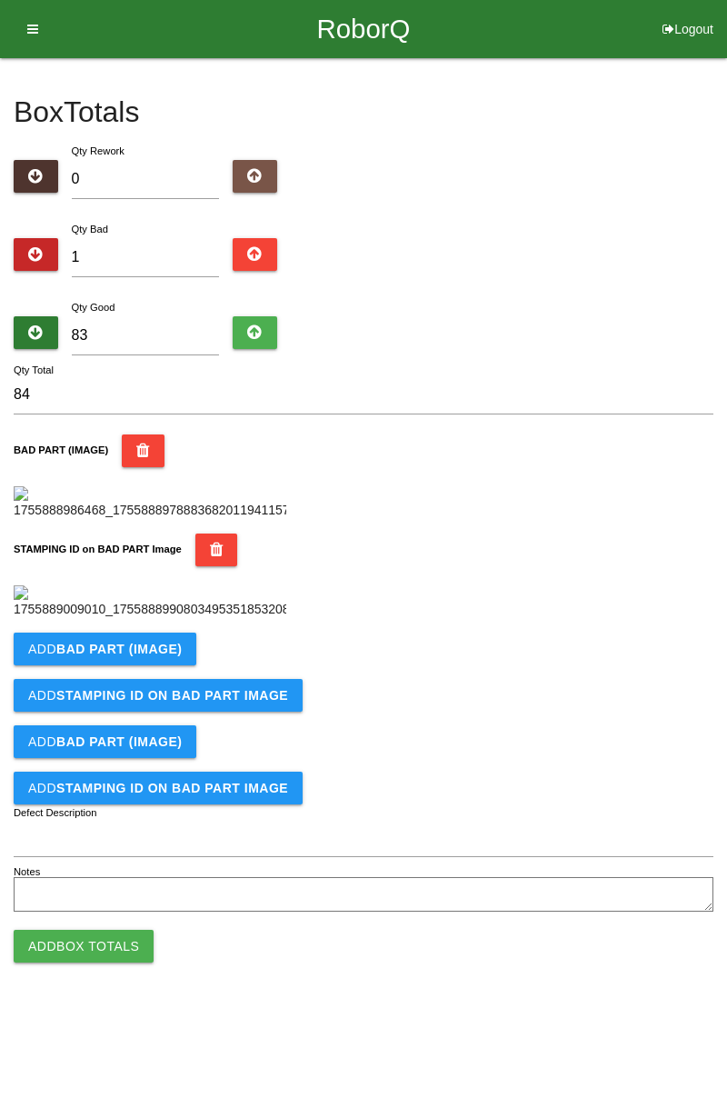
scroll to position [400, 0]
click at [112, 962] on button "Add Box Totals" at bounding box center [84, 946] width 140 height 33
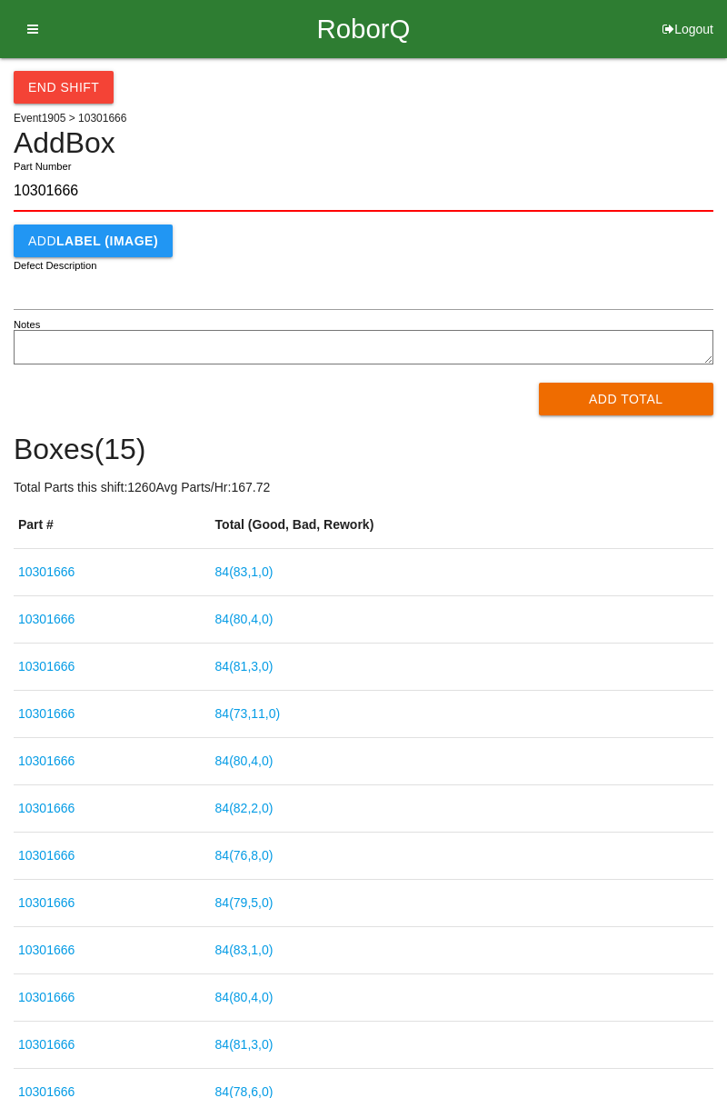
type input "10301666"
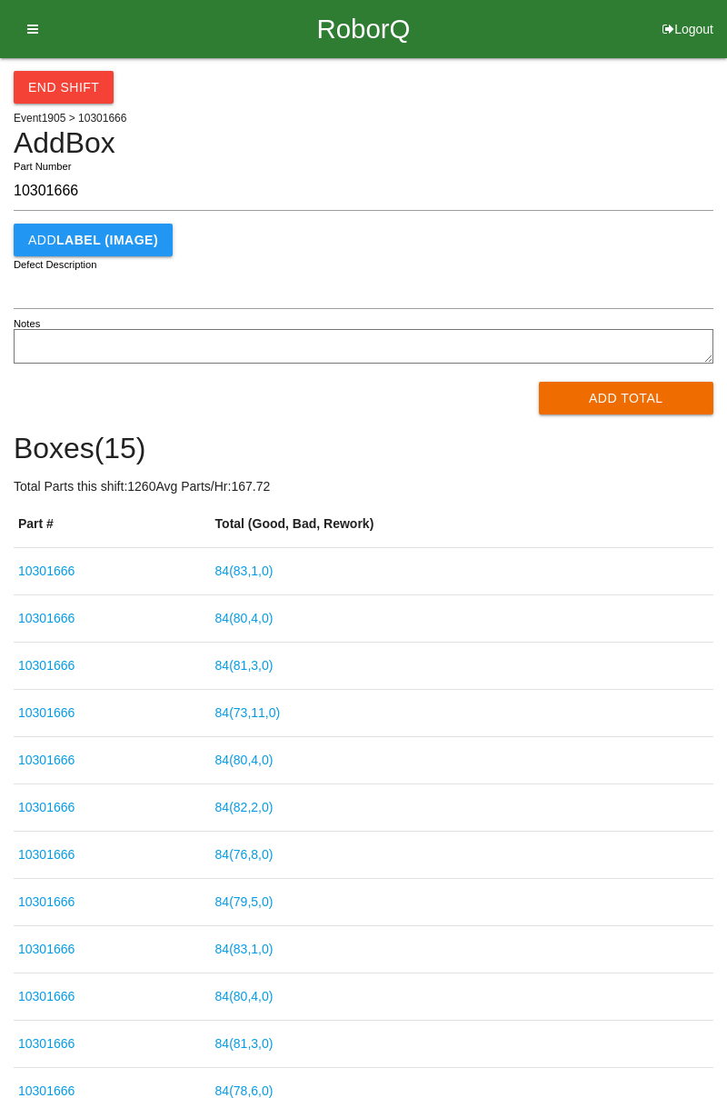
click at [726, 144] on div "End Shift Event 1905 > 10301666 Add Box 10301666 Part Number Add LABEL (IMAGE) …" at bounding box center [363, 657] width 727 height 1199
click at [659, 394] on button "Add Total" at bounding box center [626, 398] width 175 height 33
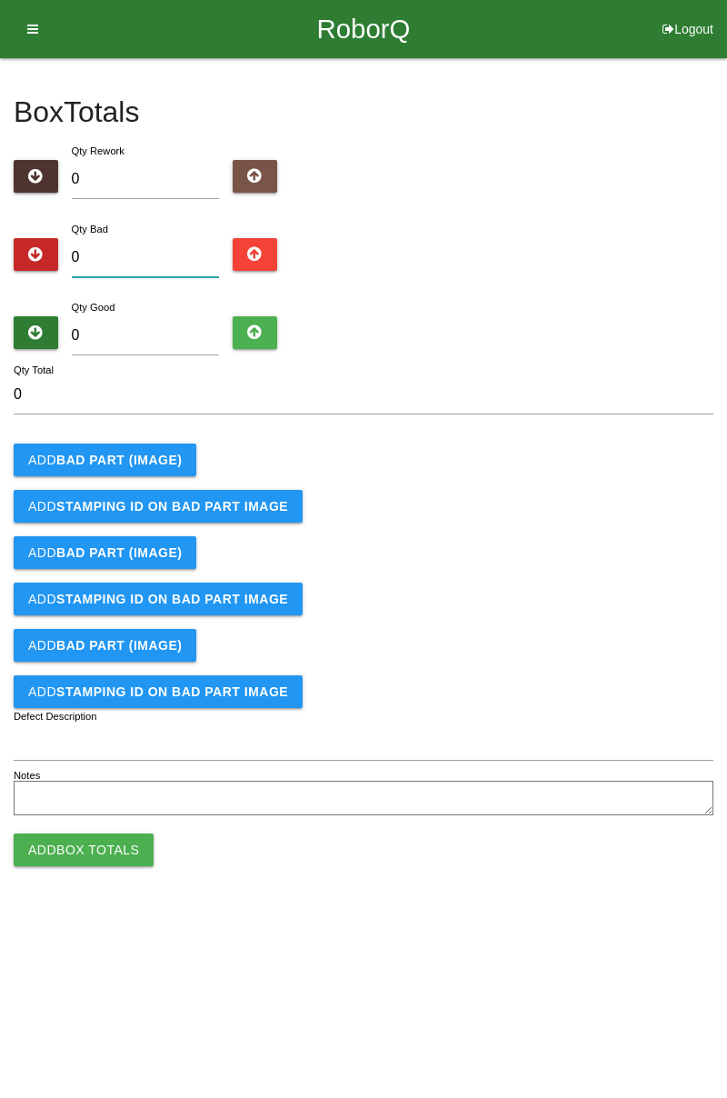
click at [191, 249] on input "0" at bounding box center [146, 257] width 148 height 39
type input "1"
type input "10"
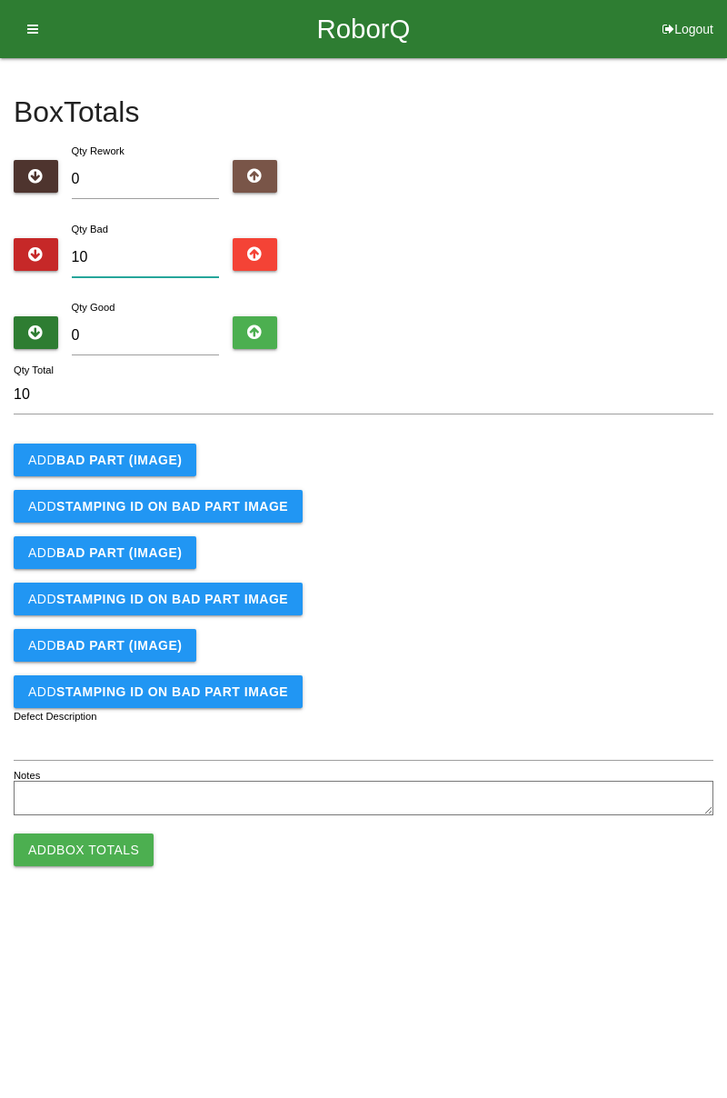
type input "10"
click at [150, 331] on input "0" at bounding box center [146, 335] width 148 height 39
type input "7"
type input "17"
type input "74"
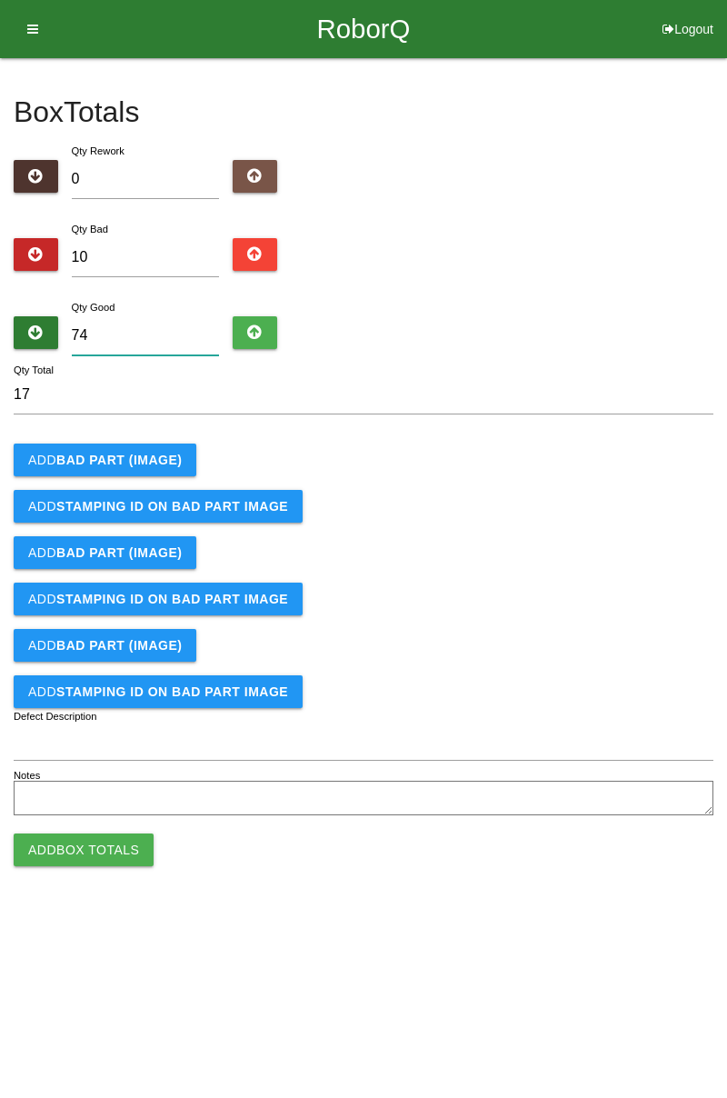
type input "84"
type input "74"
click at [138, 455] on b "BAD PART (IMAGE)" at bounding box center [118, 460] width 125 height 15
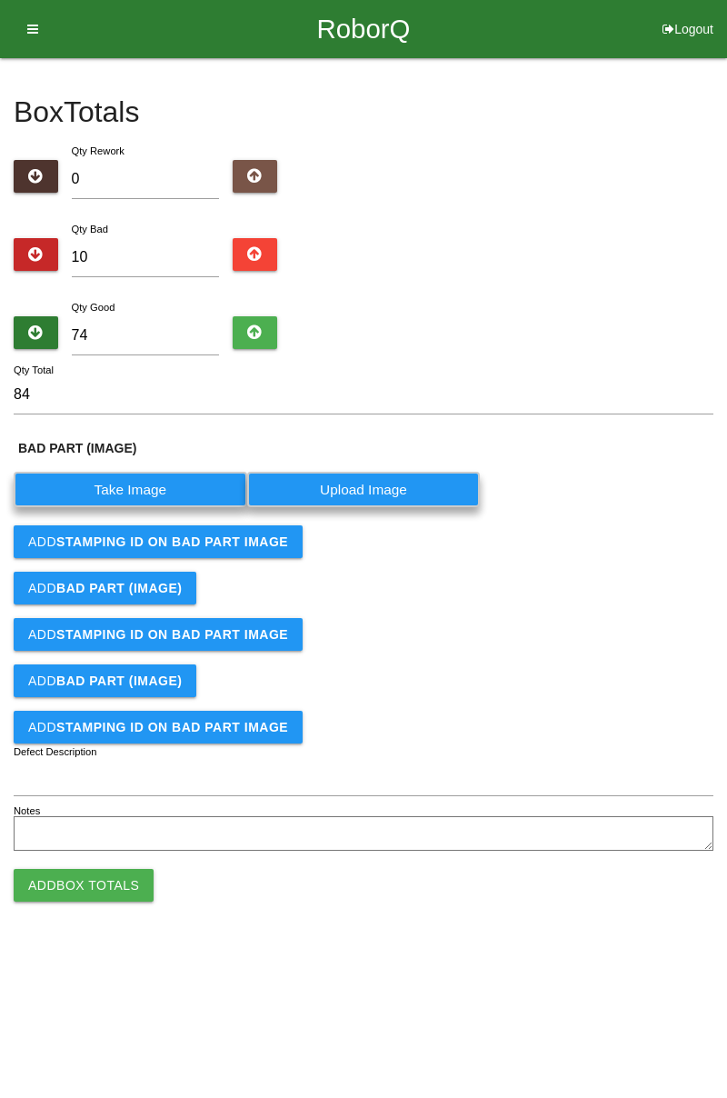
click at [129, 481] on label "Take Image" at bounding box center [131, 489] width 234 height 35
click at [0, 0] on \(IMAGE\) "Take Image" at bounding box center [0, 0] width 0 height 0
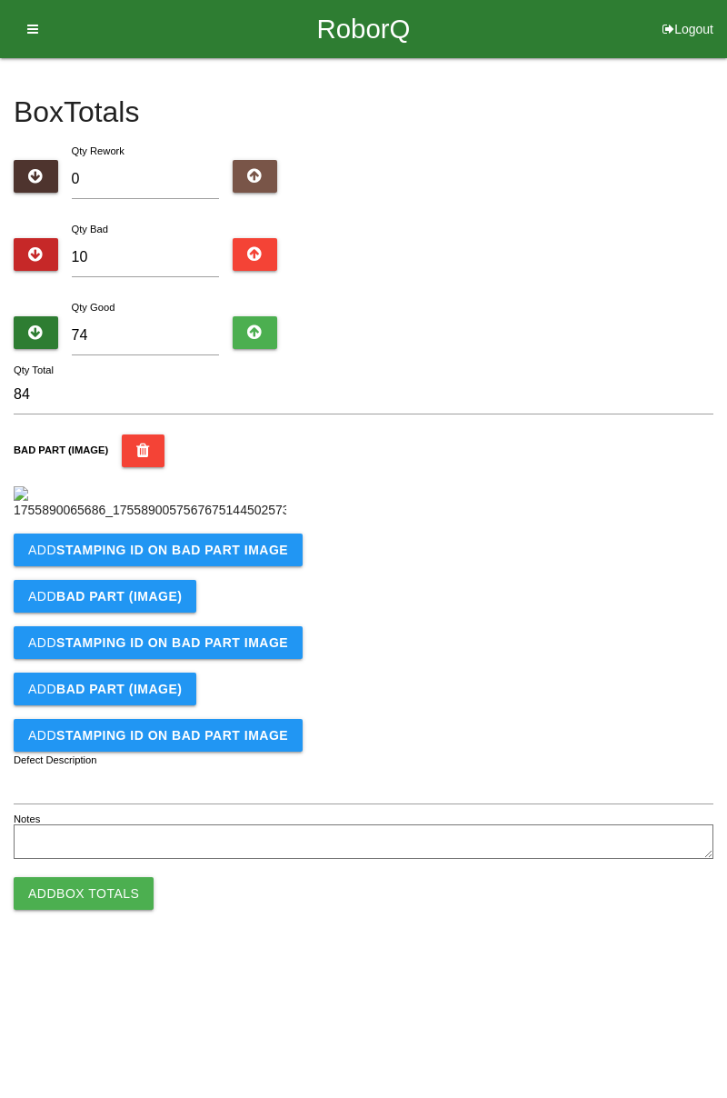
click at [253, 557] on b "STAMPING ID on BAD PART Image" at bounding box center [172, 550] width 232 height 15
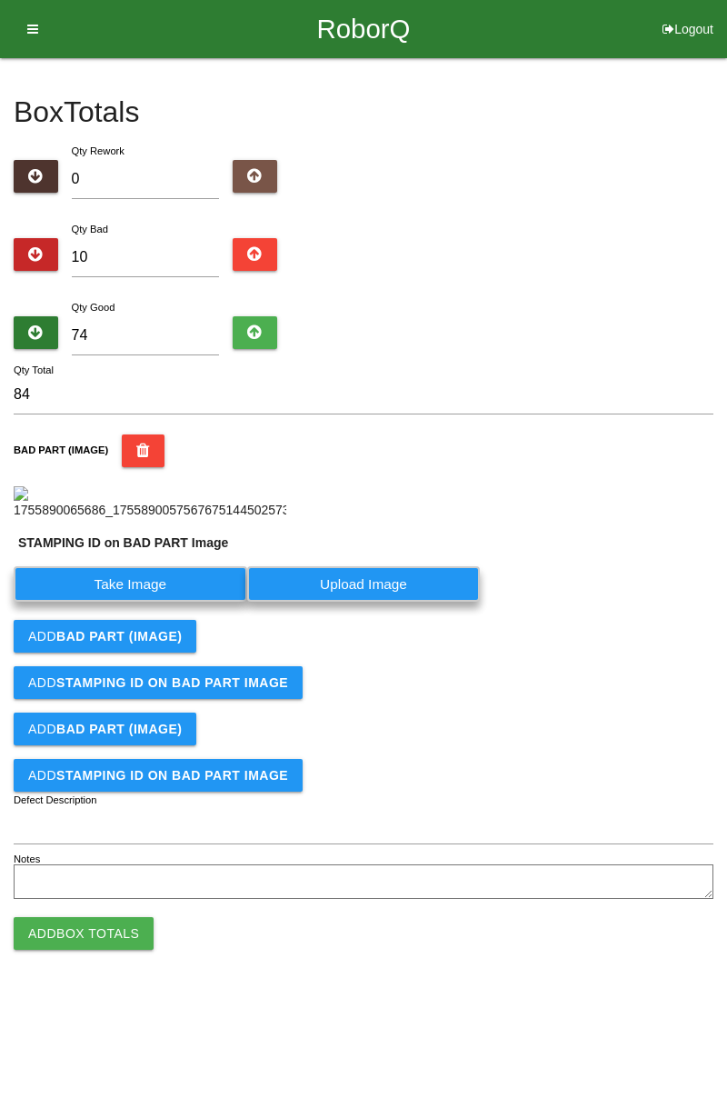
click at [183, 602] on label "Take Image" at bounding box center [131, 583] width 234 height 35
click at [0, 0] on PART "Take Image" at bounding box center [0, 0] width 0 height 0
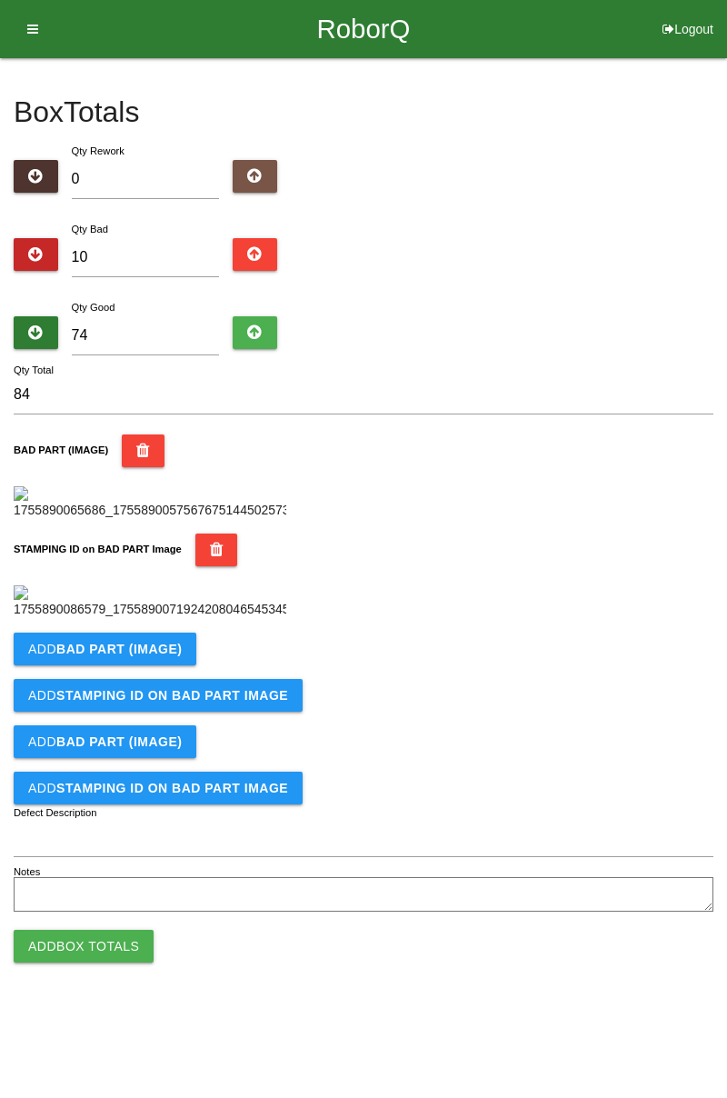
scroll to position [400, 0]
click at [144, 656] on b "BAD PART (IMAGE)" at bounding box center [118, 649] width 125 height 15
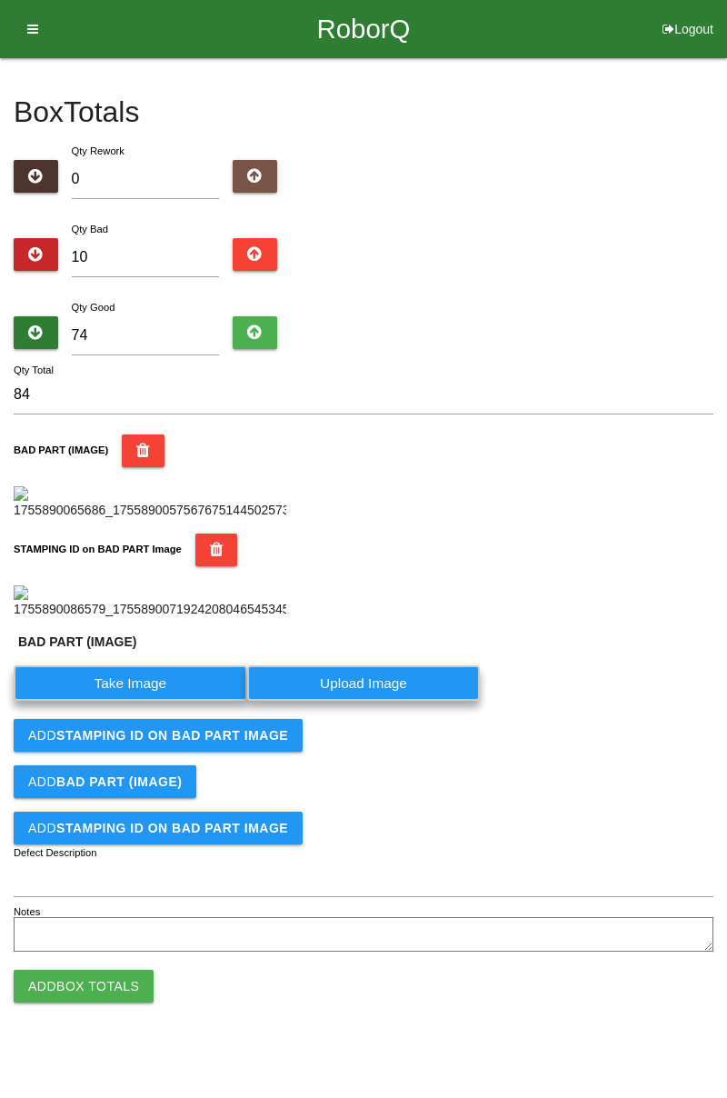
click at [159, 701] on label "Take Image" at bounding box center [131, 682] width 234 height 35
click at [0, 0] on \(IMAGE\) "Take Image" at bounding box center [0, 0] width 0 height 0
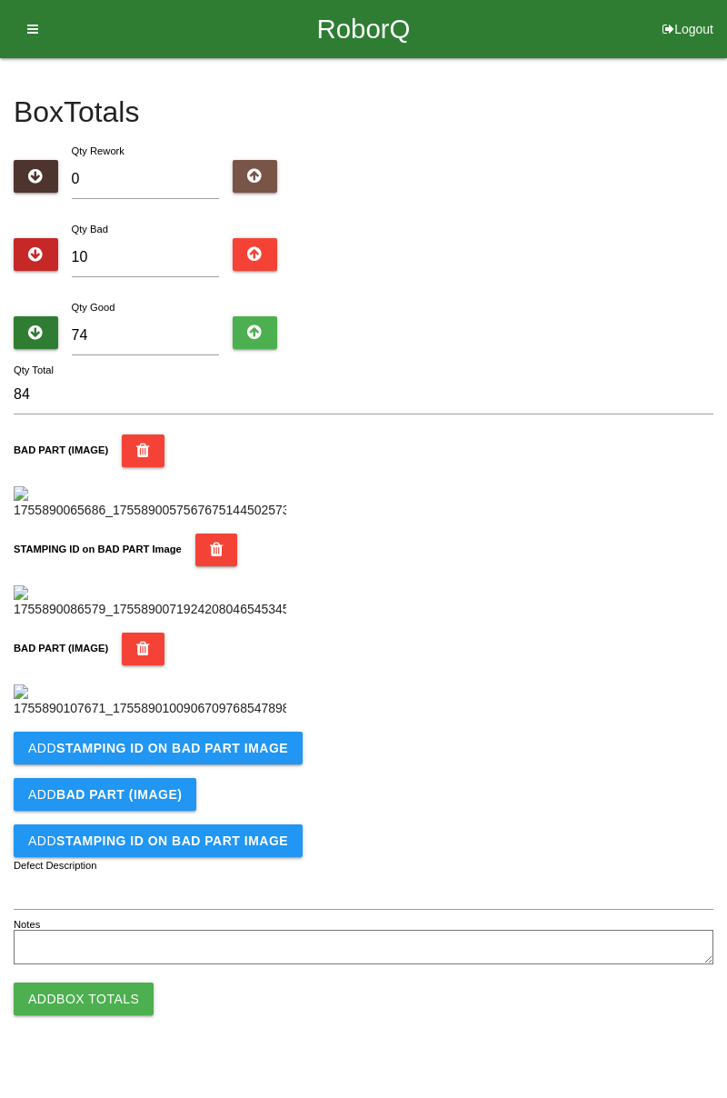
scroll to position [698, 0]
click at [210, 755] on b "STAMPING ID on BAD PART Image" at bounding box center [172, 748] width 232 height 15
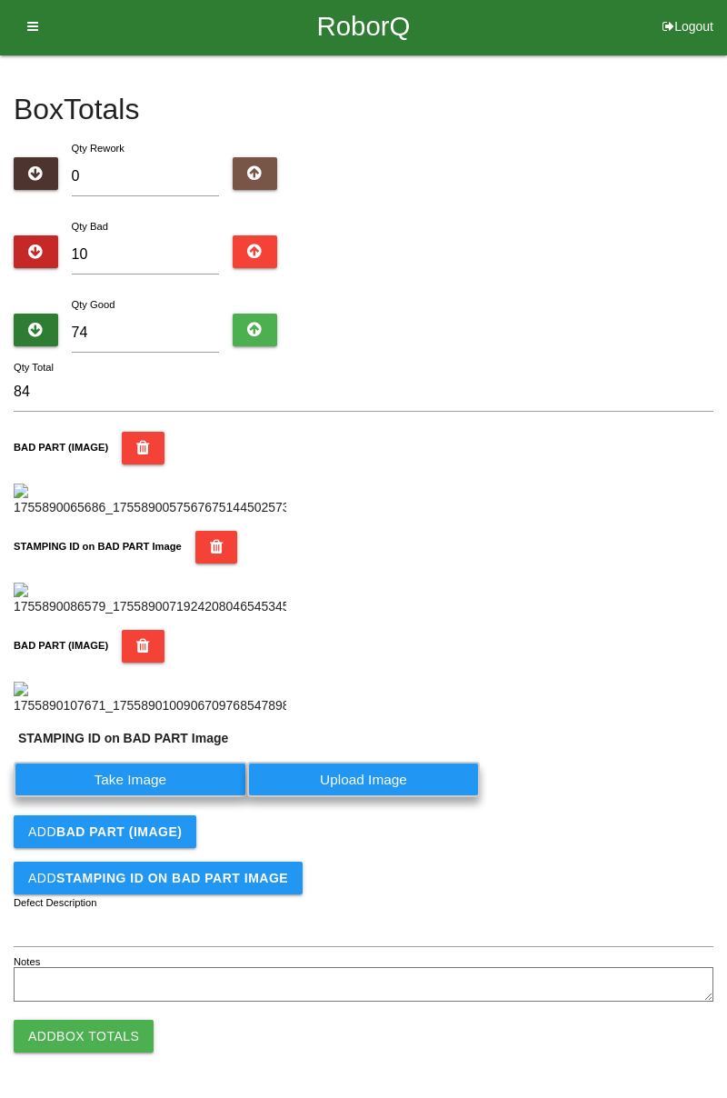
click at [160, 797] on label "Take Image" at bounding box center [131, 779] width 234 height 35
click at [0, 0] on PART "Take Image" at bounding box center [0, 0] width 0 height 0
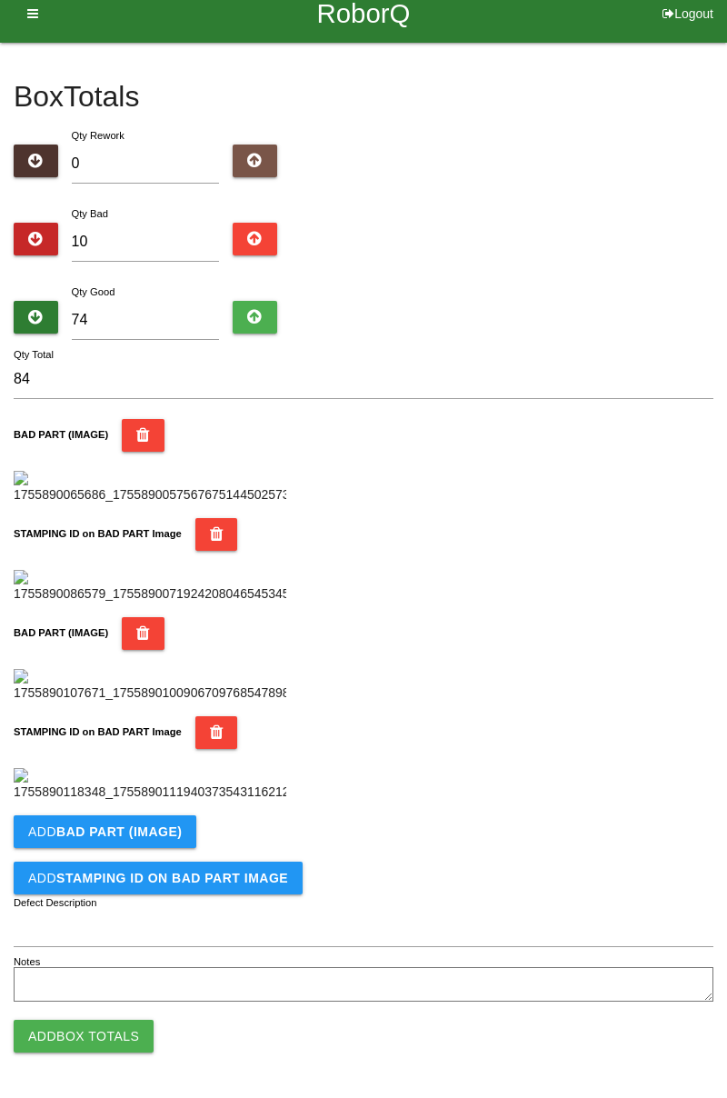
scroll to position [996, 0]
click at [149, 819] on button "Add BAD PART (IMAGE)" at bounding box center [105, 831] width 183 height 33
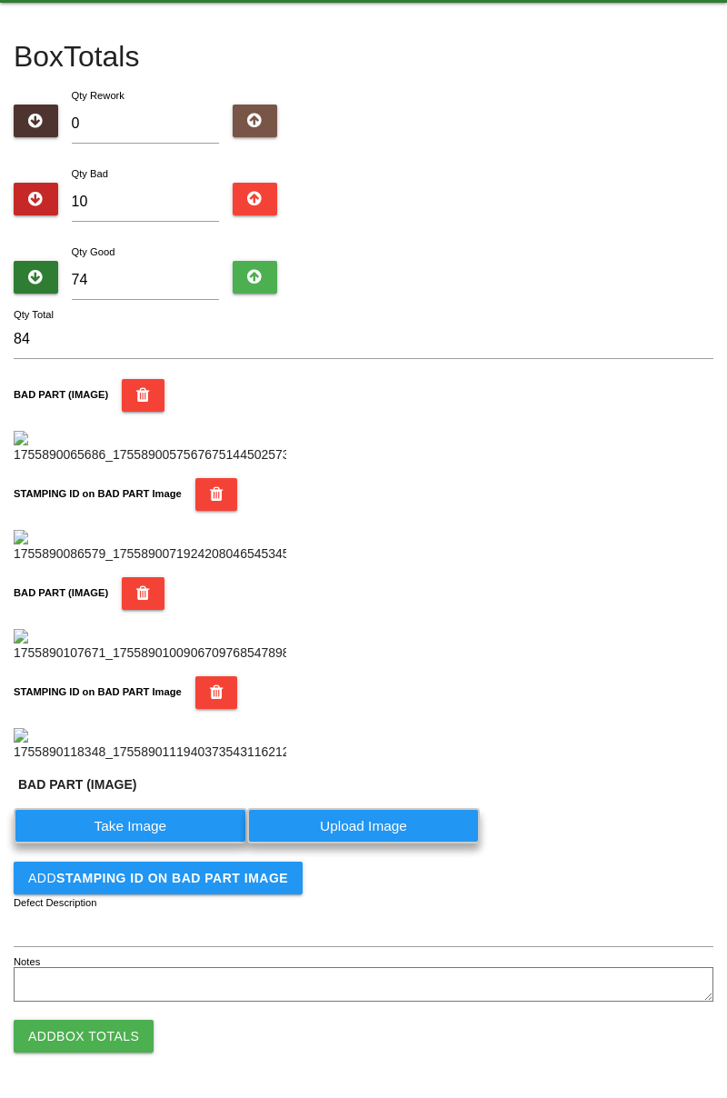
click at [118, 843] on label "Take Image" at bounding box center [131, 825] width 234 height 35
click at [0, 0] on \(IMAGE\) "Take Image" at bounding box center [0, 0] width 0 height 0
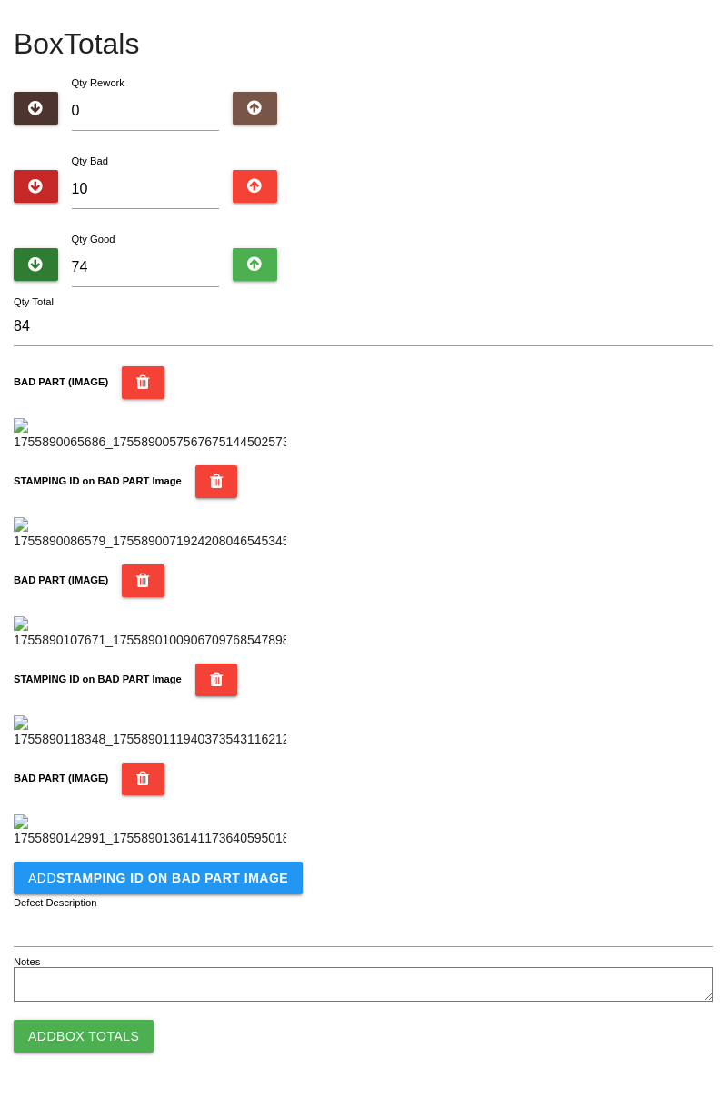
scroll to position [1294, 0]
click at [198, 885] on button "Add STAMPING ID on BAD PART Image" at bounding box center [158, 877] width 289 height 33
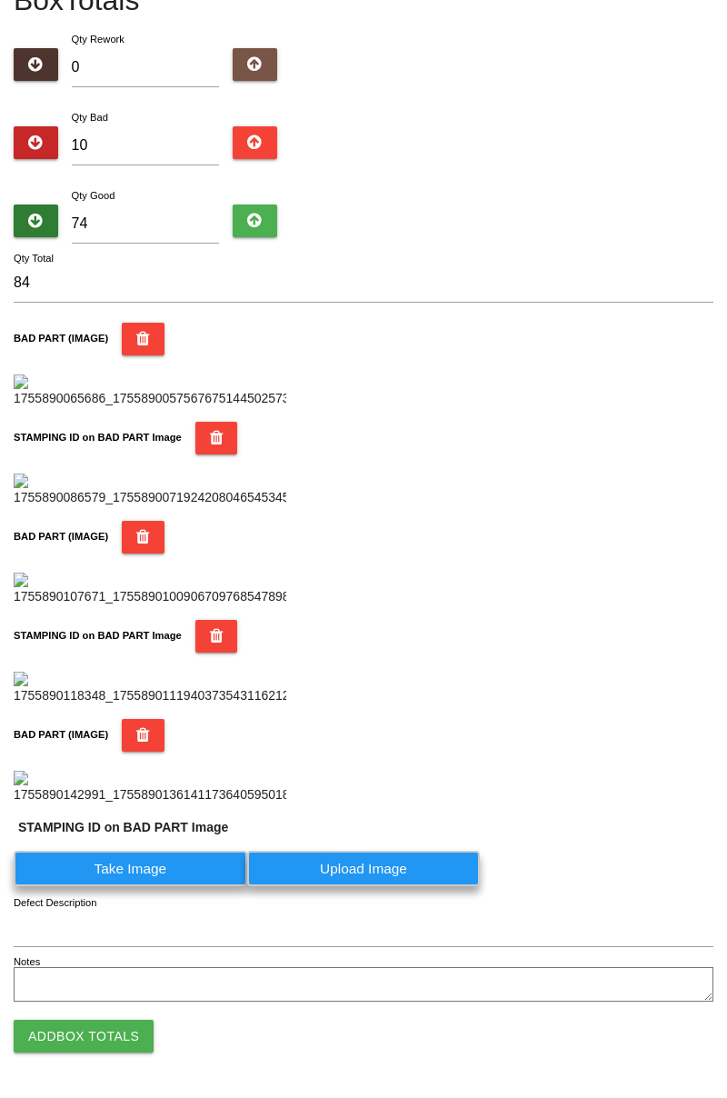
click at [153, 886] on label "Take Image" at bounding box center [131, 868] width 234 height 35
click at [0, 0] on PART "Take Image" at bounding box center [0, 0] width 0 height 0
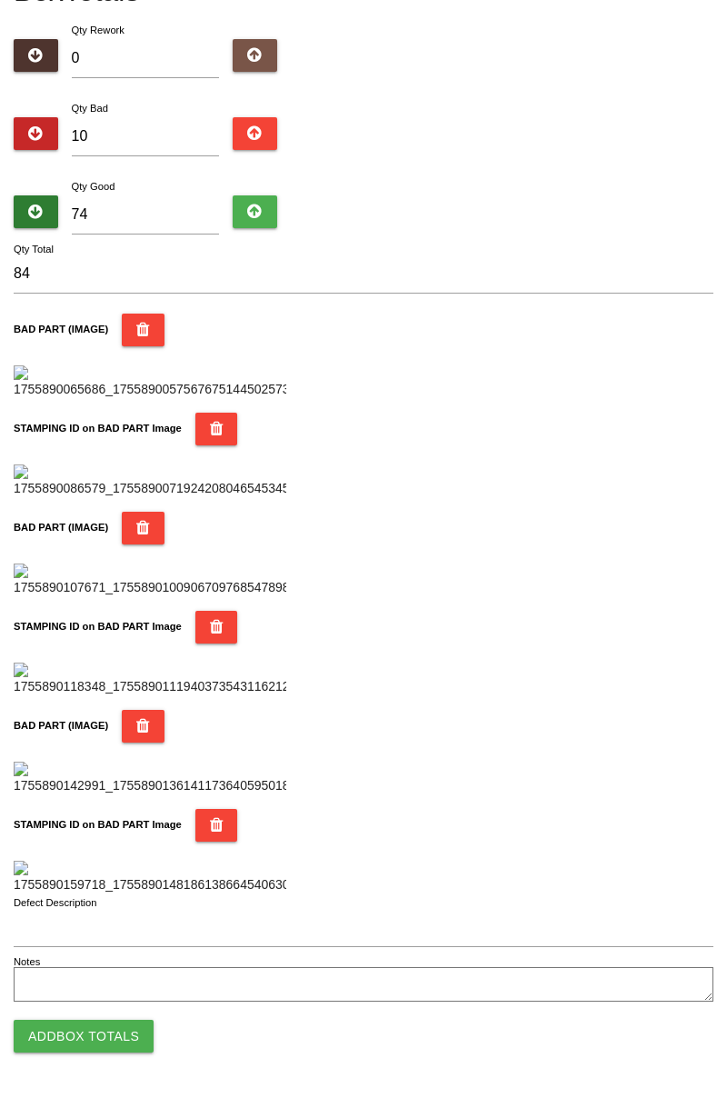
scroll to position [1592, 0]
click at [105, 1038] on button "Add Box Totals" at bounding box center [84, 1036] width 140 height 33
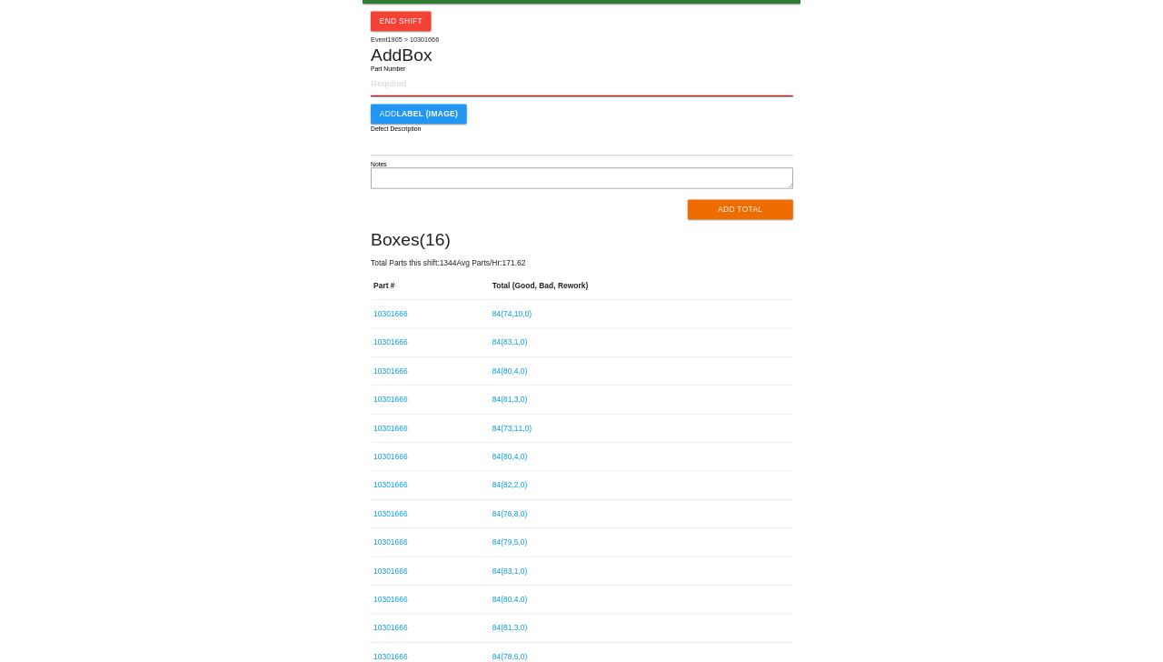
scroll to position [51, 0]
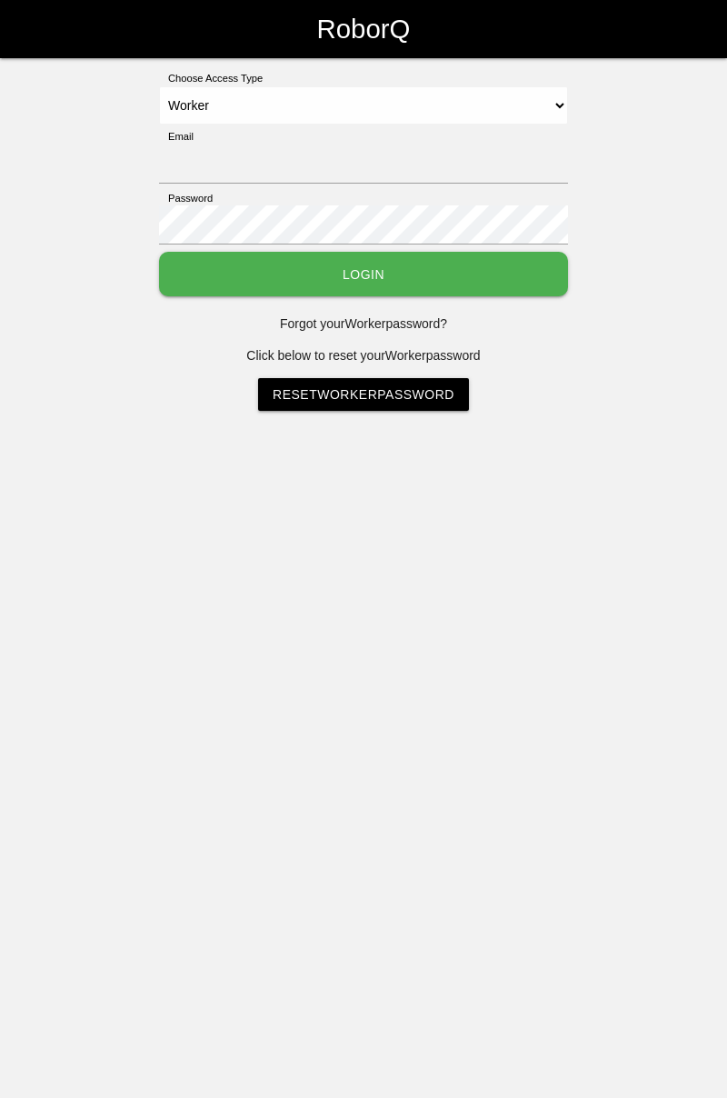
select select "Worker"
click at [414, 154] on input "Email" at bounding box center [363, 163] width 409 height 39
type input "[PERSON_NAME][EMAIL_ADDRESS][DOMAIN_NAME]"
click at [159, 252] on button "Login" at bounding box center [363, 274] width 409 height 45
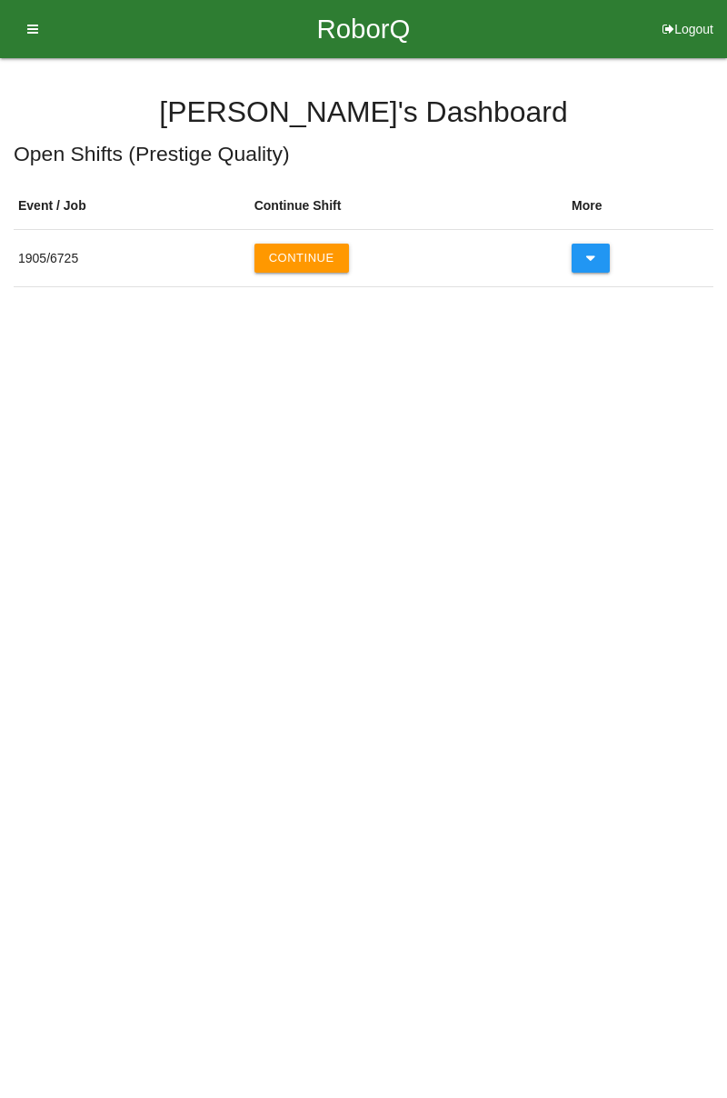
click at [320, 262] on button "Continue" at bounding box center [301, 258] width 95 height 29
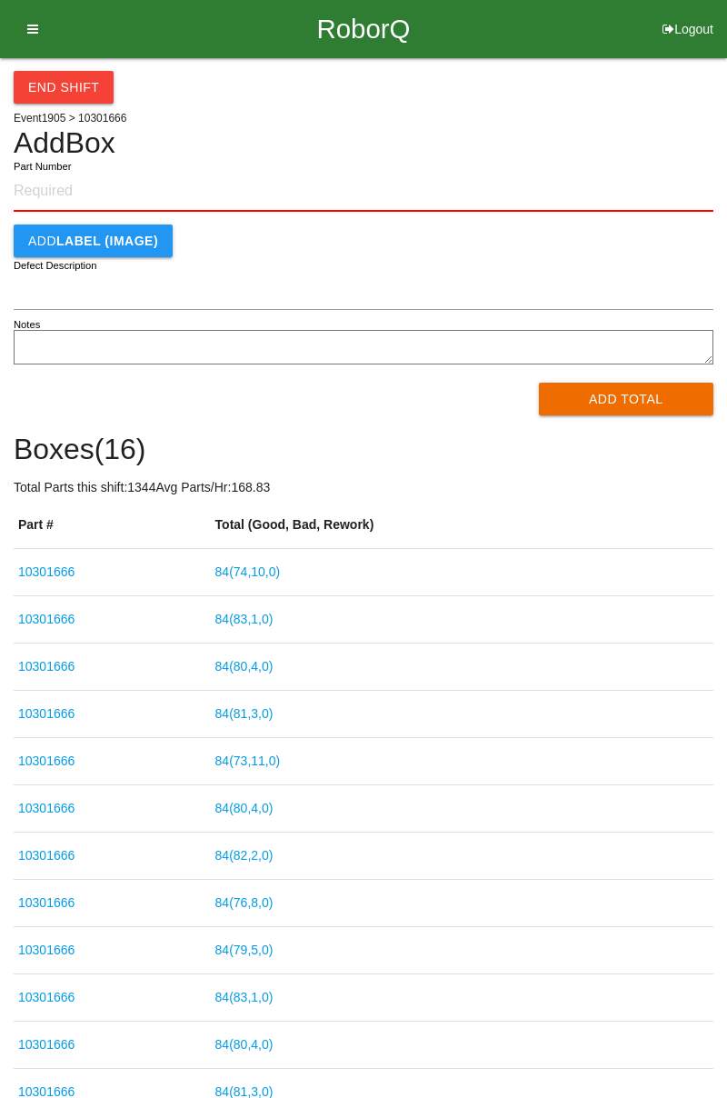
click at [67, 82] on button "End Shift" at bounding box center [64, 87] width 100 height 33
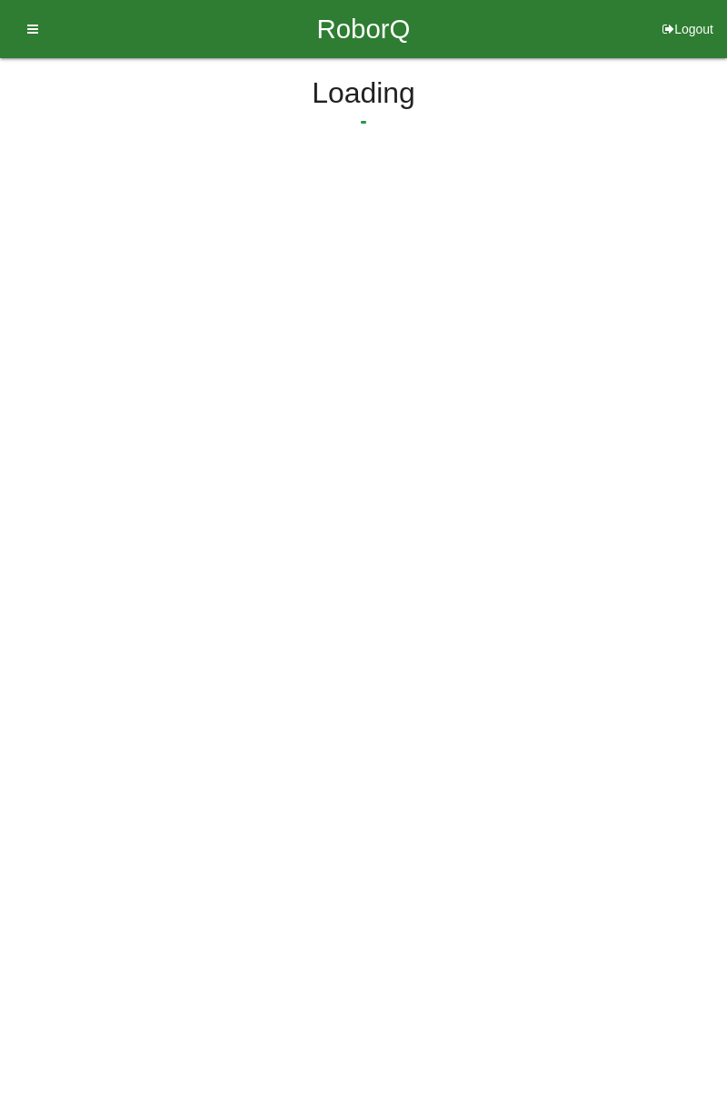
select select "3"
select select "31"
select select "2"
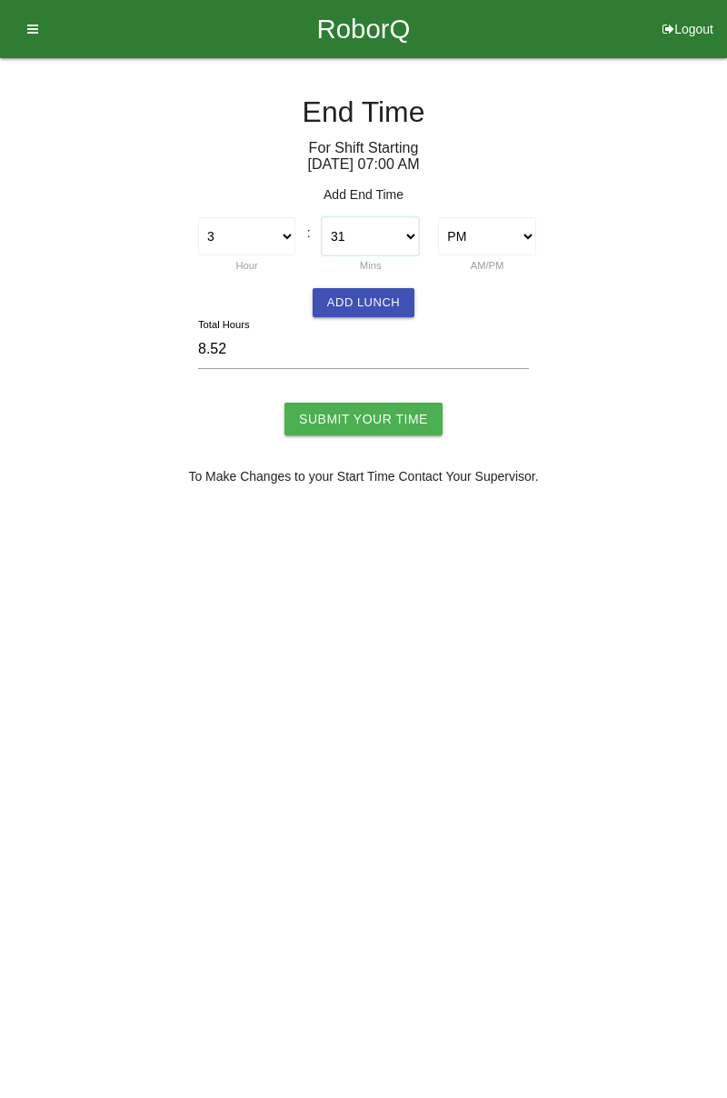
click at [409, 233] on select "00 01 02 03 04 05 06 07 08 09 10 11 12 13 14 15 16 17 18 19 20 21 22 23 24 25 2…" at bounding box center [370, 236] width 97 height 38
select select "30"
click at [322, 217] on select "00 01 02 03 04 05 06 07 08 09 10 11 12 13 14 15 16 17 18 19 20 21 22 23 24 25 2…" at bounding box center [370, 236] width 97 height 38
type input "8.50"
click at [383, 300] on button "Add Lunch" at bounding box center [364, 302] width 102 height 29
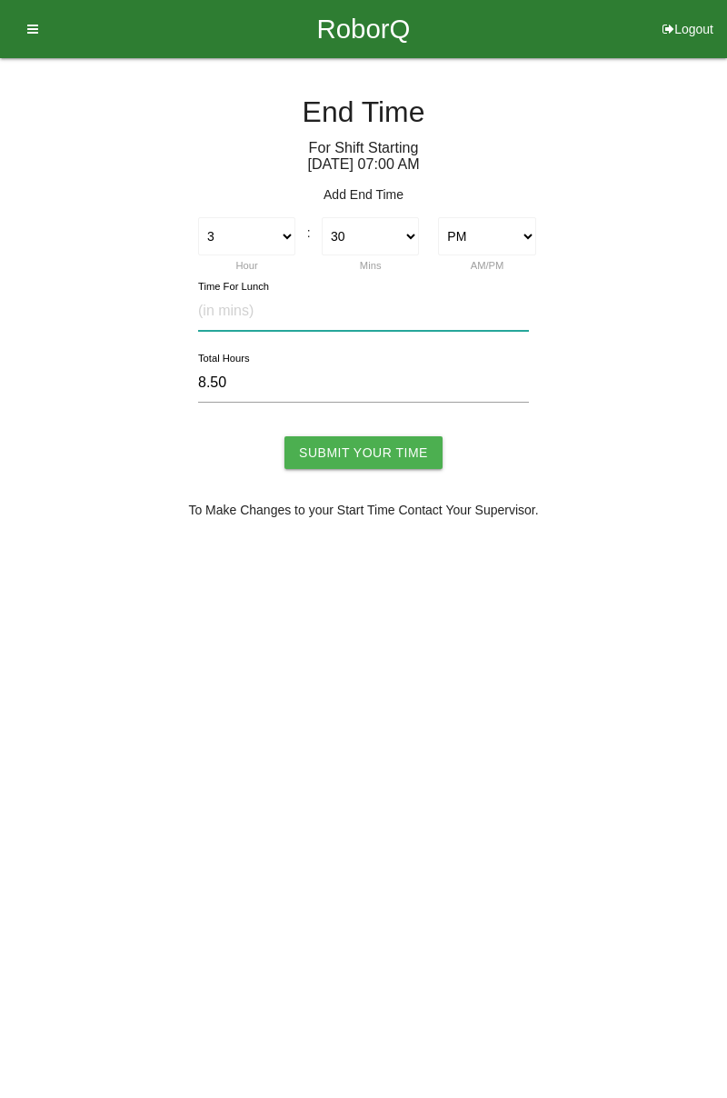
click at [312, 304] on input "text" at bounding box center [363, 311] width 331 height 39
type input "30"
type input "8.00"
click at [385, 454] on input "Submit Your Time" at bounding box center [363, 452] width 158 height 33
type input "Processing..."
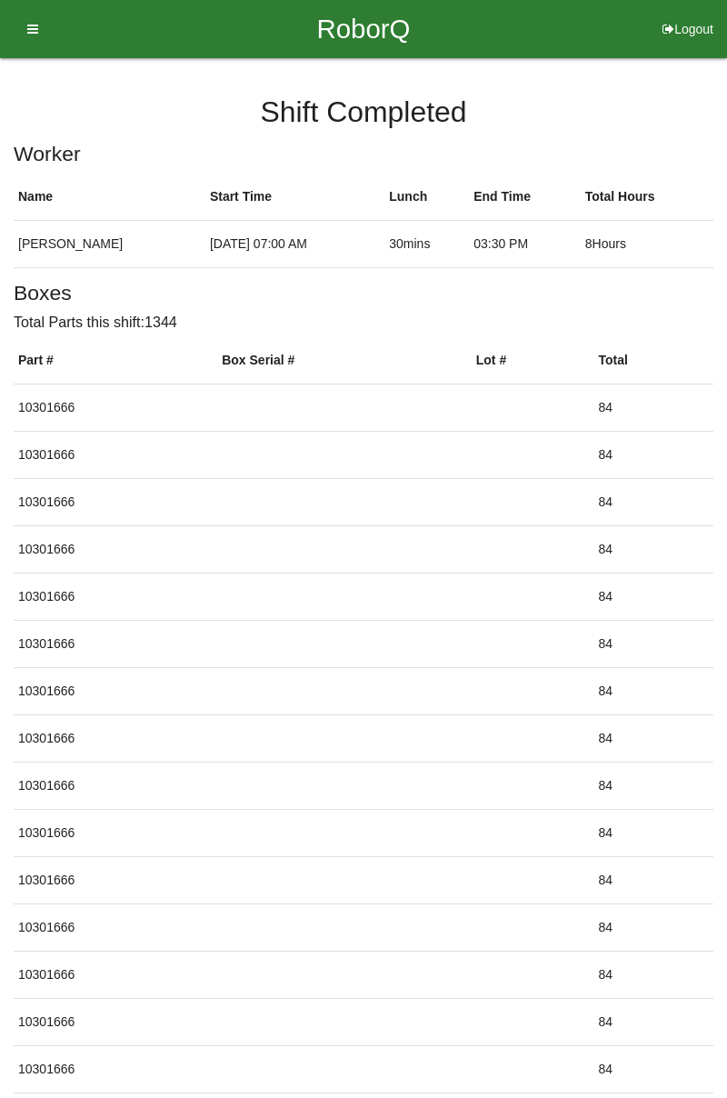
click at [687, 14] on button "Logout" at bounding box center [688, 7] width 78 height 14
select select "Worker"
